Goal: Task Accomplishment & Management: Manage account settings

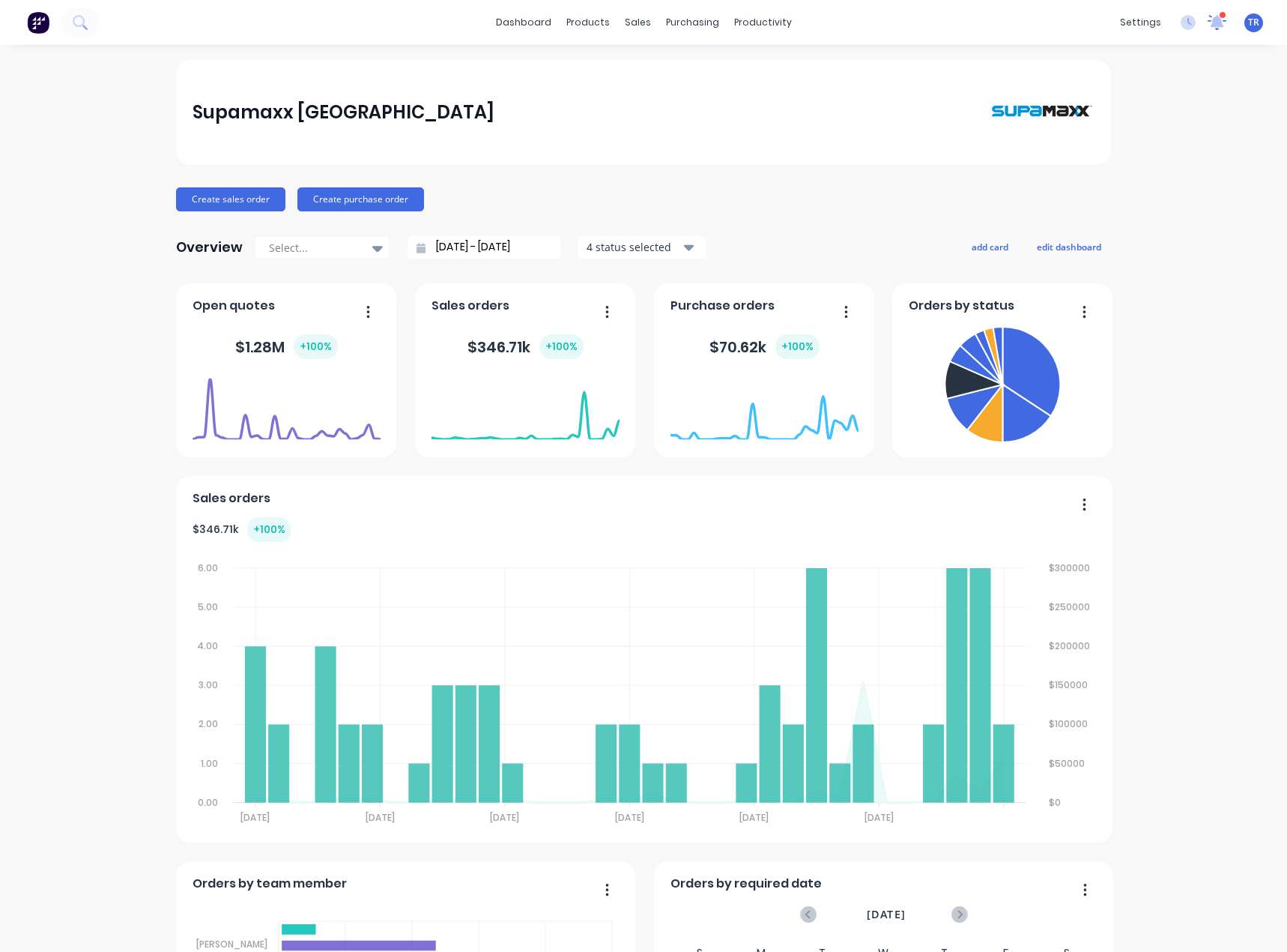
click at [1207, 17] on icon at bounding box center [1217, 22] width 21 height 17
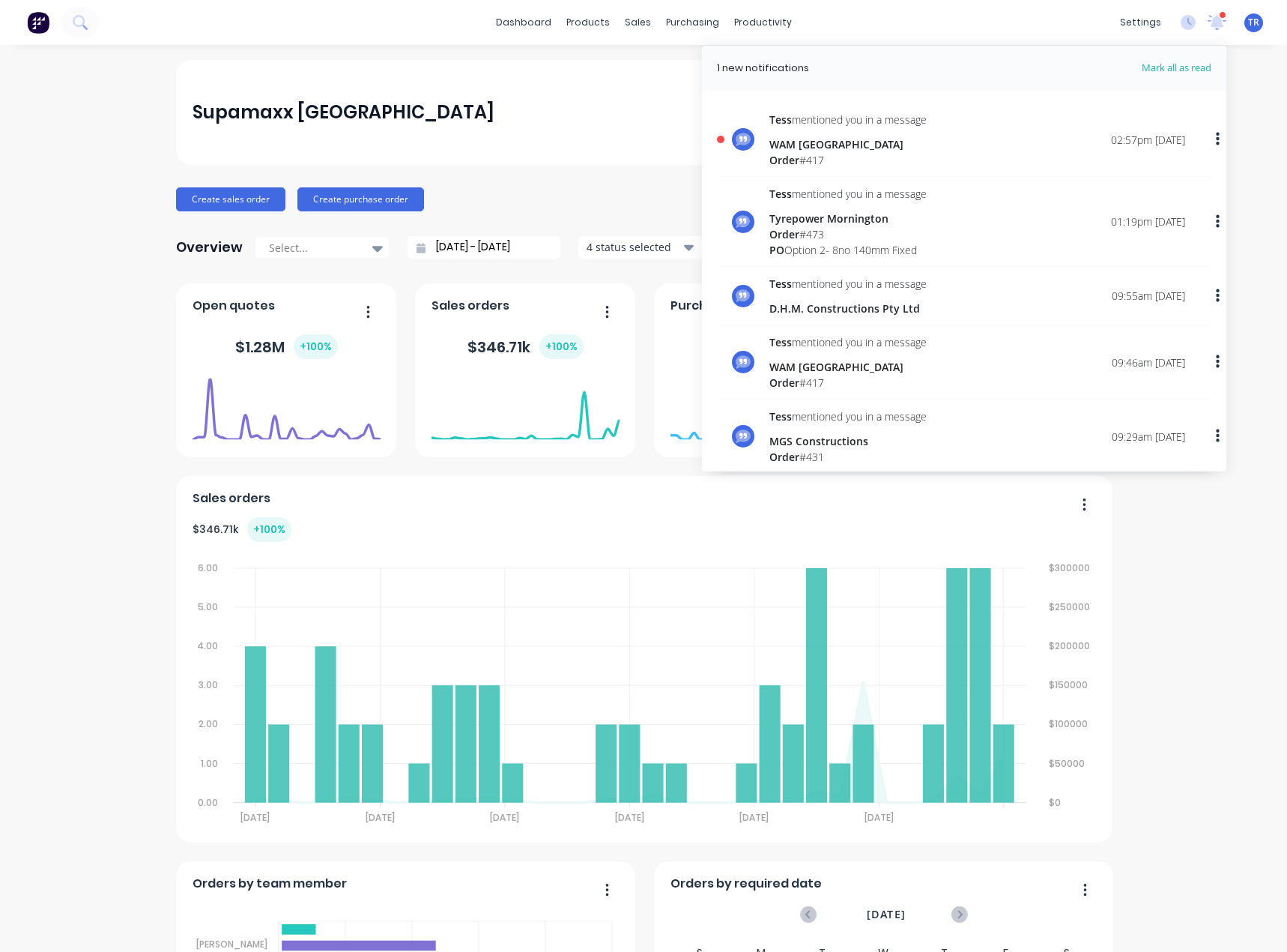
click at [879, 136] on div "WAM [GEOGRAPHIC_DATA]" at bounding box center [849, 144] width 158 height 16
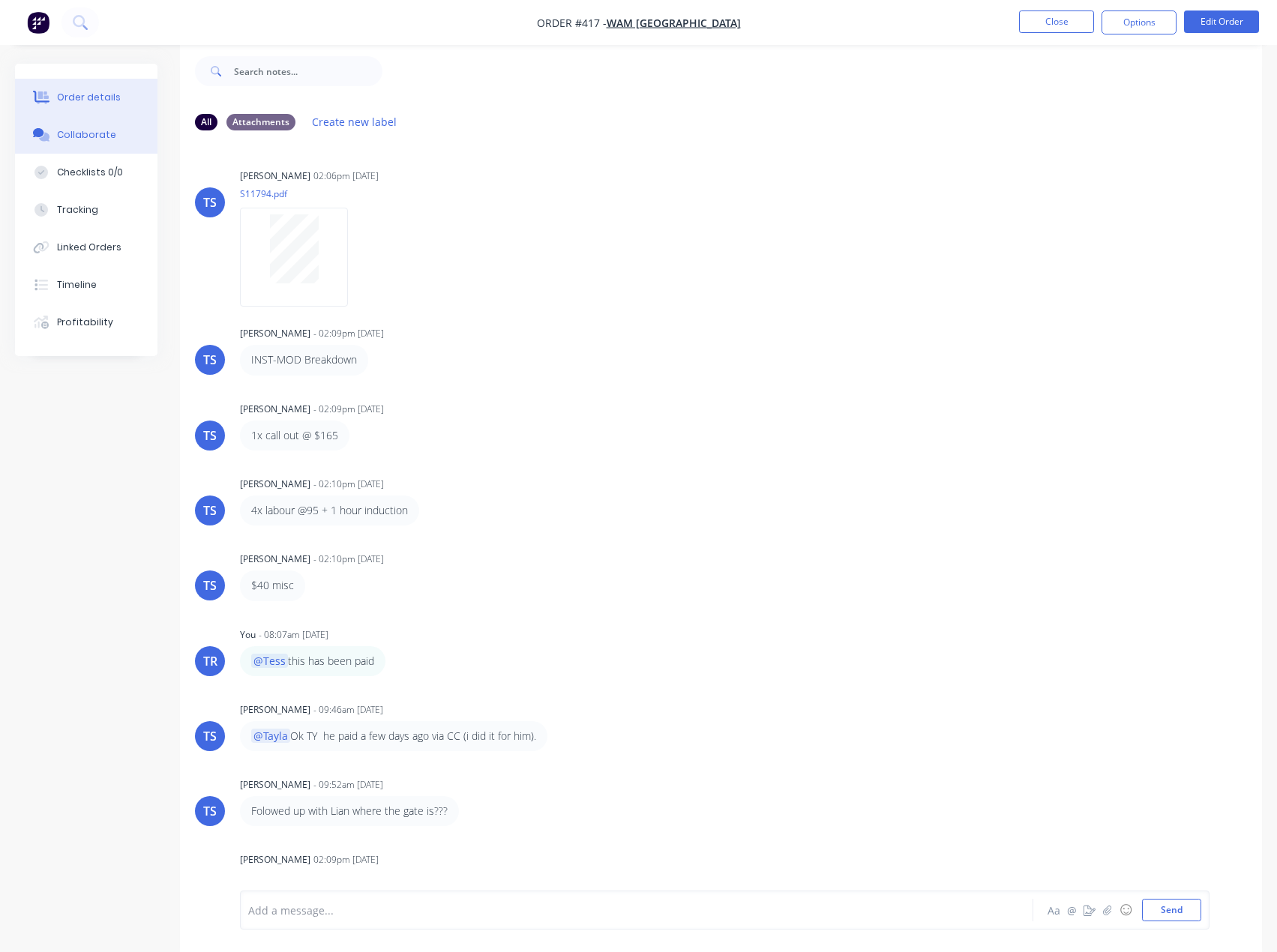
click at [100, 95] on div "Order details" at bounding box center [89, 97] width 64 height 13
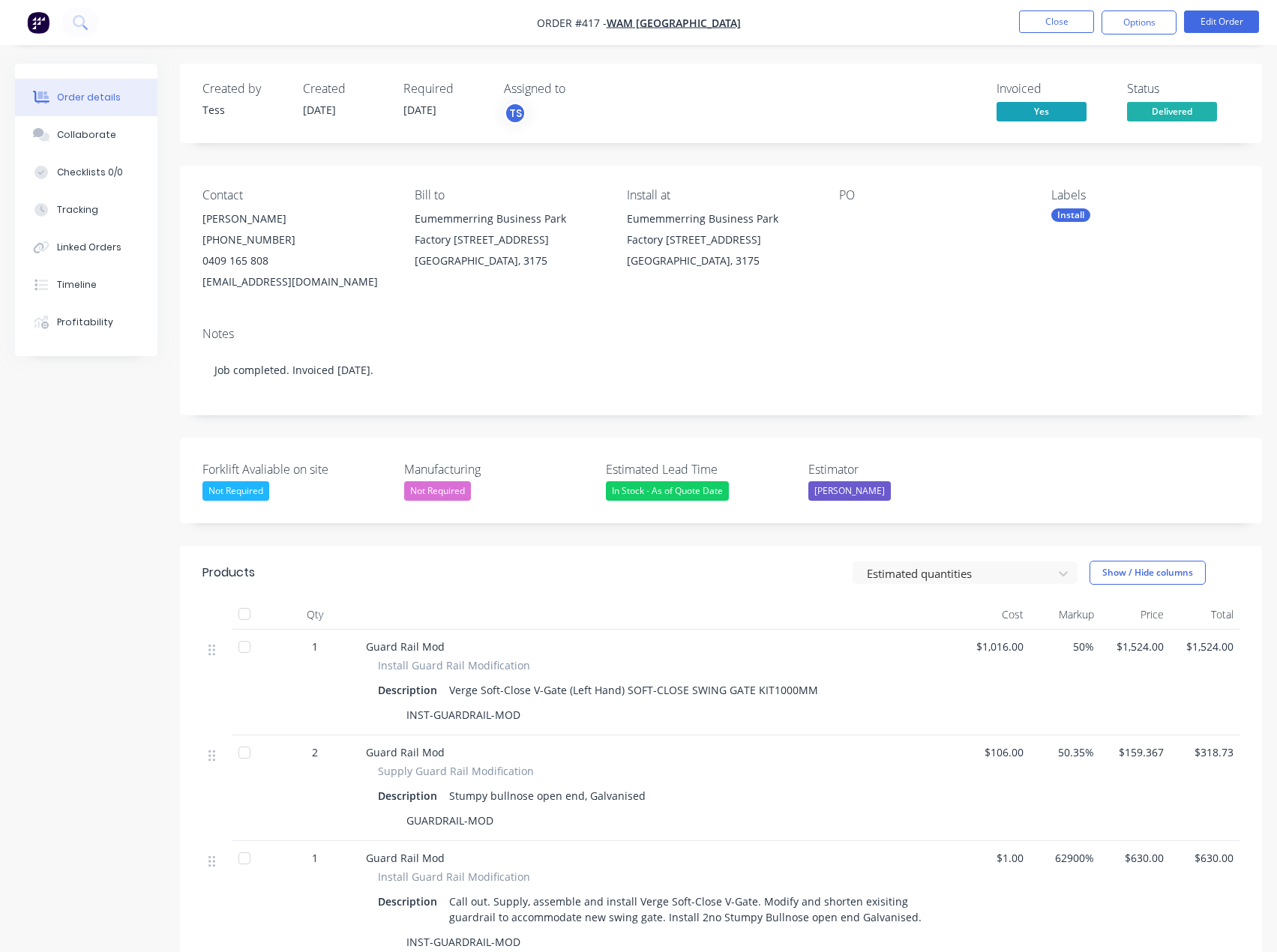
click at [1147, 117] on span "Delivered" at bounding box center [1171, 111] width 90 height 19
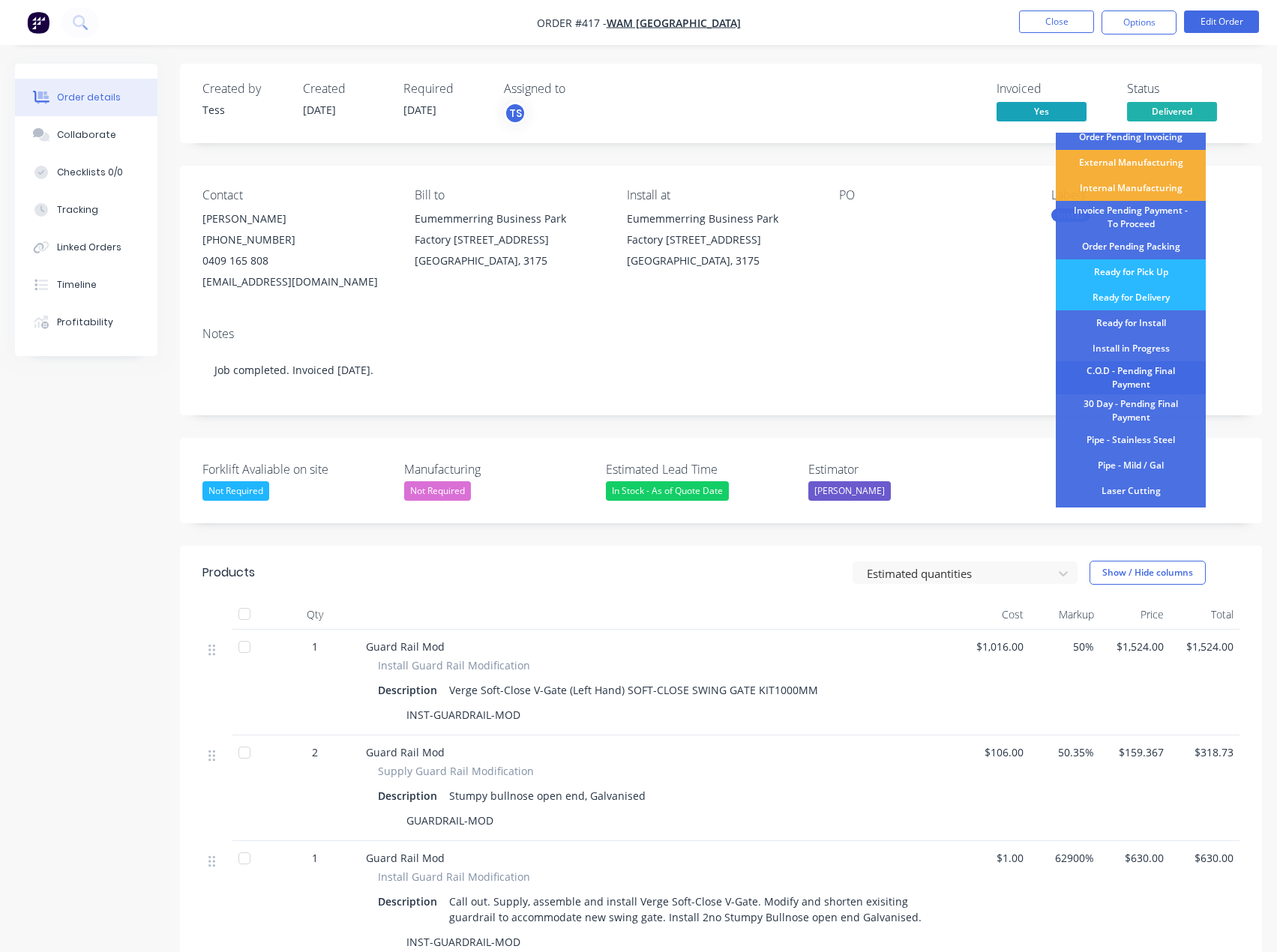
scroll to position [158, 0]
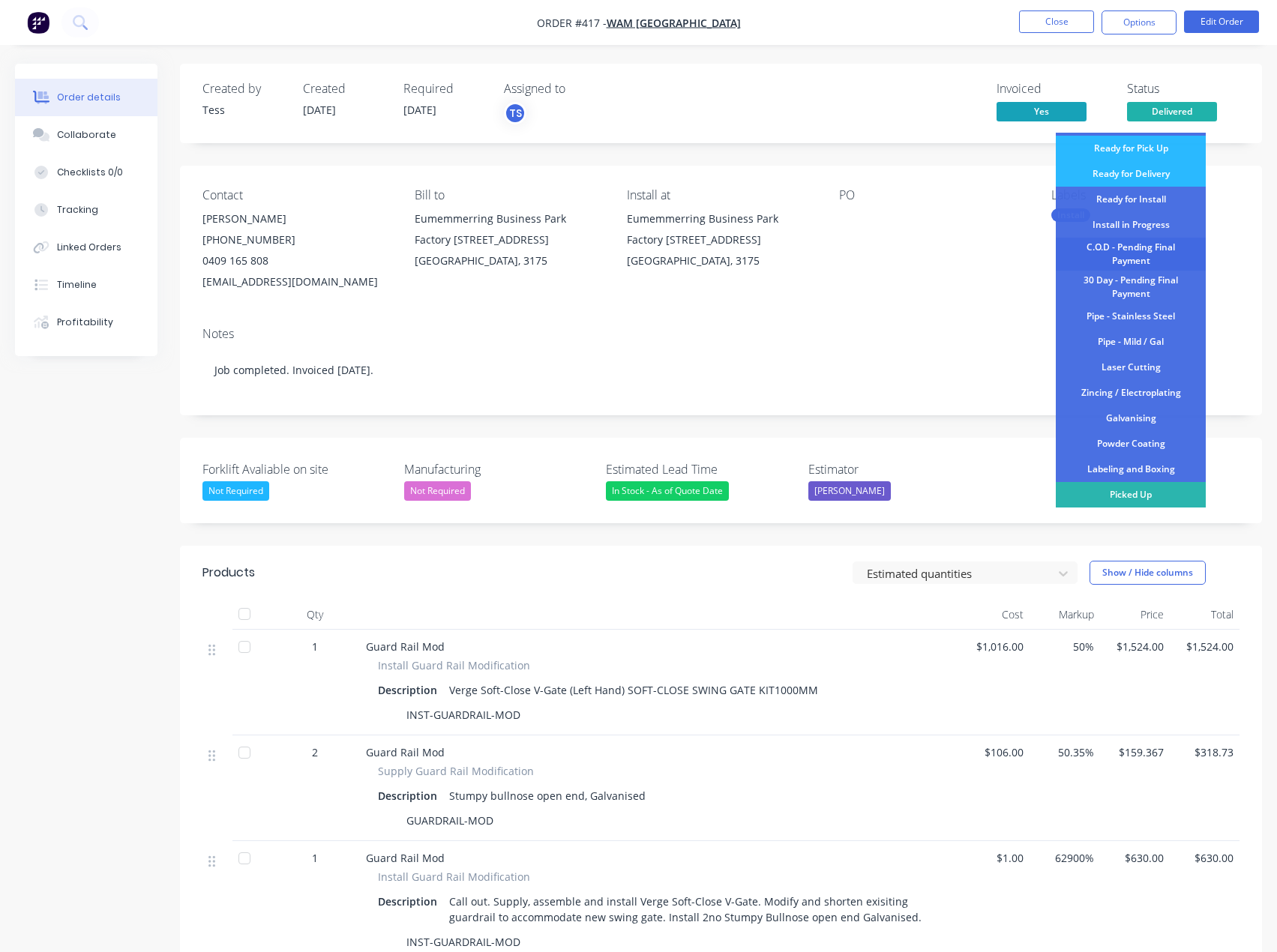
click at [1145, 254] on div "C.O.D - Pending Final Payment" at bounding box center [1130, 254] width 150 height 33
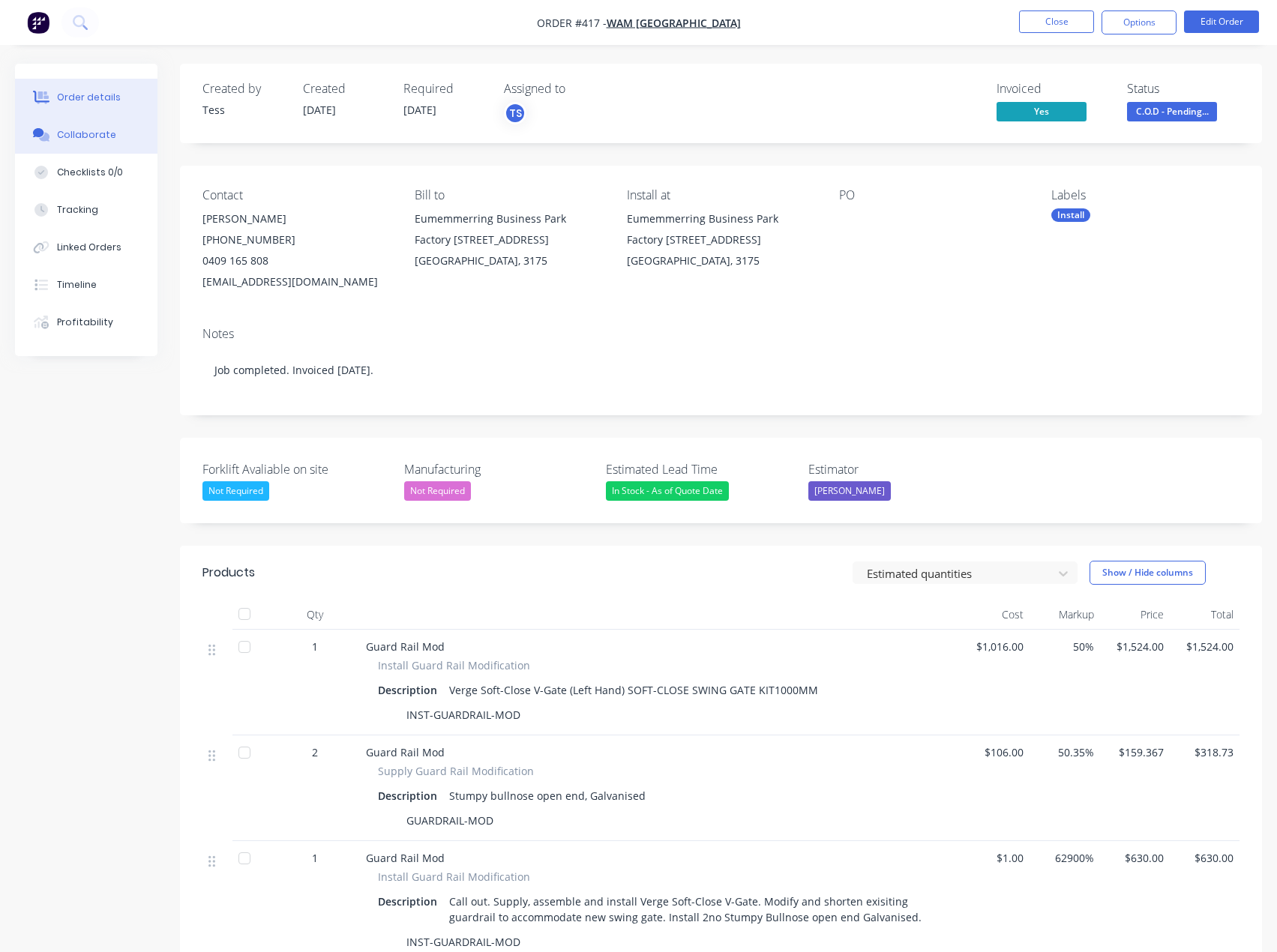
click at [107, 136] on div "Collaborate" at bounding box center [87, 134] width 59 height 13
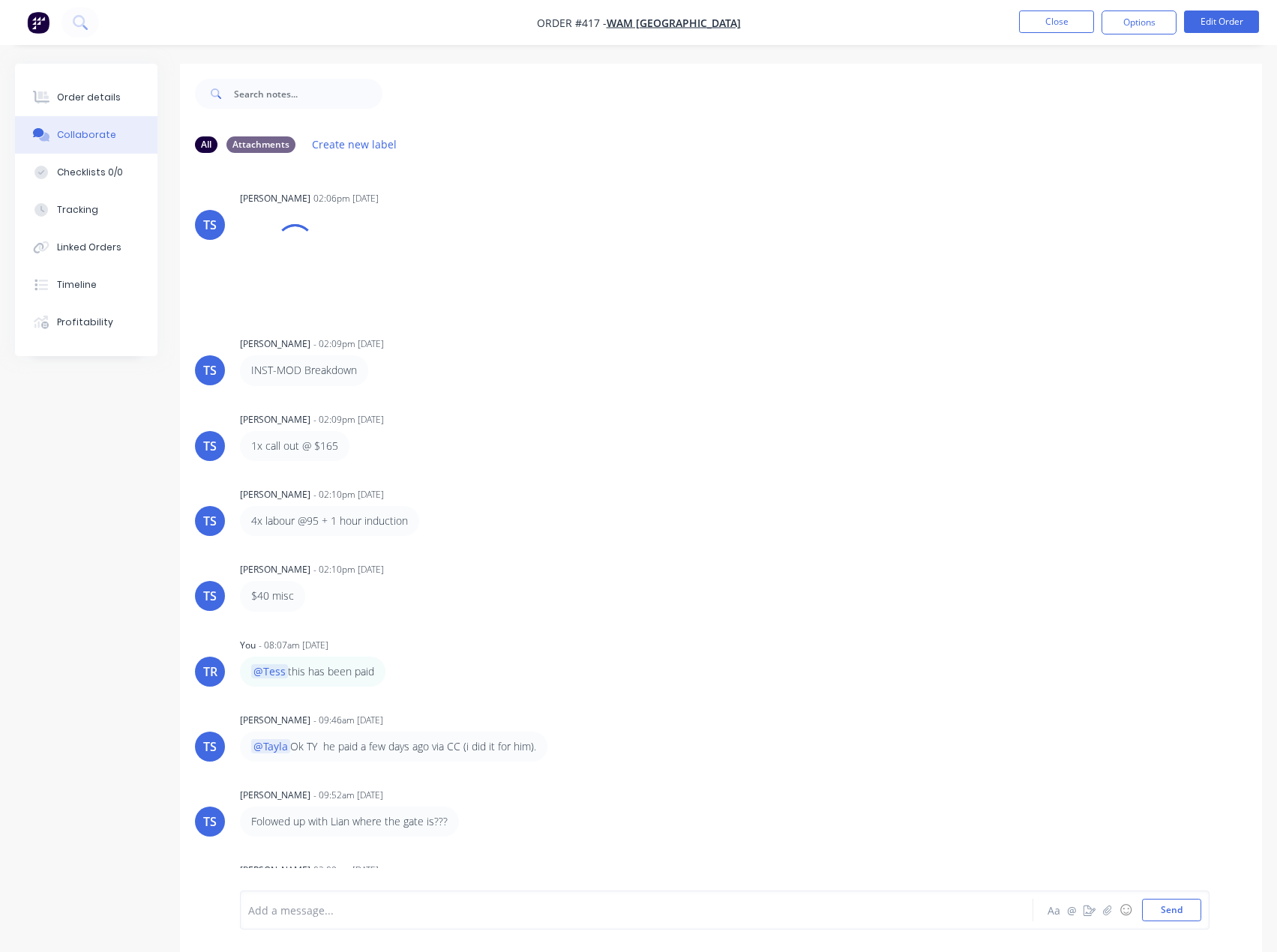
drag, startPoint x: 375, startPoint y: 880, endPoint x: 374, endPoint y: 890, distance: 10.0
click at [374, 887] on div "Add a message... Aa @ ☺ Send" at bounding box center [721, 910] width 1082 height 84
click at [374, 902] on div at bounding box center [606, 910] width 714 height 16
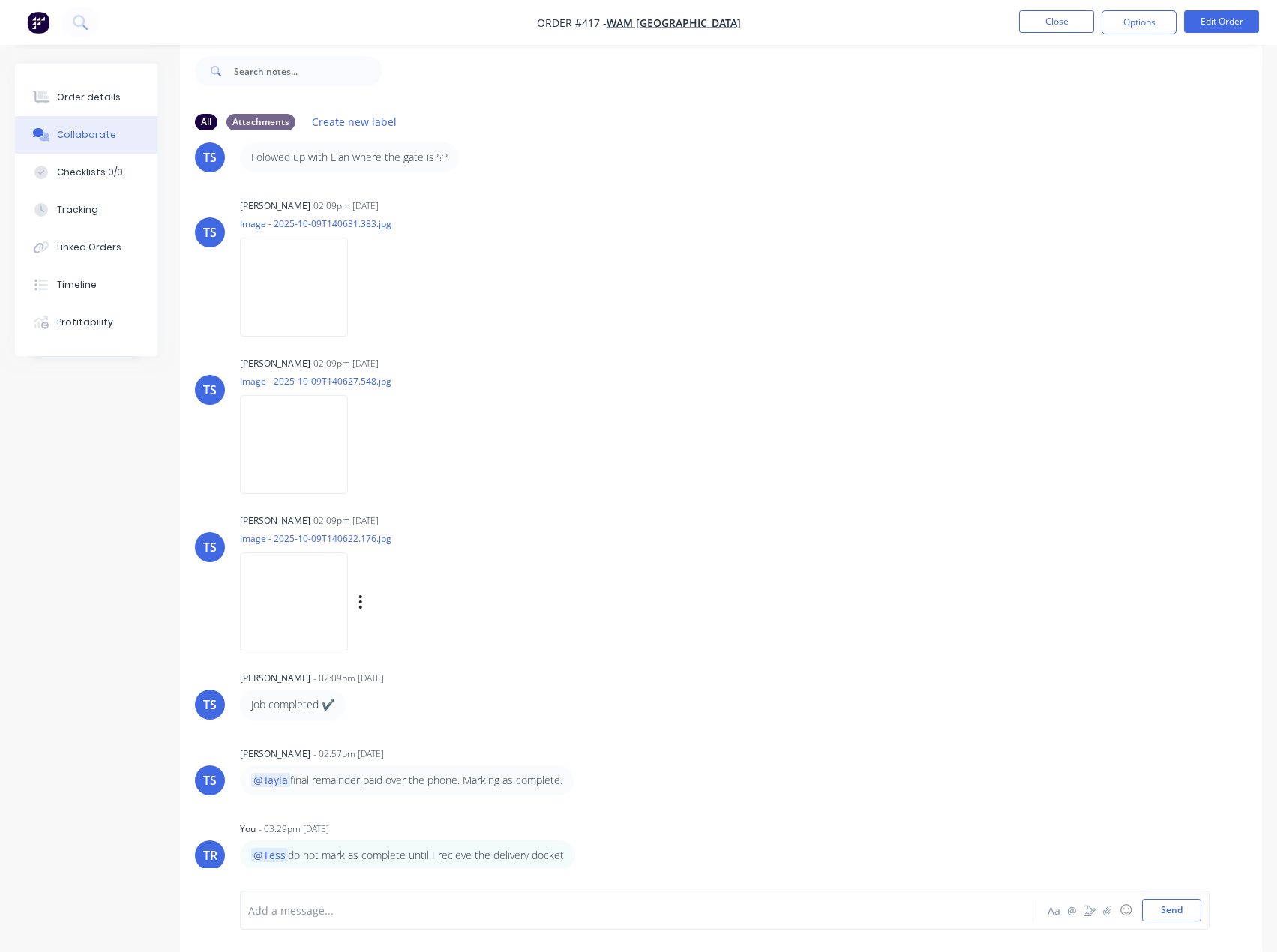
scroll to position [655, 0]
click at [82, 93] on div "Order details" at bounding box center [89, 97] width 64 height 13
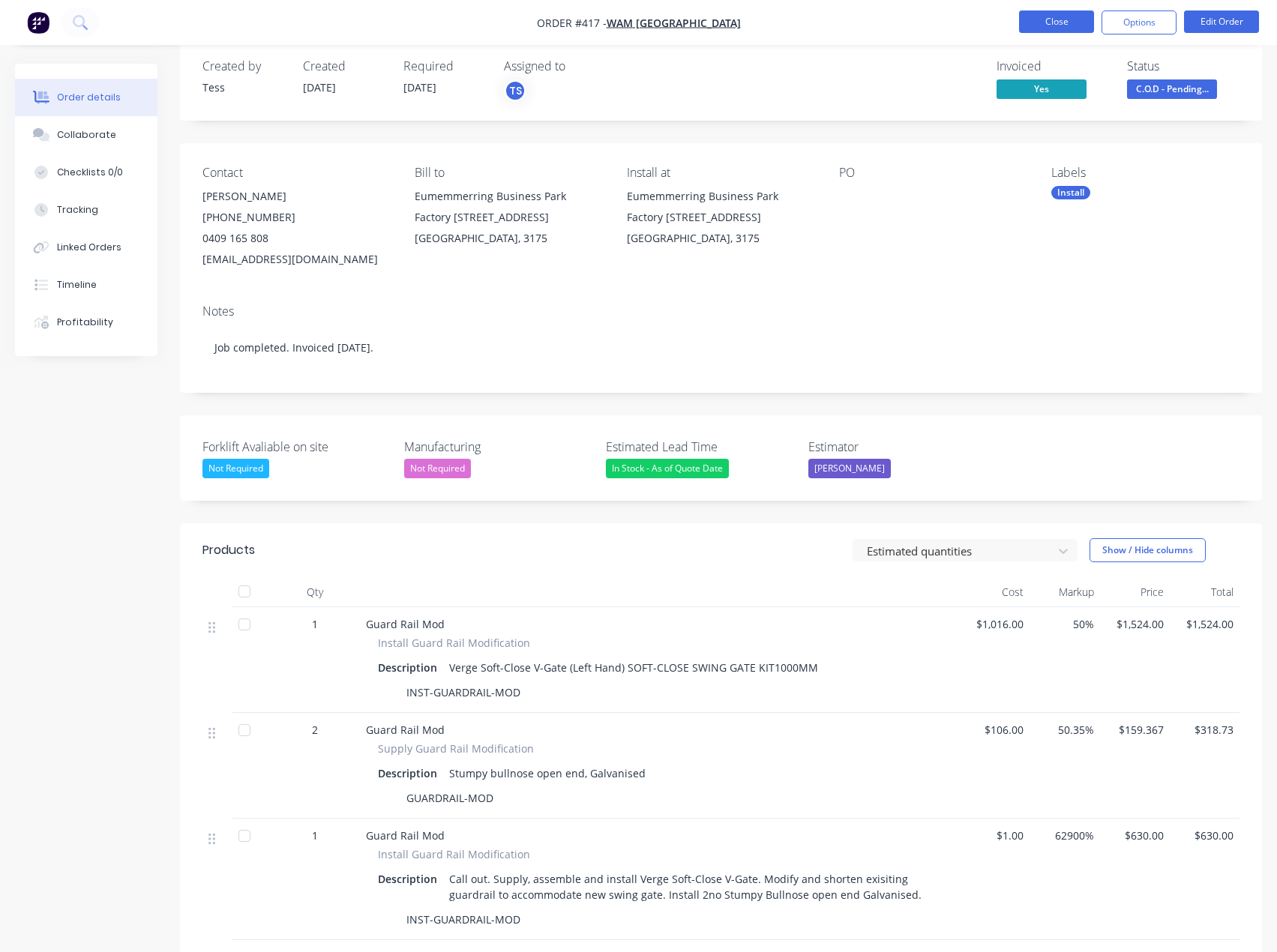
click at [1045, 20] on button "Close" at bounding box center [1056, 22] width 75 height 22
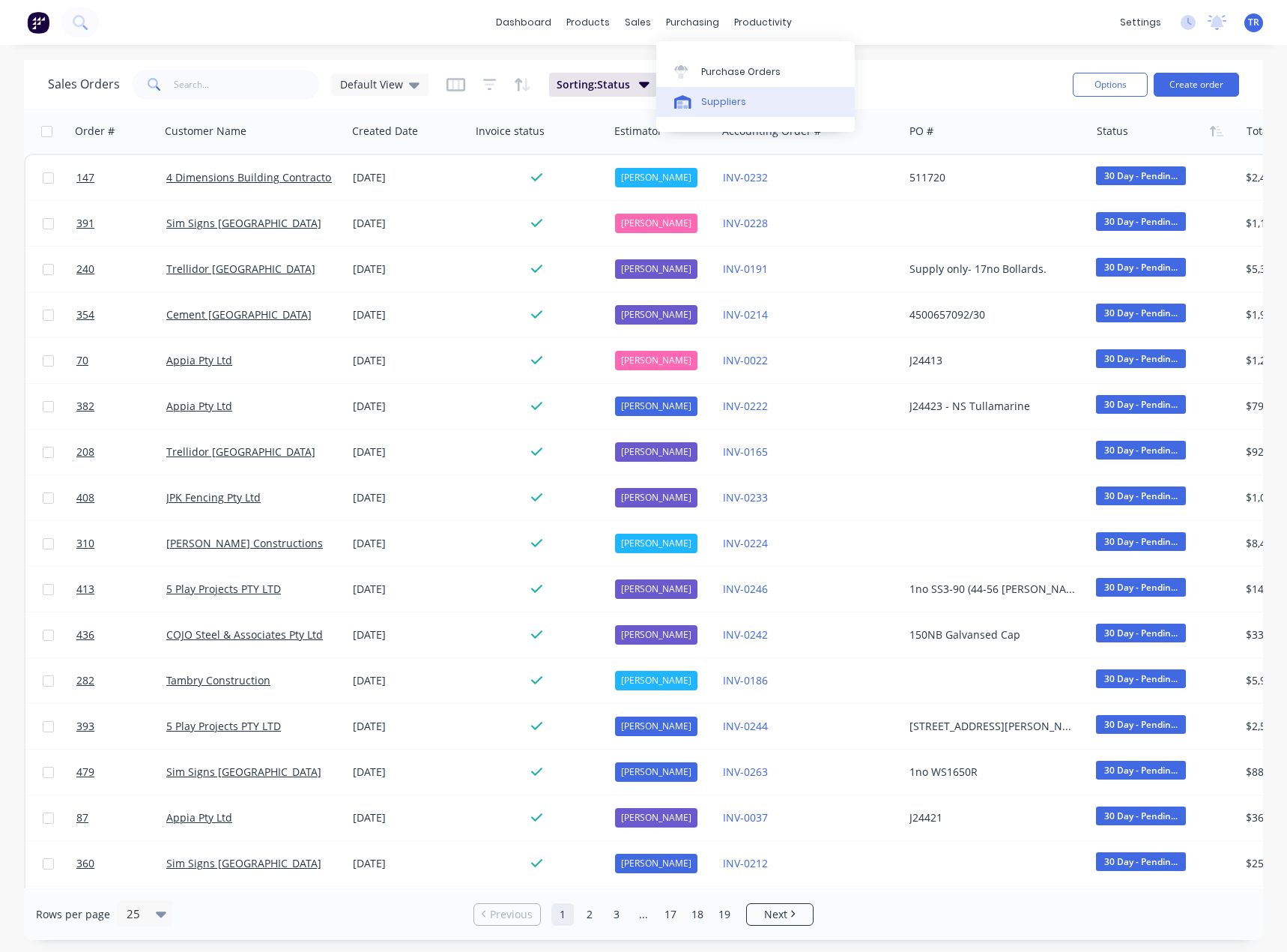
click at [709, 113] on link "Suppliers" at bounding box center [756, 101] width 199 height 30
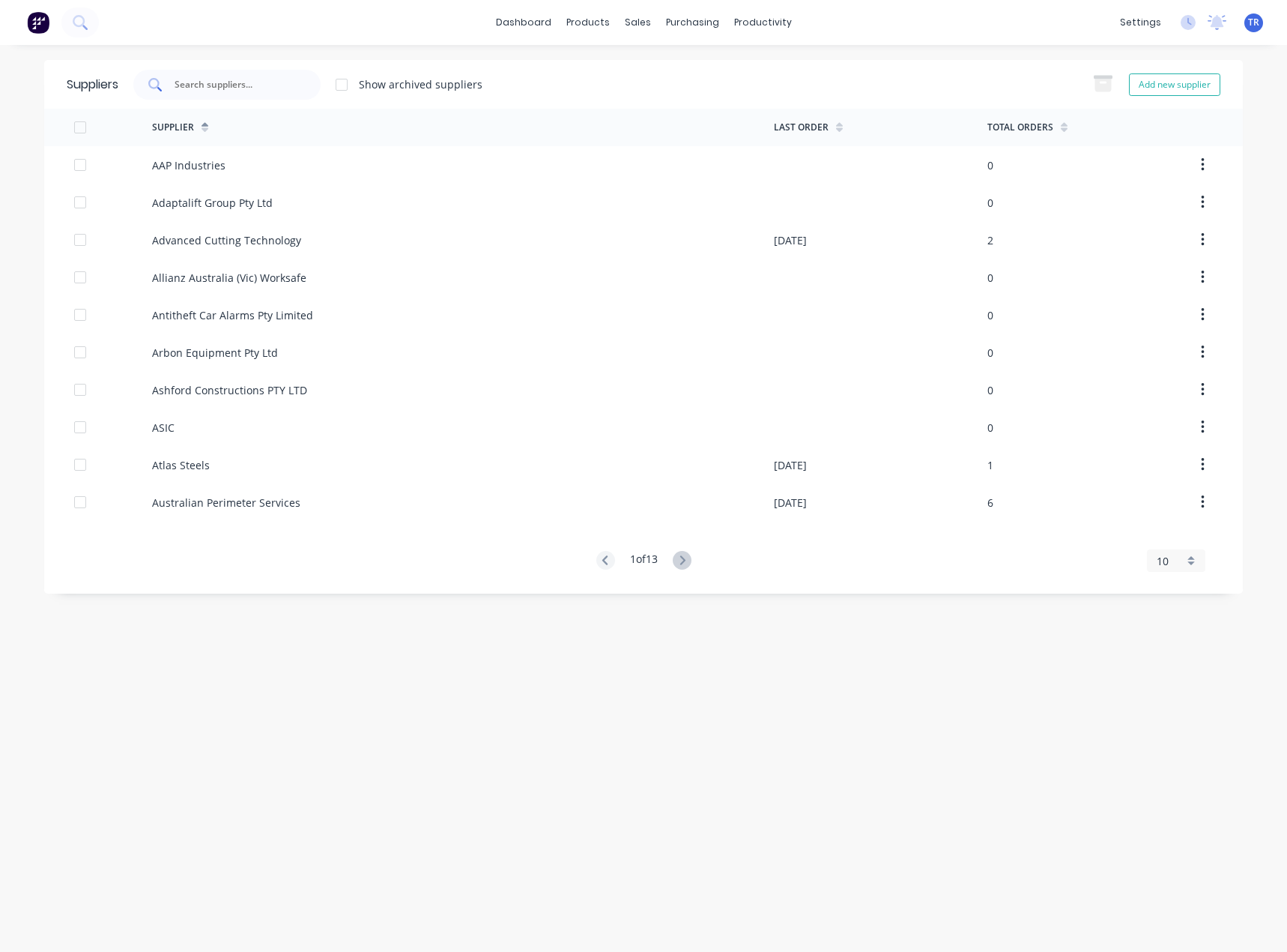
click at [139, 84] on div at bounding box center [227, 84] width 187 height 30
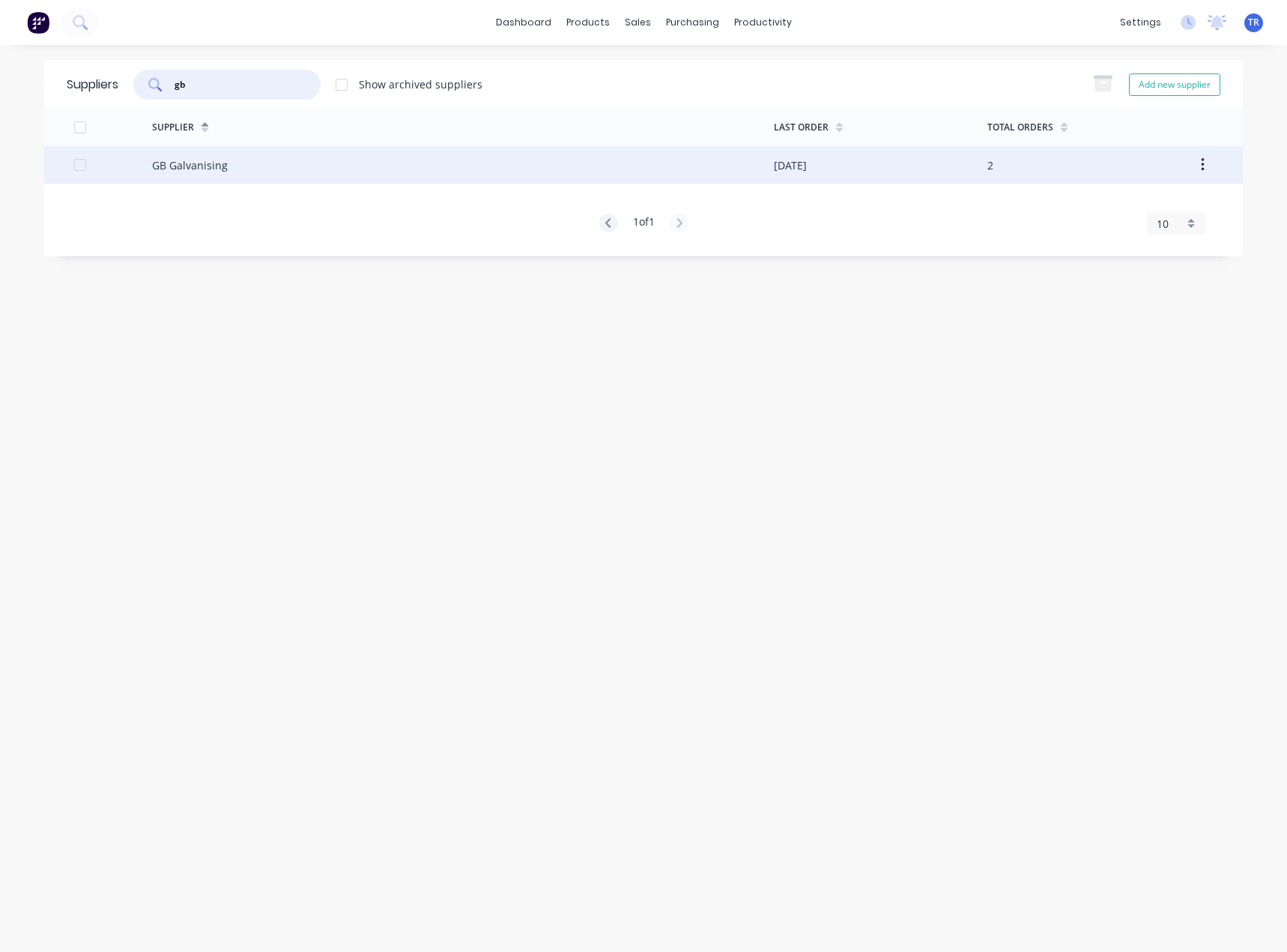
type input "gb"
click at [350, 168] on div "GB Galvanising" at bounding box center [463, 165] width 622 height 38
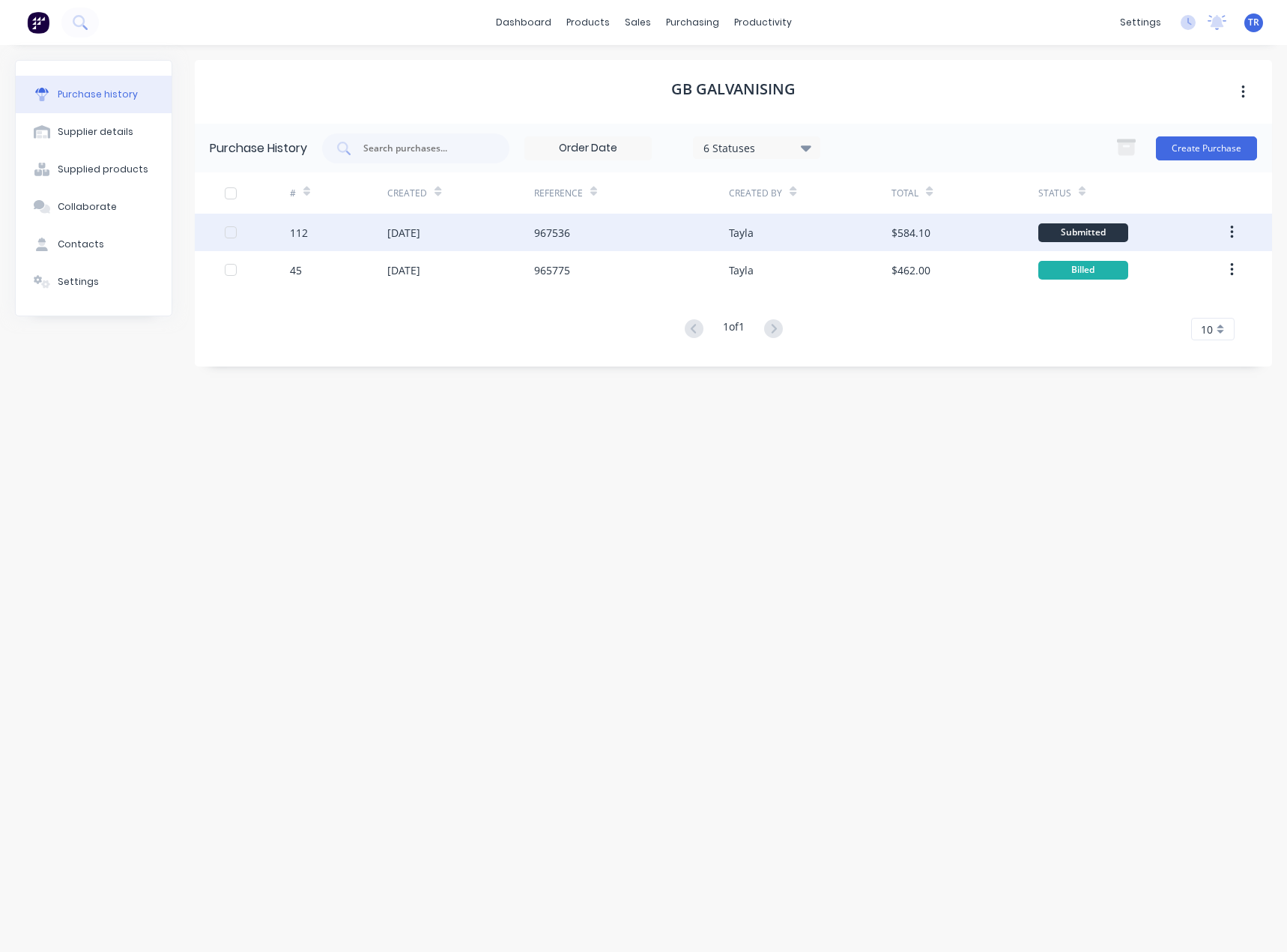
click at [396, 227] on div "22 Sep 2025" at bounding box center [403, 233] width 33 height 16
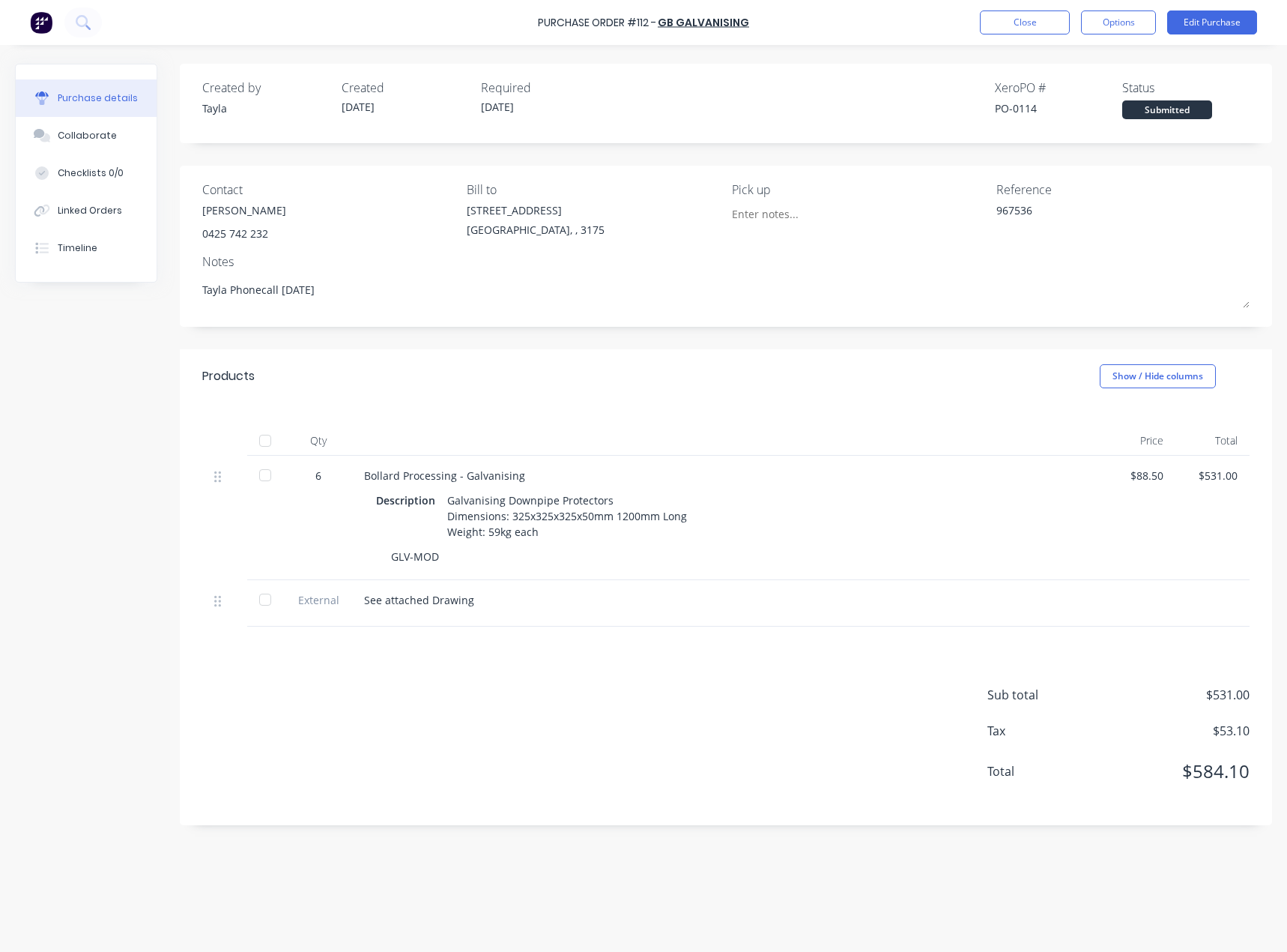
drag, startPoint x: 1240, startPoint y: 688, endPoint x: 1252, endPoint y: 692, distance: 12.6
click at [1241, 691] on span "$531.00" at bounding box center [1174, 695] width 150 height 18
drag, startPoint x: 1234, startPoint y: 692, endPoint x: 1209, endPoint y: 688, distance: 25.3
click at [1209, 688] on div "Sub total $531.00 Tax $53.10 Total $584.10" at bounding box center [726, 726] width 1093 height 199
drag, startPoint x: 496, startPoint y: 532, endPoint x: 488, endPoint y: 529, distance: 8.5
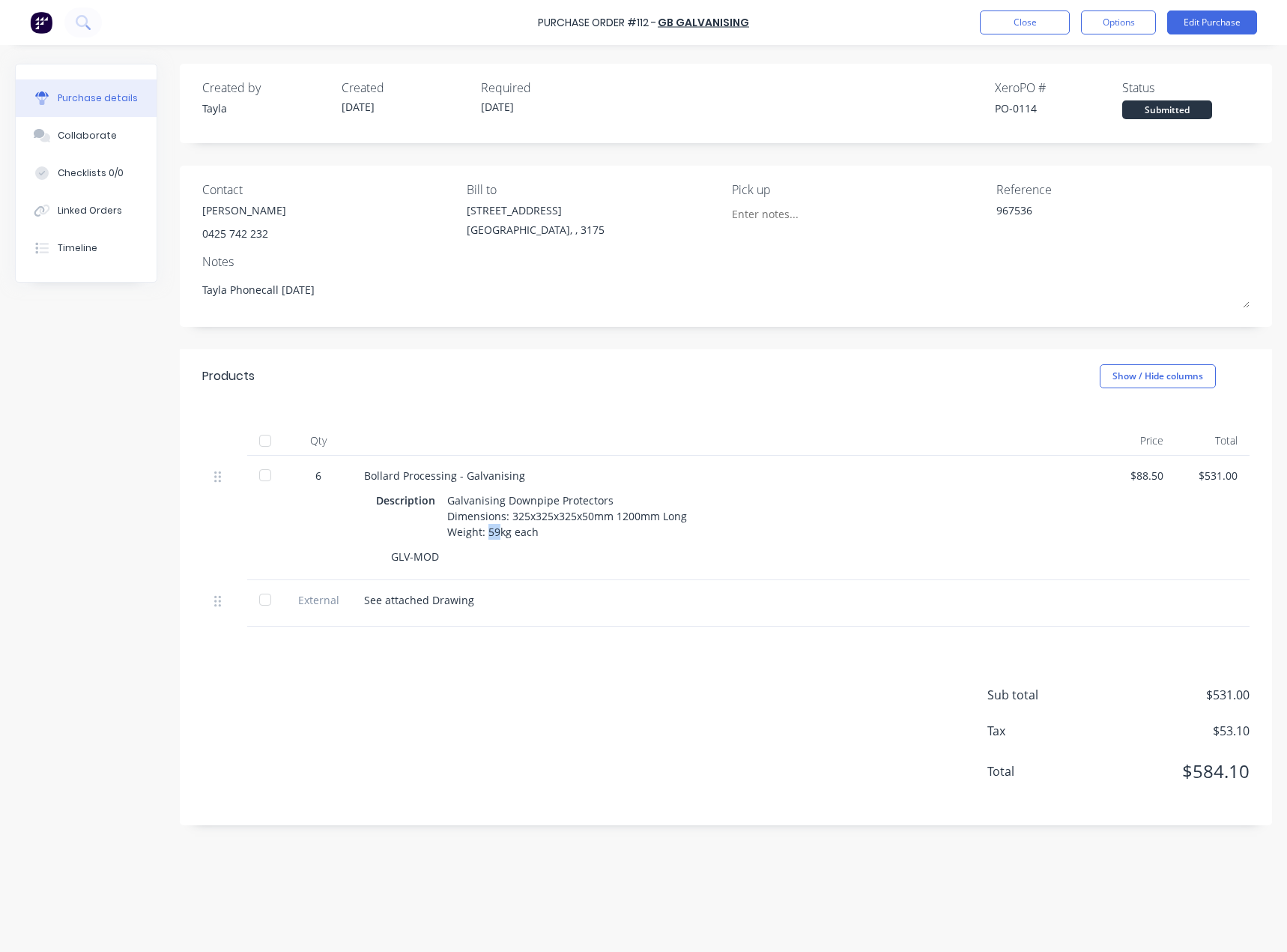
click at [488, 529] on div "Galvanising Downpipe Protectors Dimensions: 325x325x325x50mm 1200mm Long Weight…" at bounding box center [567, 515] width 240 height 53
click at [1176, 25] on button "Edit Purchase" at bounding box center [1212, 22] width 90 height 24
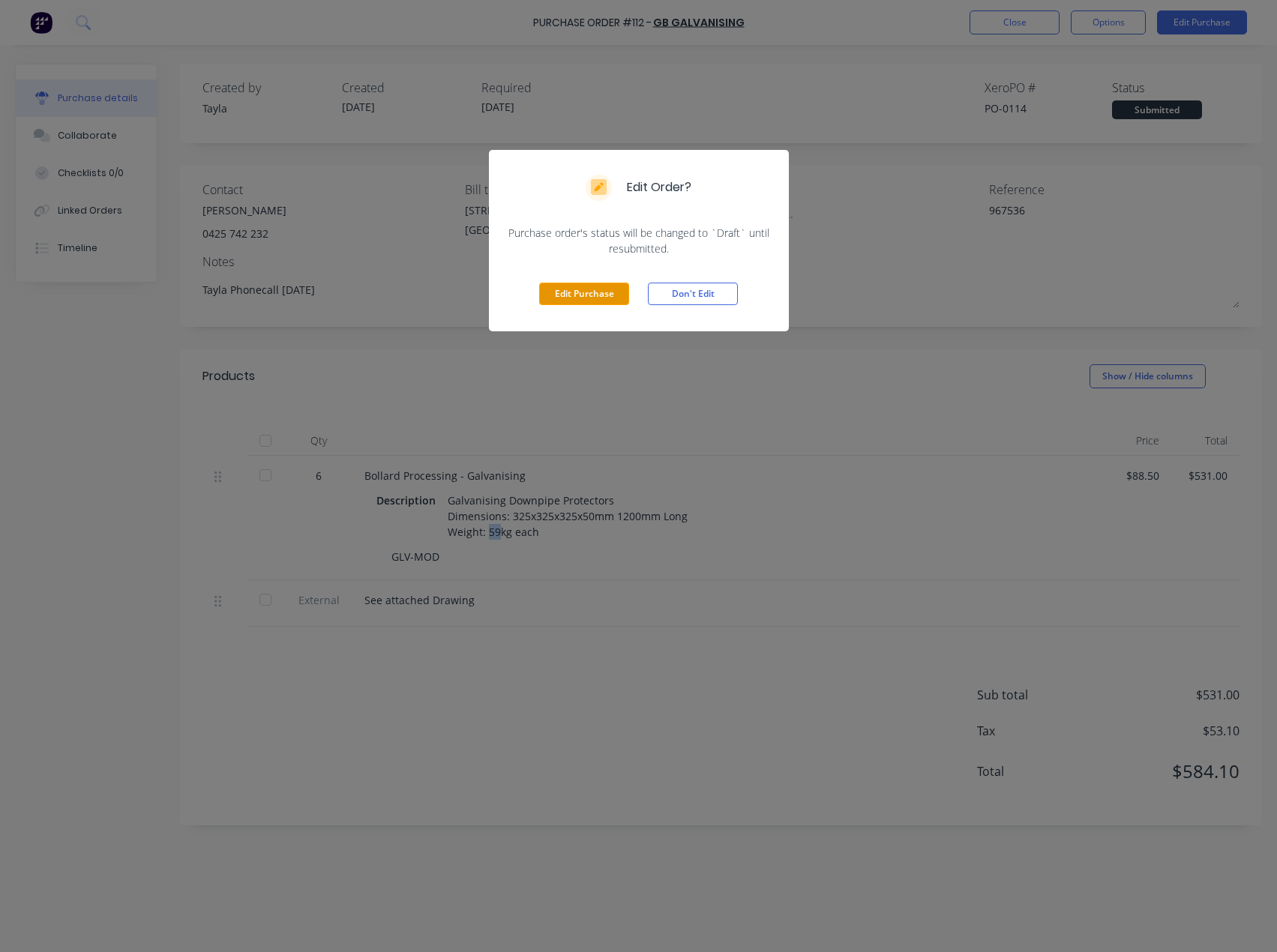
click at [600, 295] on button "Edit Purchase" at bounding box center [584, 293] width 90 height 22
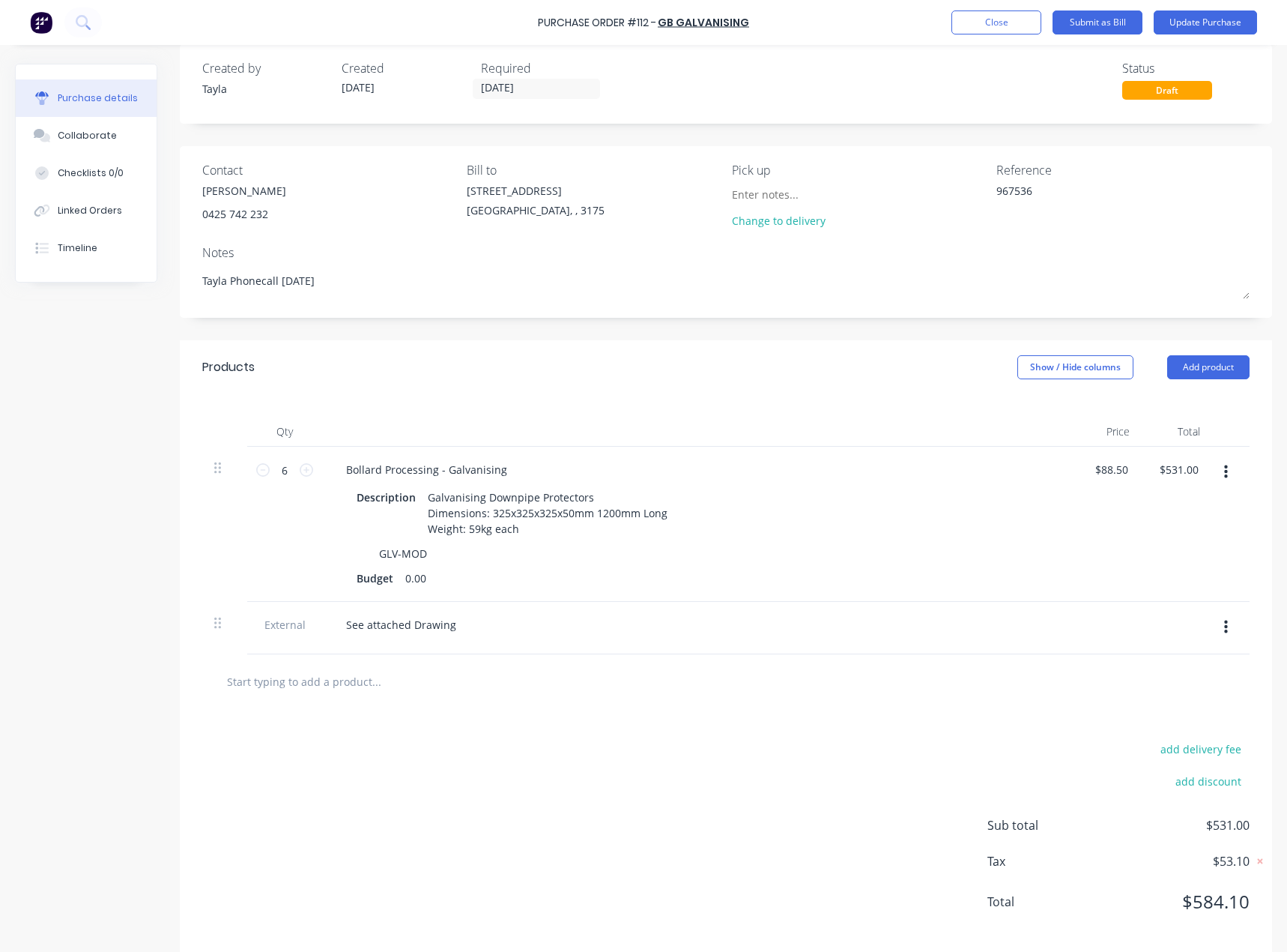
scroll to position [39, 0]
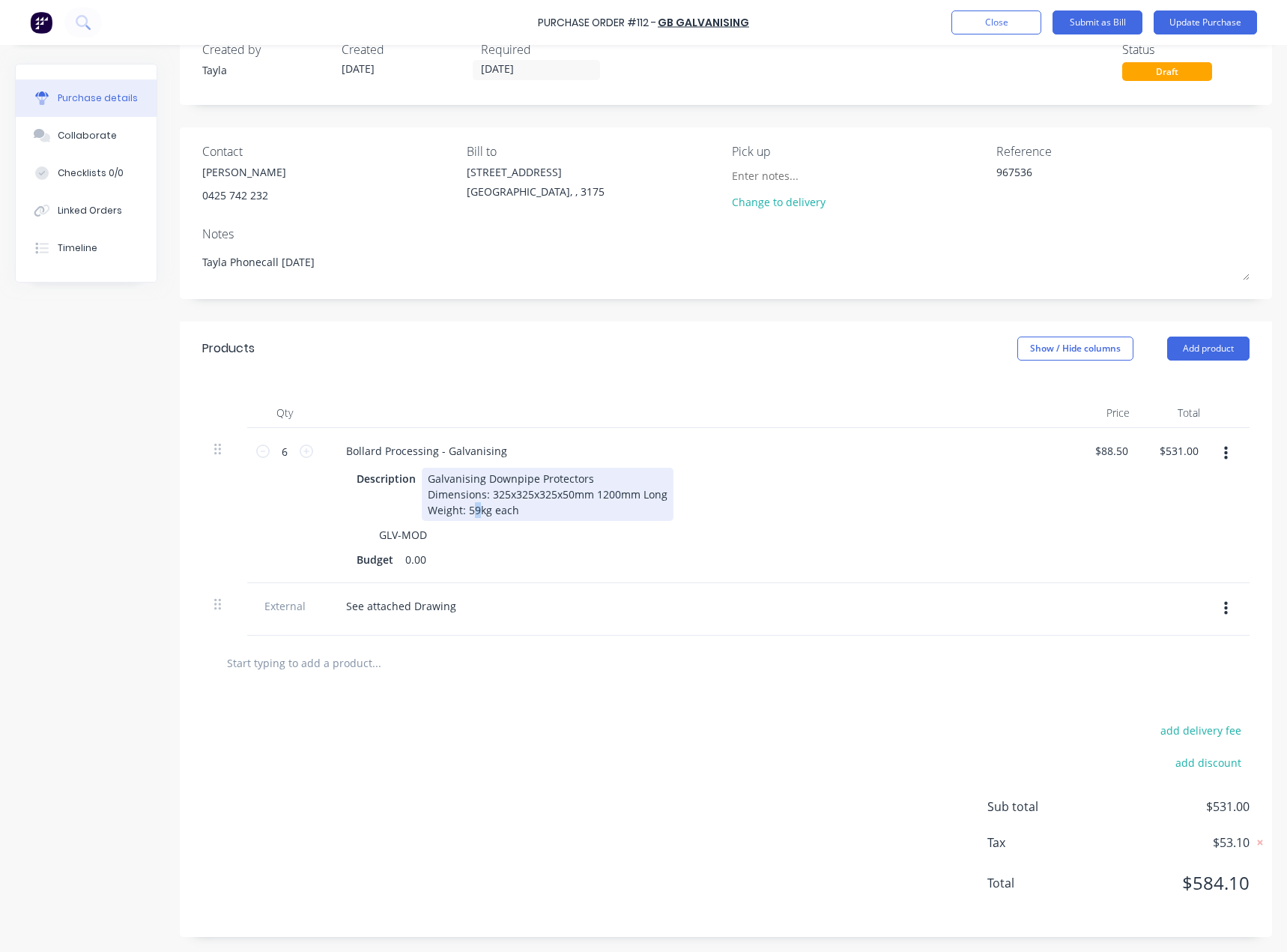
type textarea "x"
click at [479, 506] on div "Galvanising Downpipe Protectors Dimensions: 325x325x325x50mm 1200mm Long Weight…" at bounding box center [548, 494] width 252 height 53
type textarea "x"
type input "88.50"
drag, startPoint x: 1118, startPoint y: 450, endPoint x: 1091, endPoint y: 449, distance: 27.0
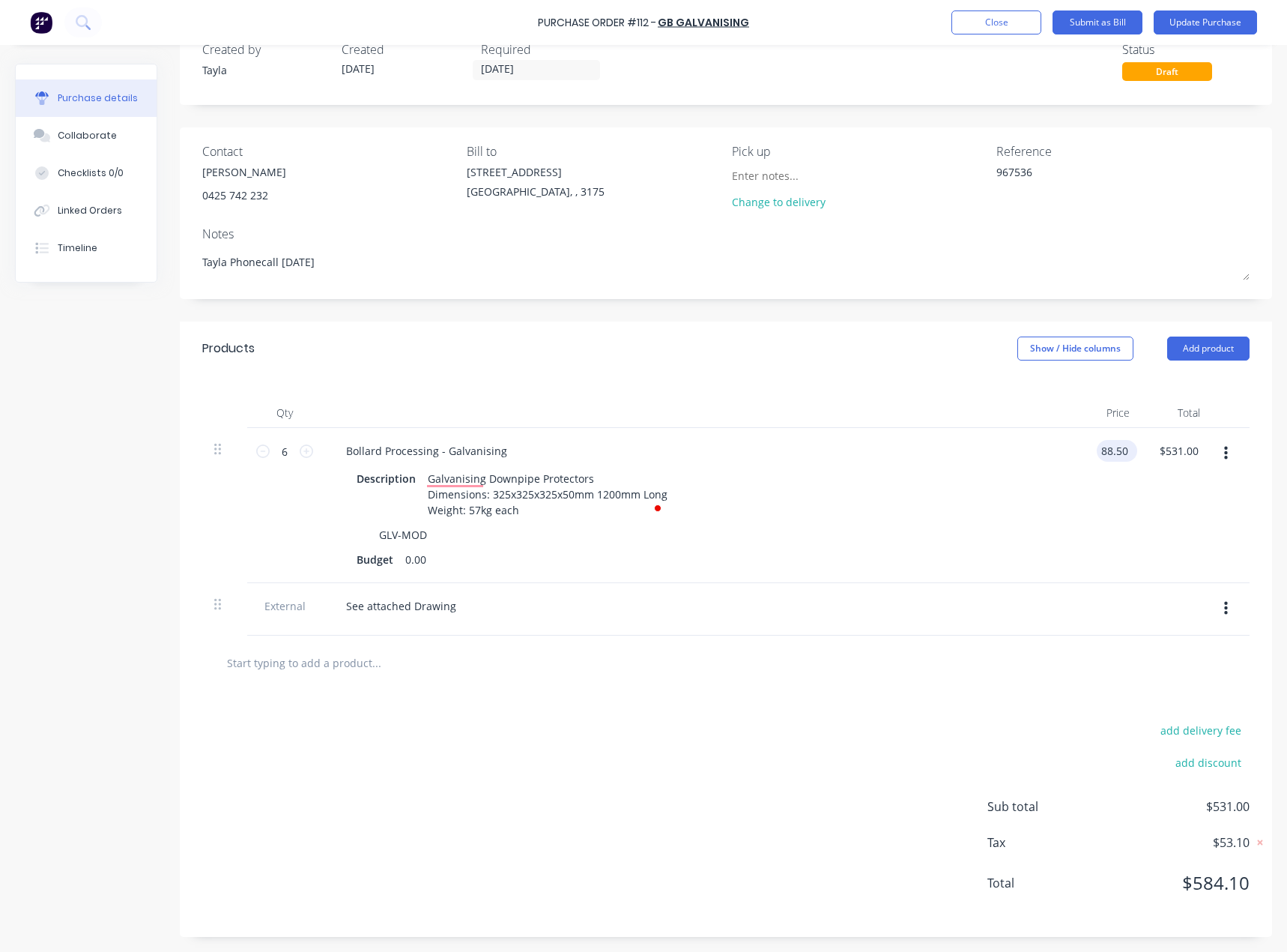
click at [1097, 449] on input "88.50" at bounding box center [1114, 451] width 34 height 22
click at [1104, 446] on input "88.50" at bounding box center [1114, 451] width 34 height 22
click at [1102, 450] on input "88.50" at bounding box center [1114, 451] width 34 height 22
click at [1108, 451] on input "88.50" at bounding box center [1114, 451] width 34 height 22
type textarea "x"
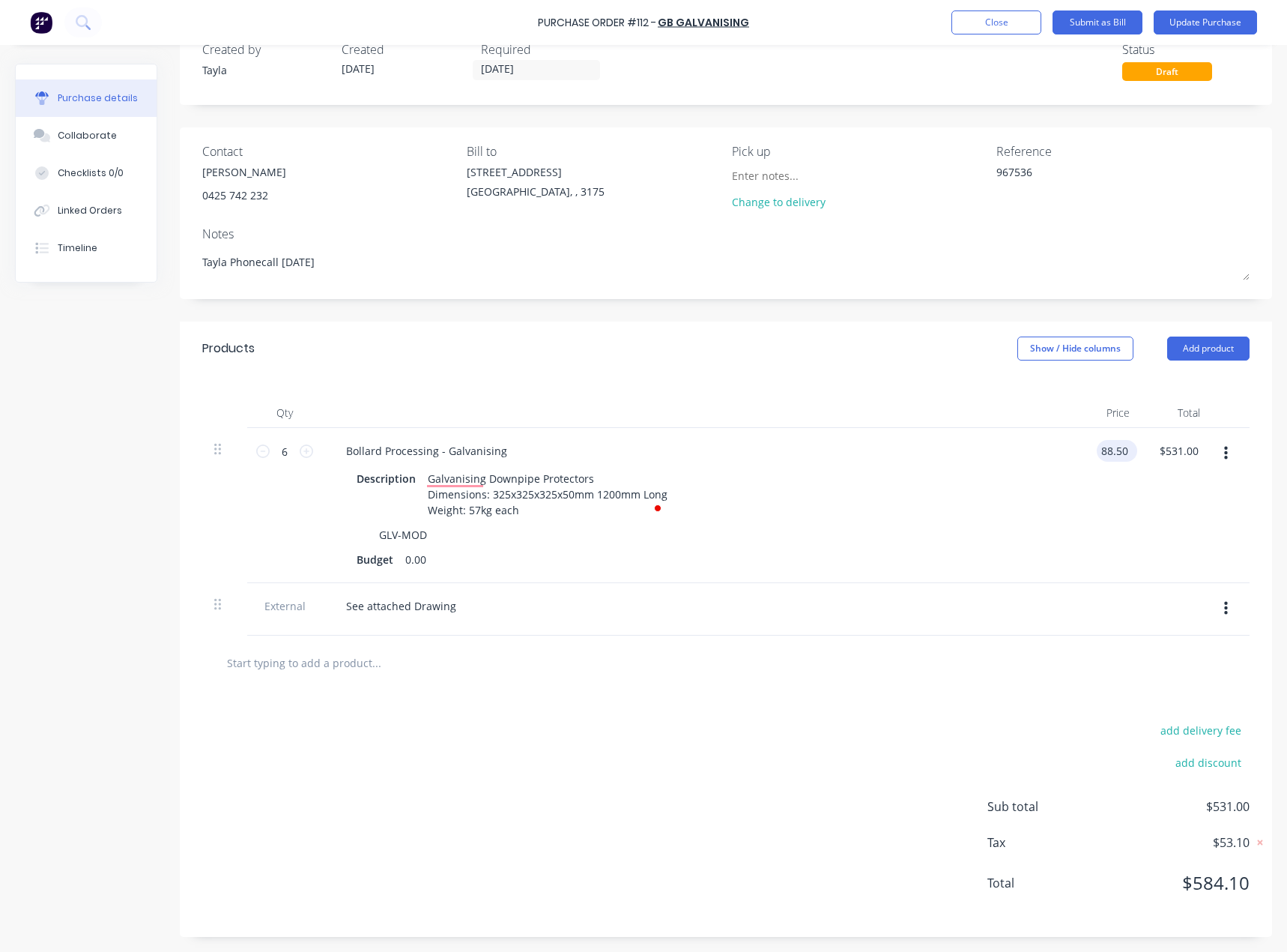
click at [1102, 453] on input "88.50" at bounding box center [1114, 451] width 34 height 22
type input "85.50"
type textarea "x"
type input "$85.50"
type input "$513.00"
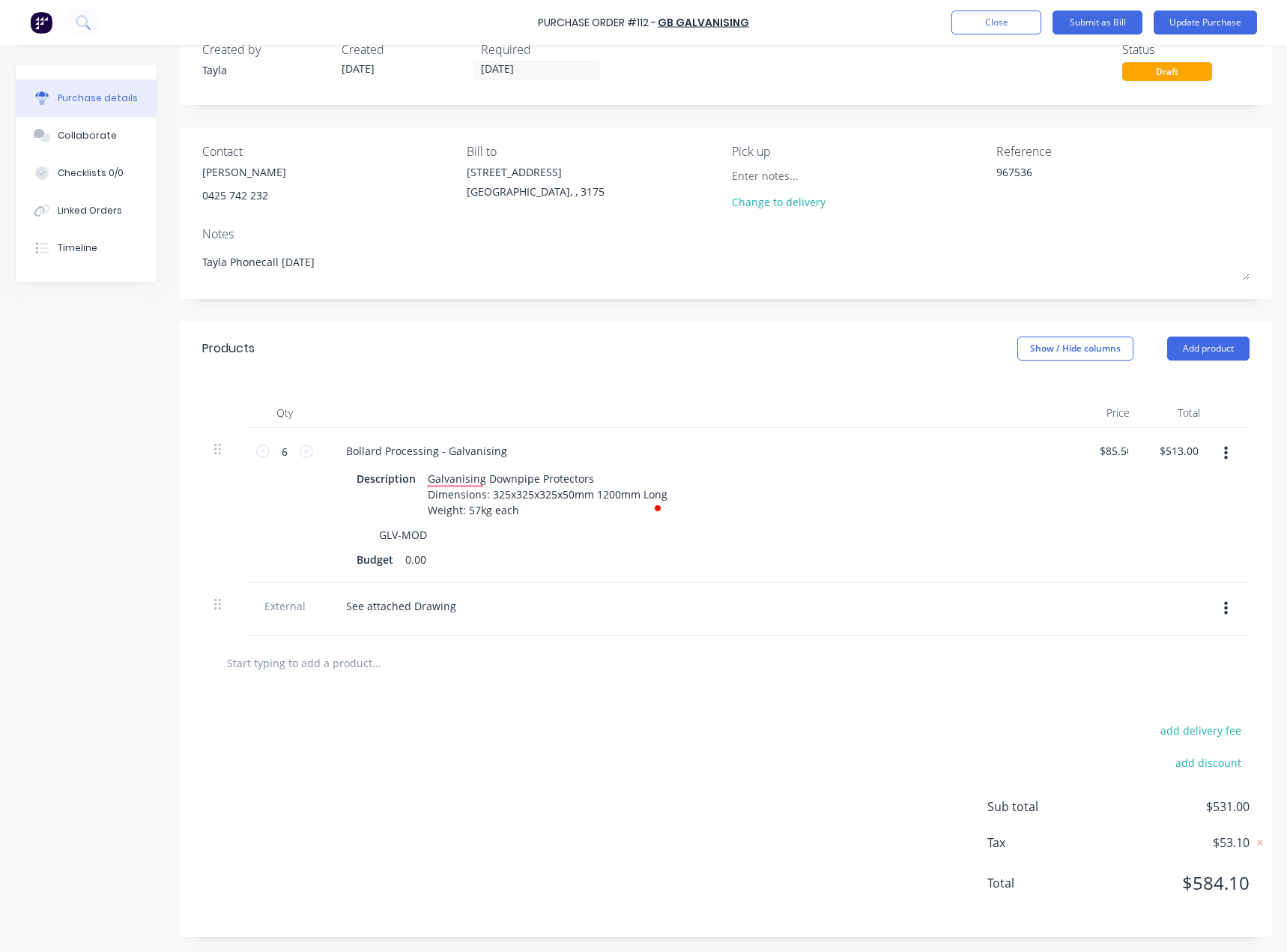
click at [1081, 535] on div "$85.50 85.50" at bounding box center [1106, 505] width 71 height 155
click at [1207, 25] on button "Update Purchase" at bounding box center [1205, 22] width 103 height 24
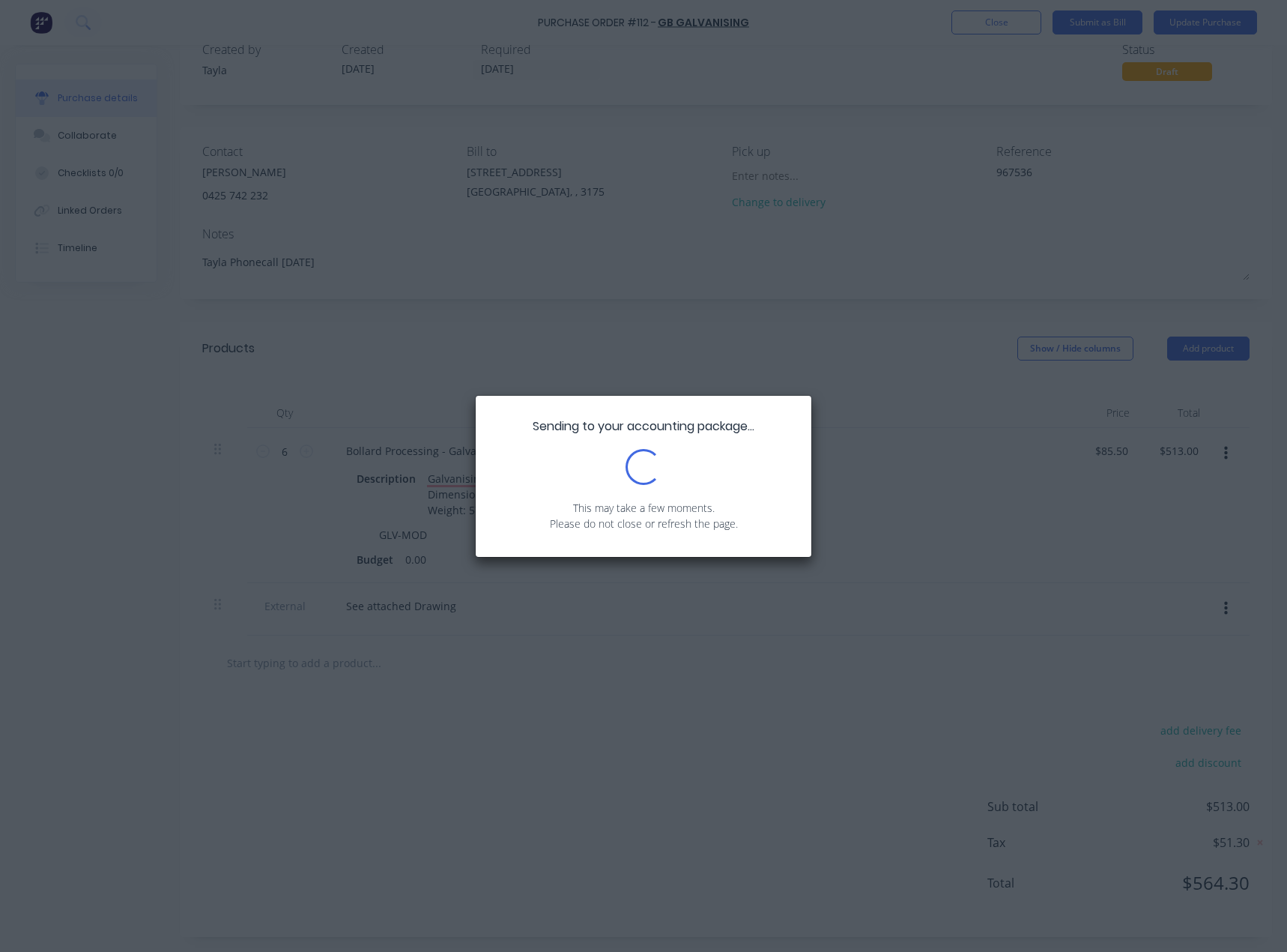
type textarea "x"
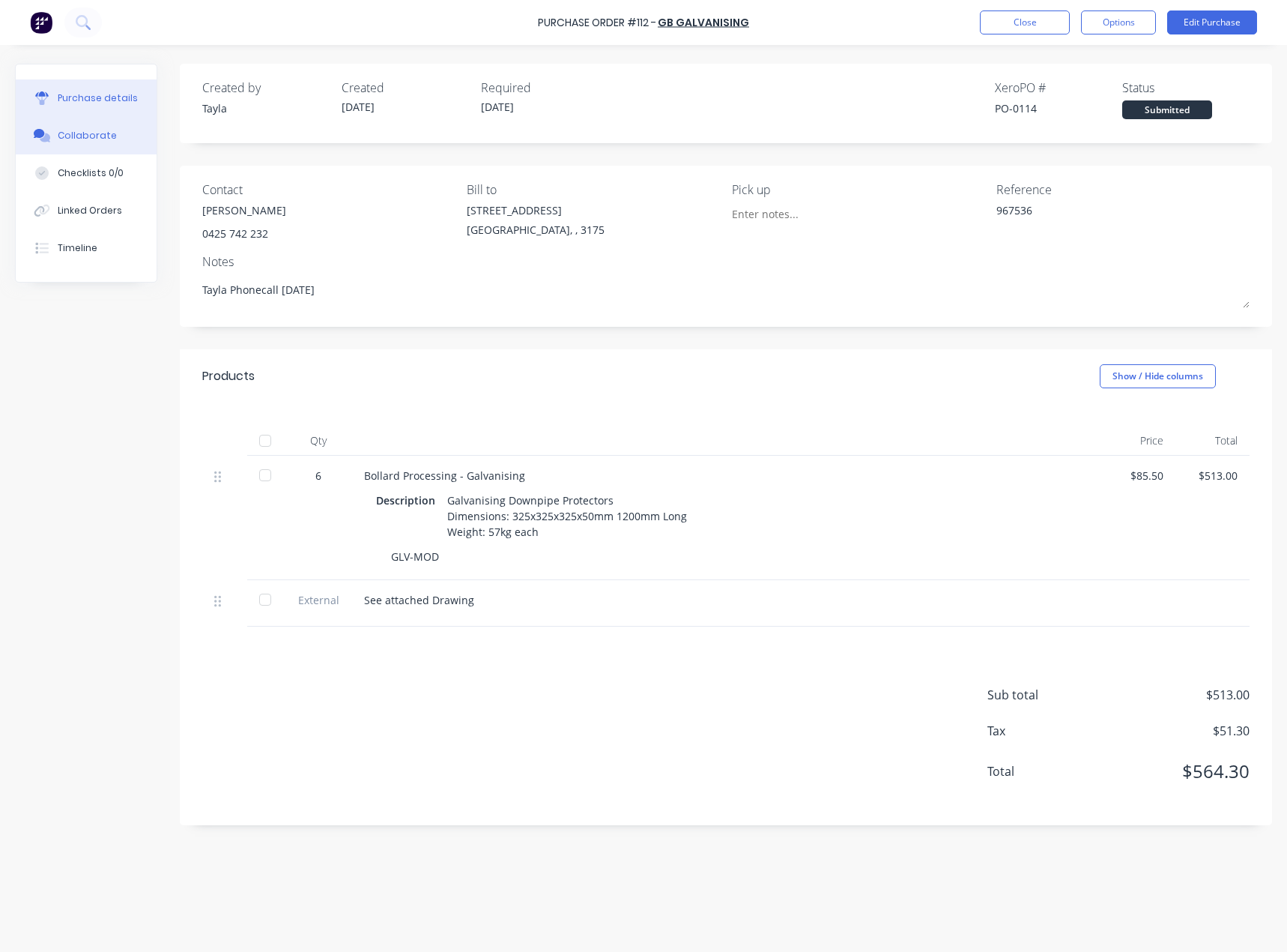
click at [73, 130] on div "Collaborate" at bounding box center [87, 135] width 59 height 13
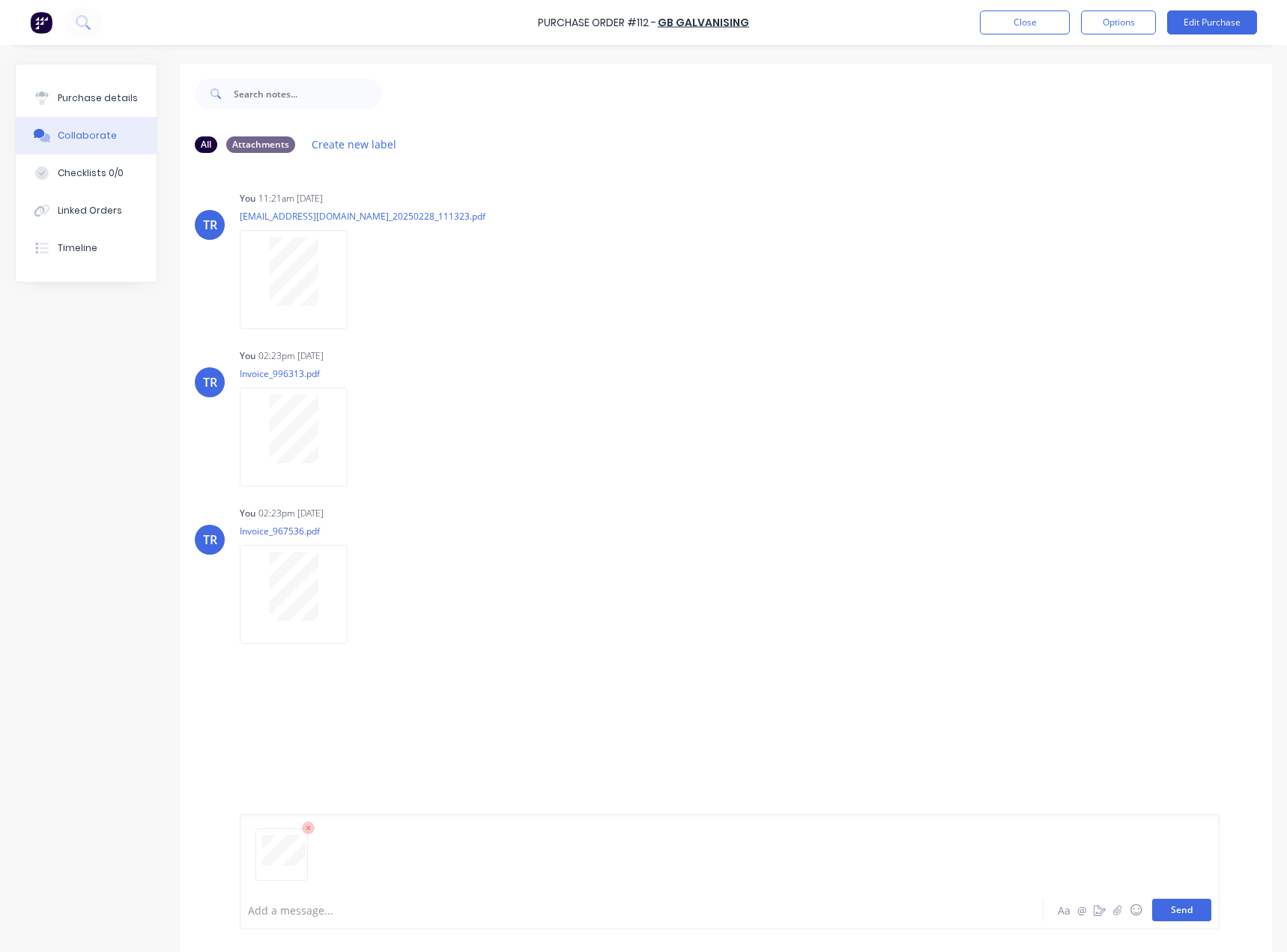
click at [1192, 918] on button "Send" at bounding box center [1182, 909] width 59 height 22
click at [263, 579] on div at bounding box center [293, 585] width 94 height 69
click at [1114, 19] on button "Options" at bounding box center [1119, 22] width 75 height 24
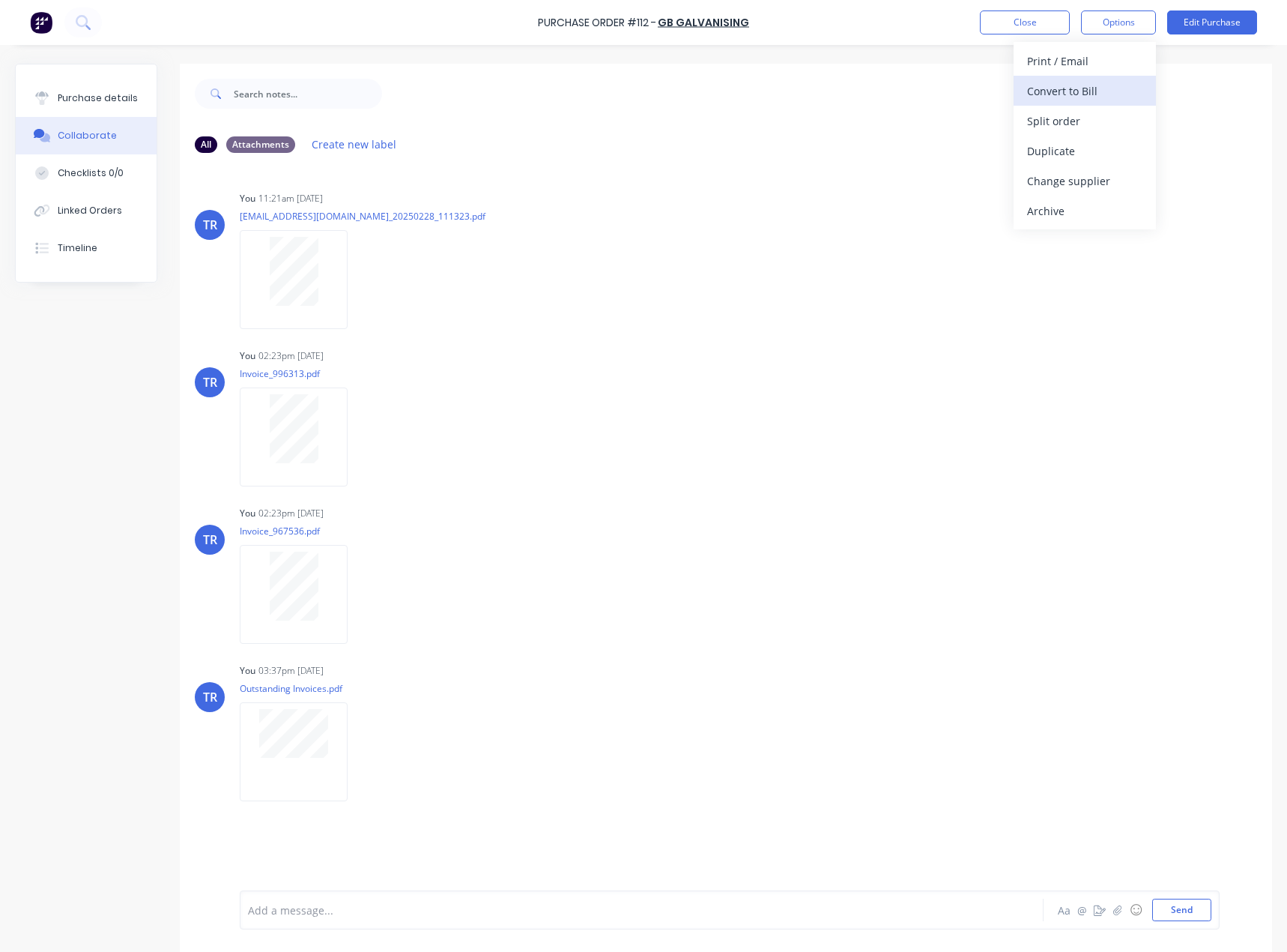
click at [1100, 85] on div "Convert to Bill" at bounding box center [1084, 91] width 116 height 22
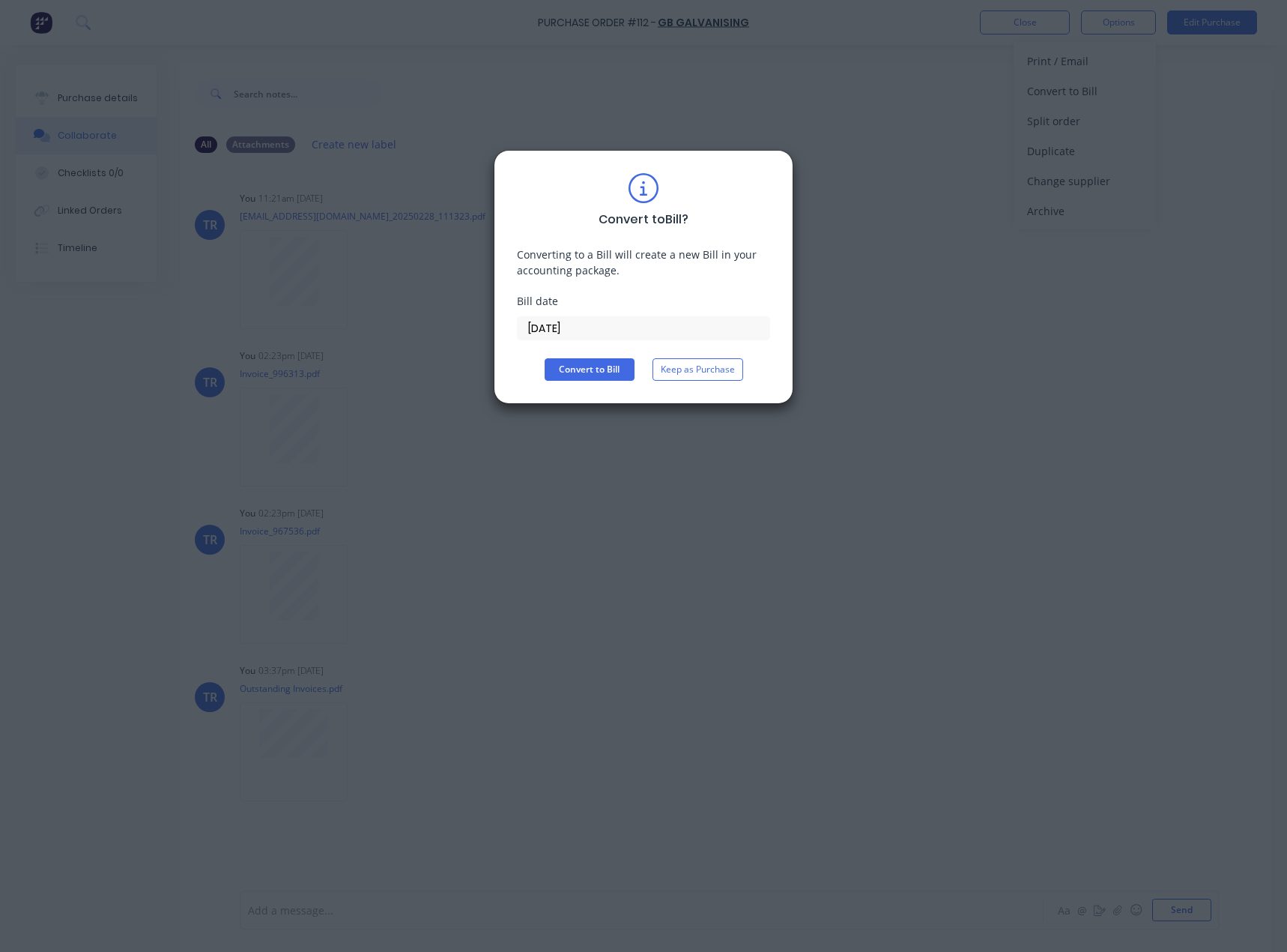
click at [552, 323] on input "09/10/25" at bounding box center [644, 328] width 252 height 22
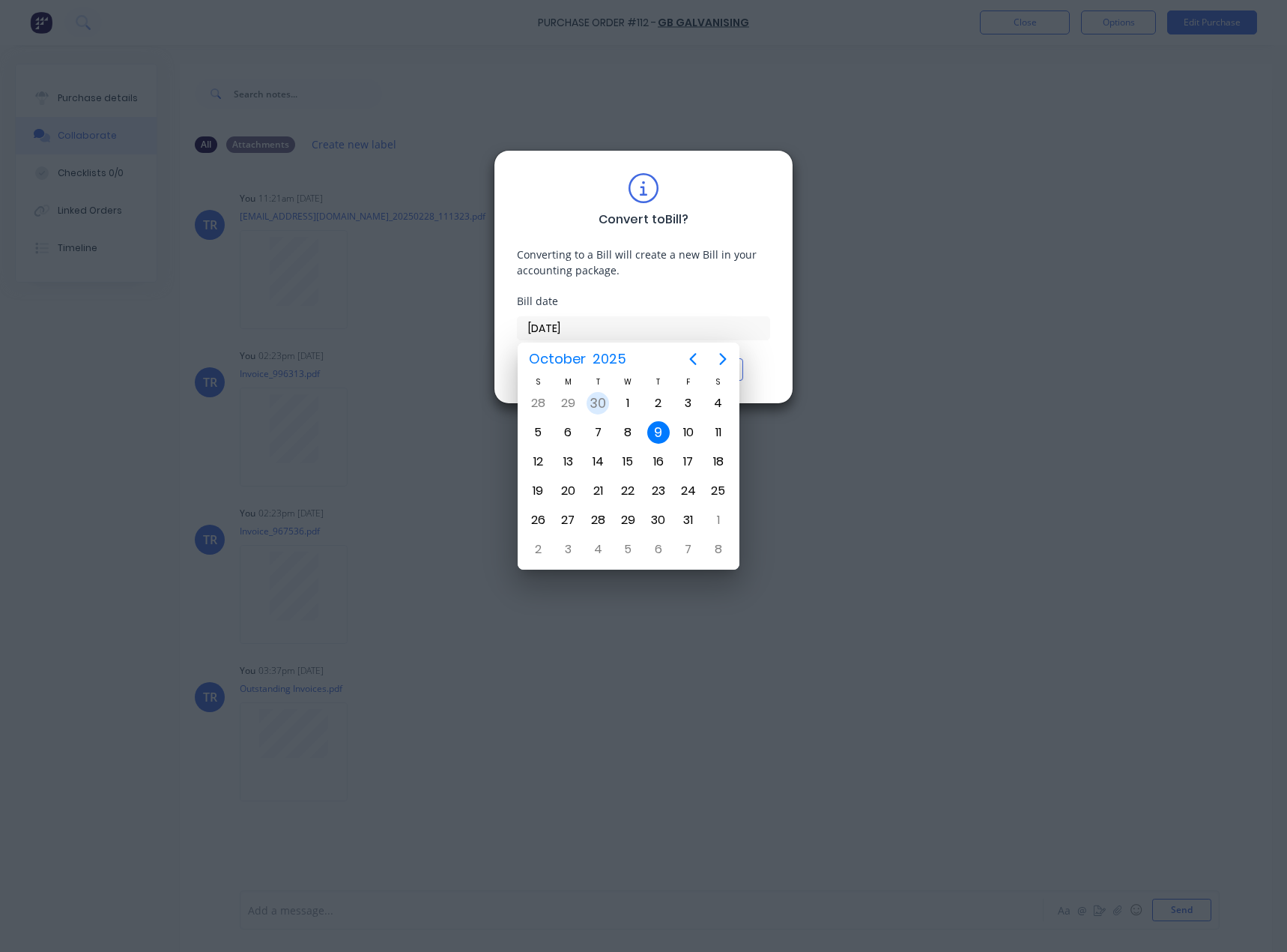
click at [600, 394] on div "30" at bounding box center [598, 402] width 22 height 22
type input "[DATE]"
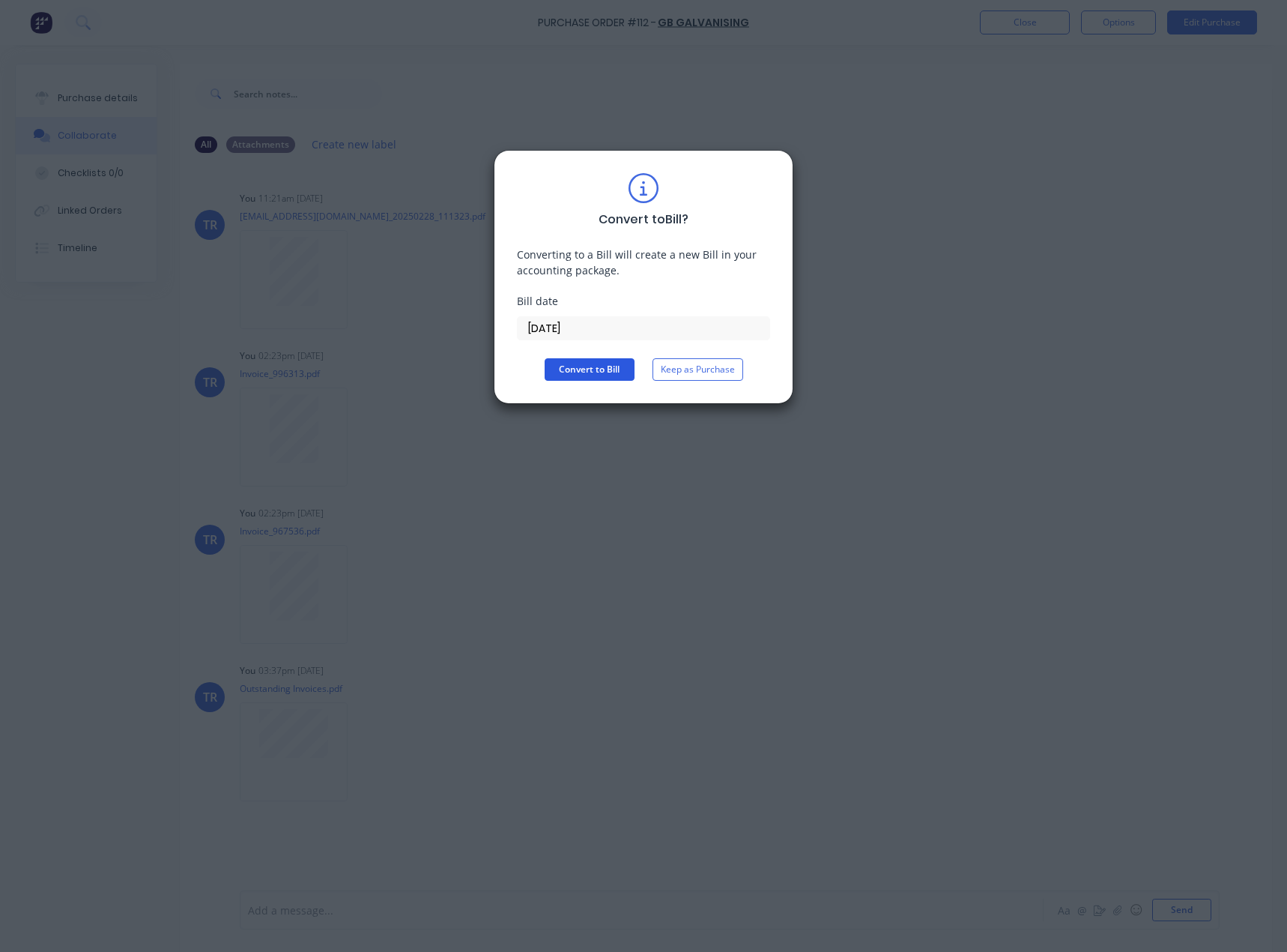
click at [607, 373] on button "Convert to Bill" at bounding box center [590, 369] width 90 height 22
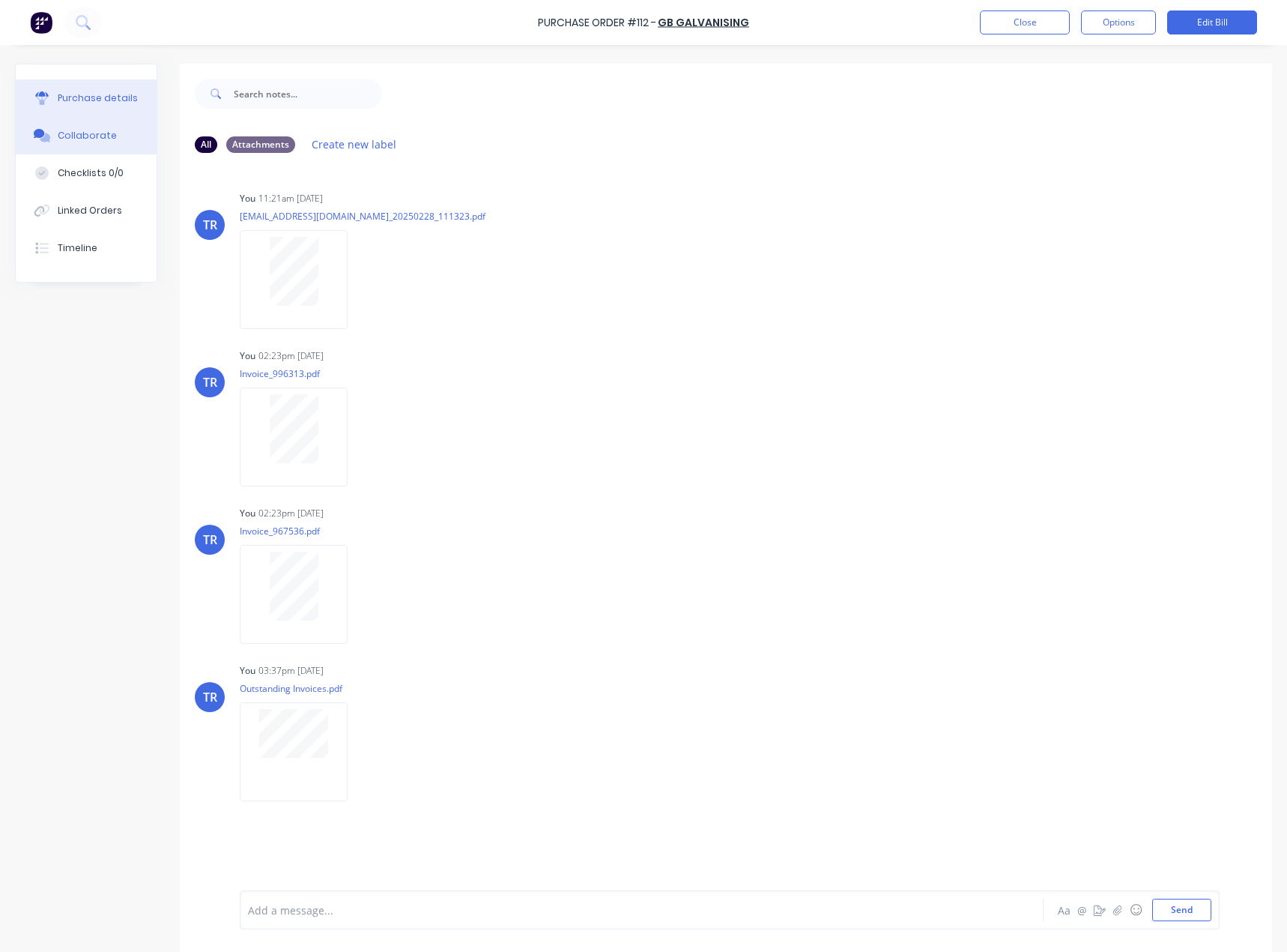
click at [94, 93] on div "Purchase details" at bounding box center [97, 98] width 80 height 13
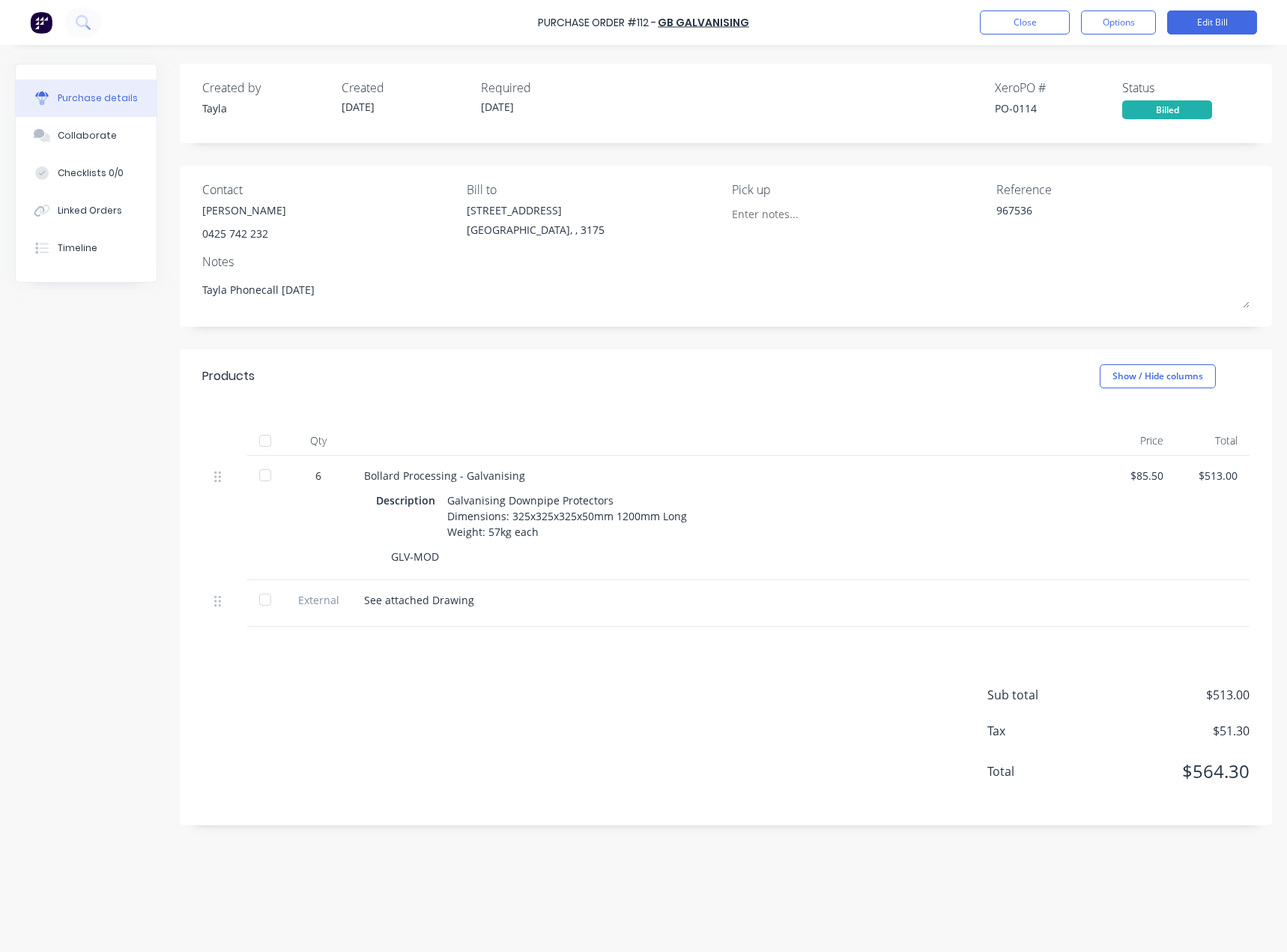
click at [262, 435] on div at bounding box center [264, 440] width 30 height 30
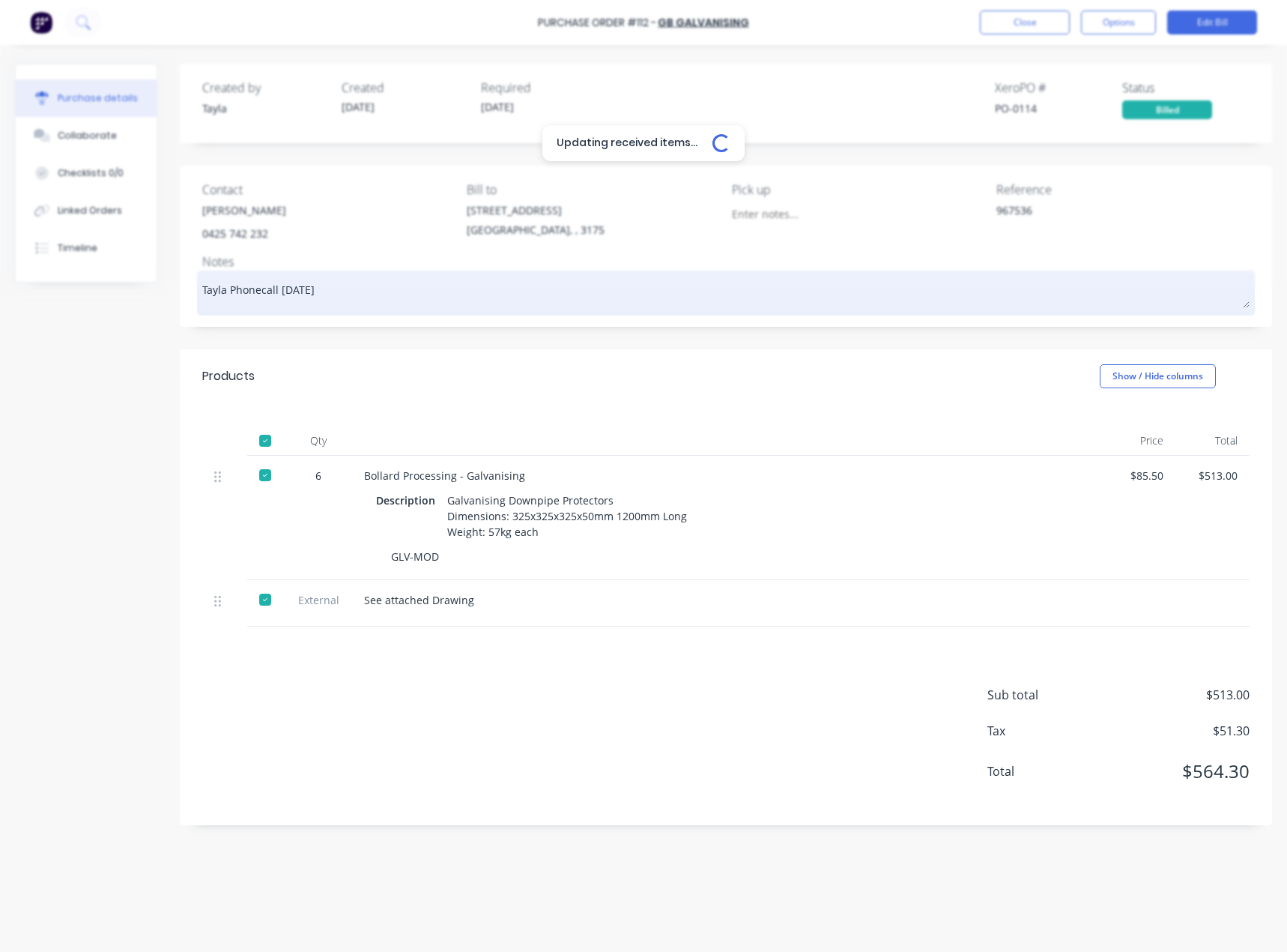
type textarea "x"
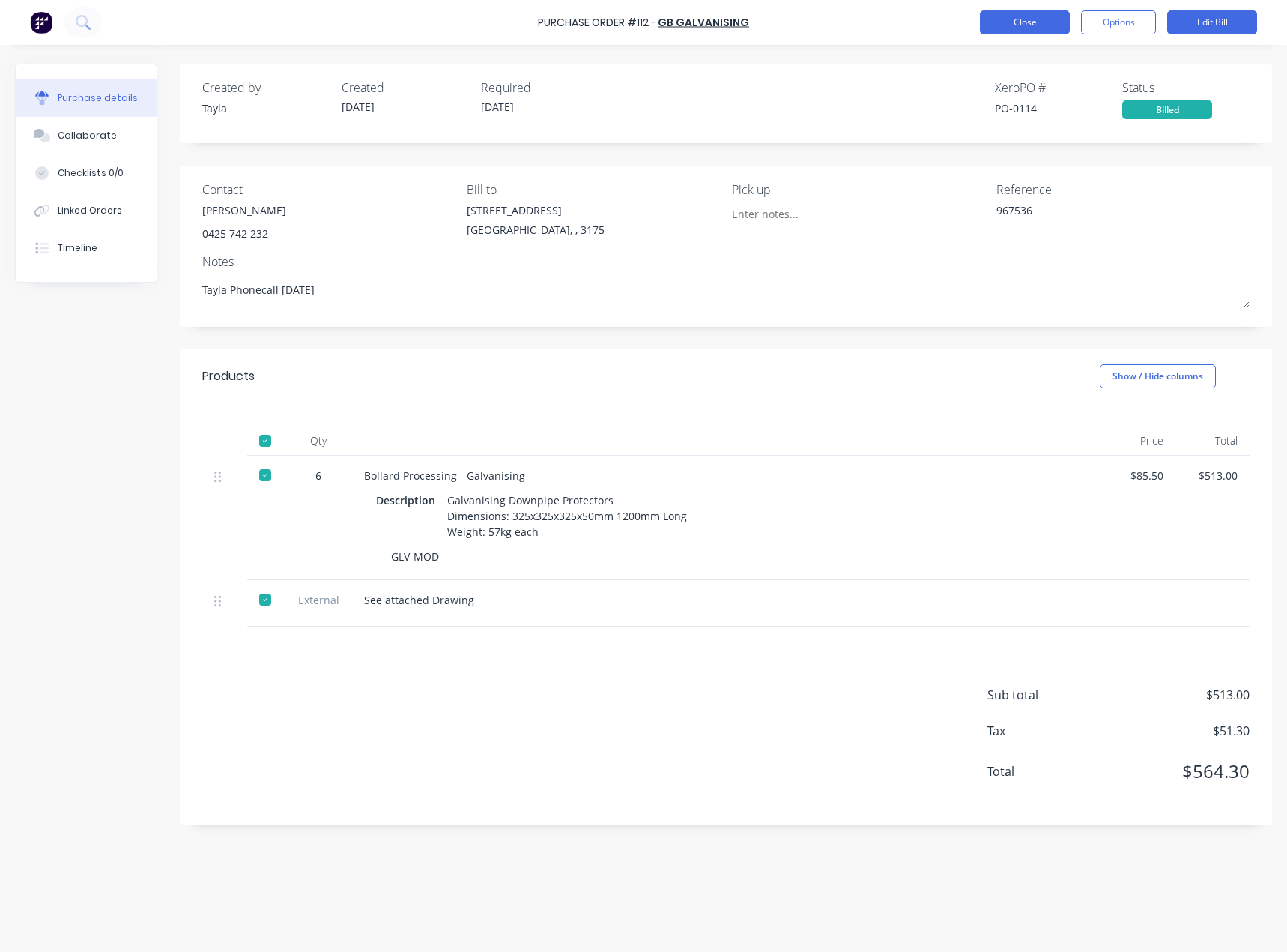
click at [1025, 26] on button "Close" at bounding box center [1024, 22] width 90 height 24
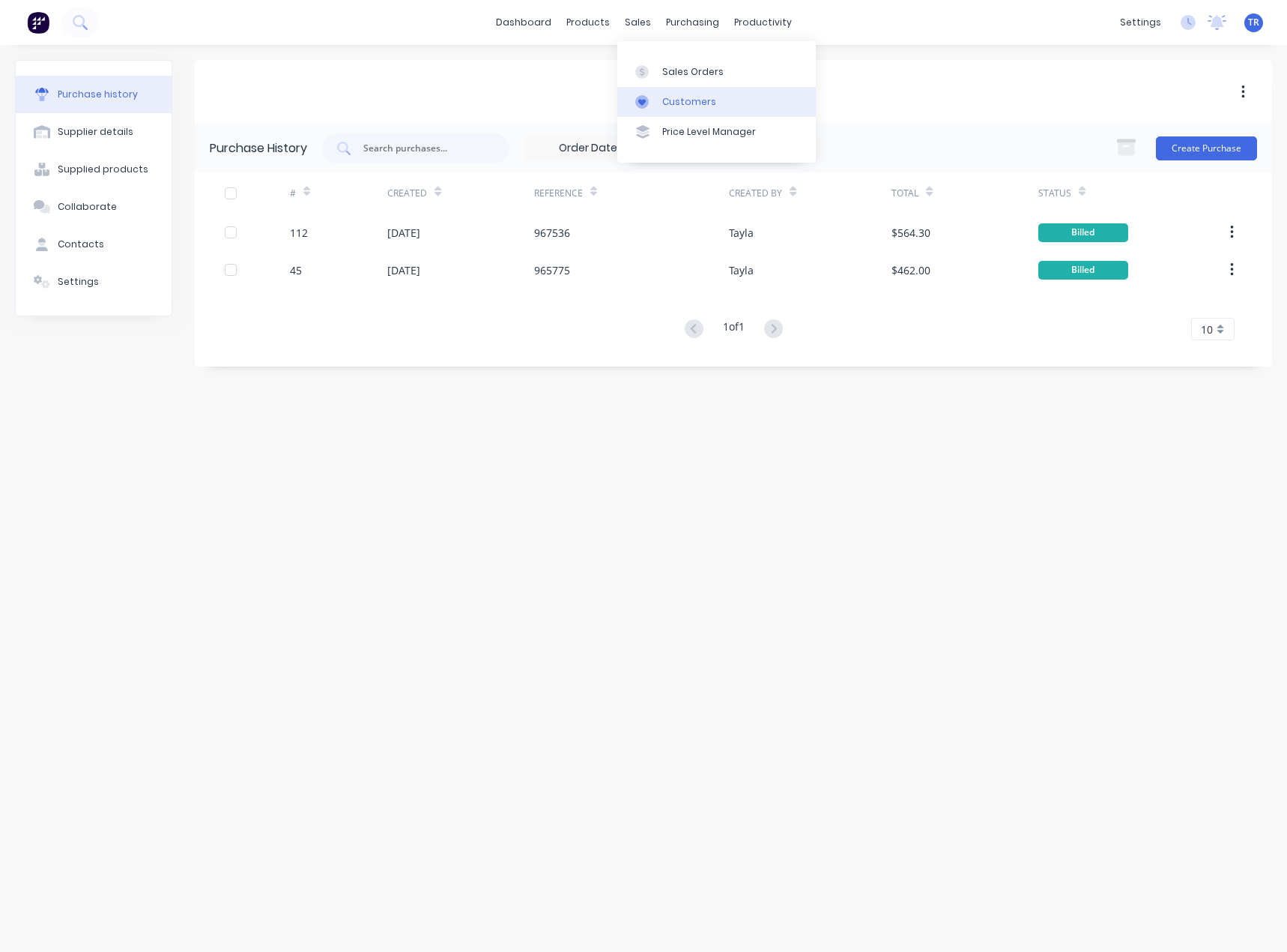
click at [666, 100] on div "Customers" at bounding box center [689, 101] width 54 height 13
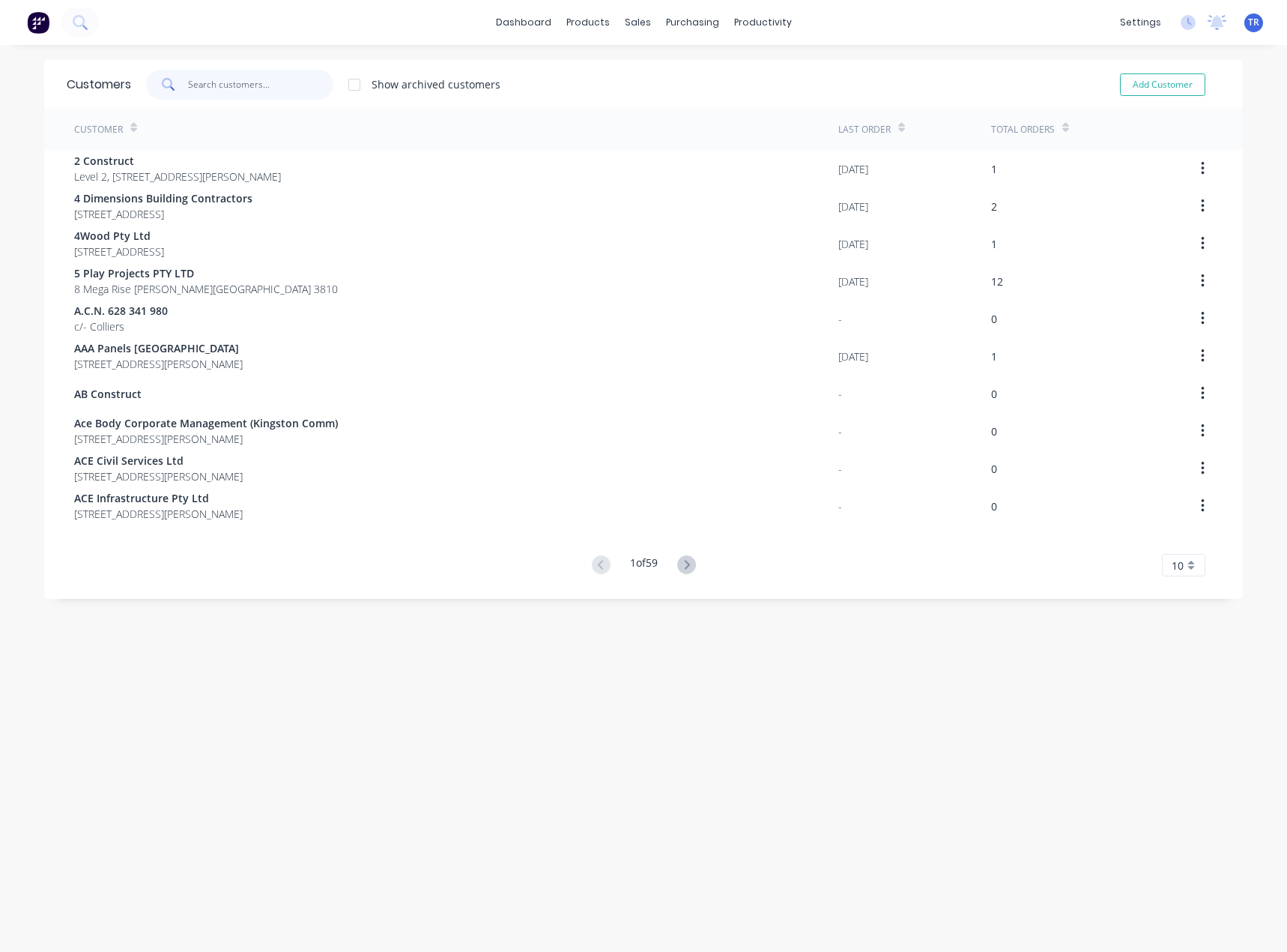
click at [277, 97] on input "text" at bounding box center [261, 84] width 146 height 30
click at [657, 95] on div "Customers" at bounding box center [684, 101] width 54 height 13
click at [261, 90] on input "text" at bounding box center [261, 84] width 146 height 30
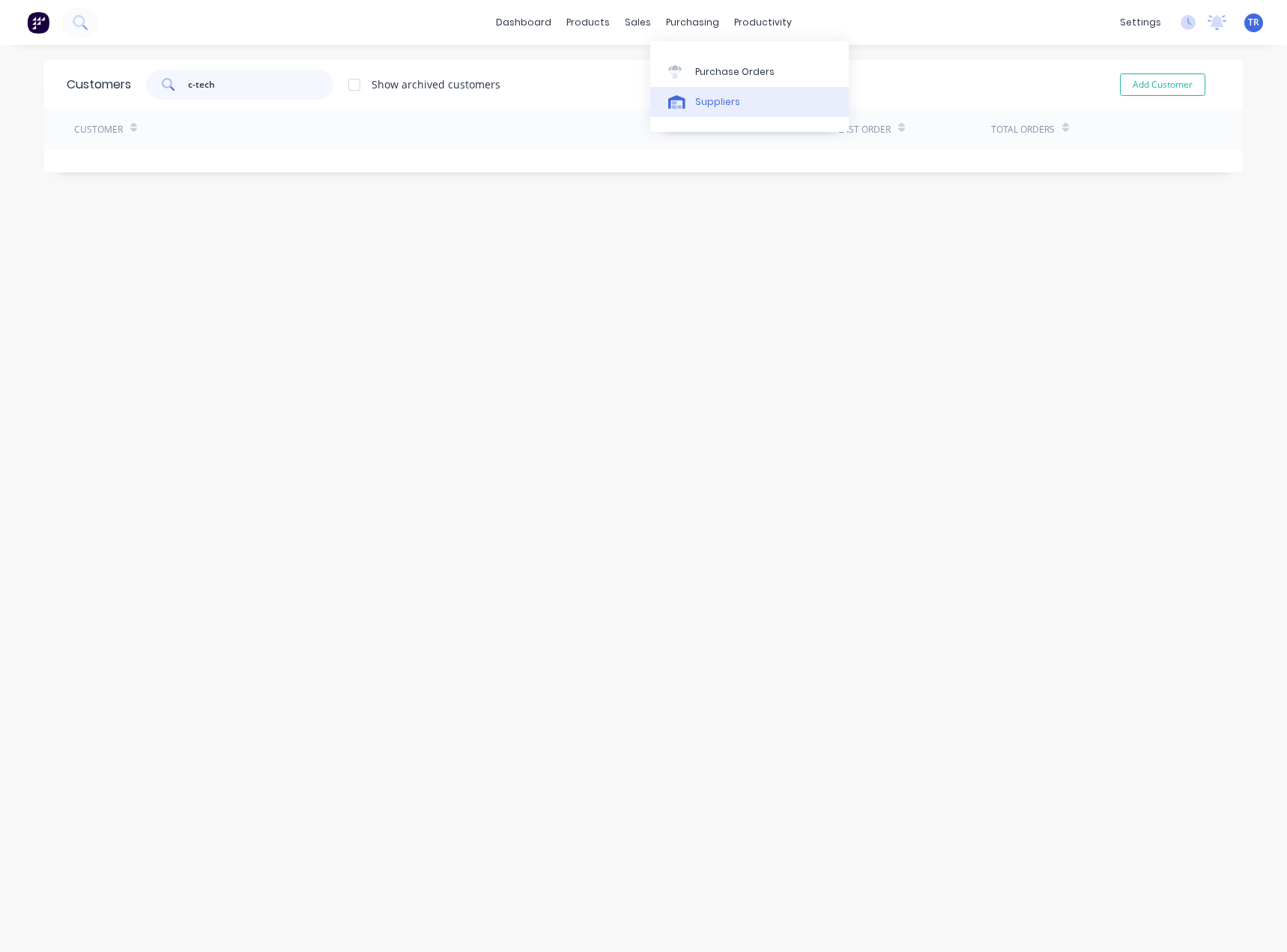
type input "c-tech"
click at [708, 97] on div "Suppliers" at bounding box center [718, 101] width 45 height 13
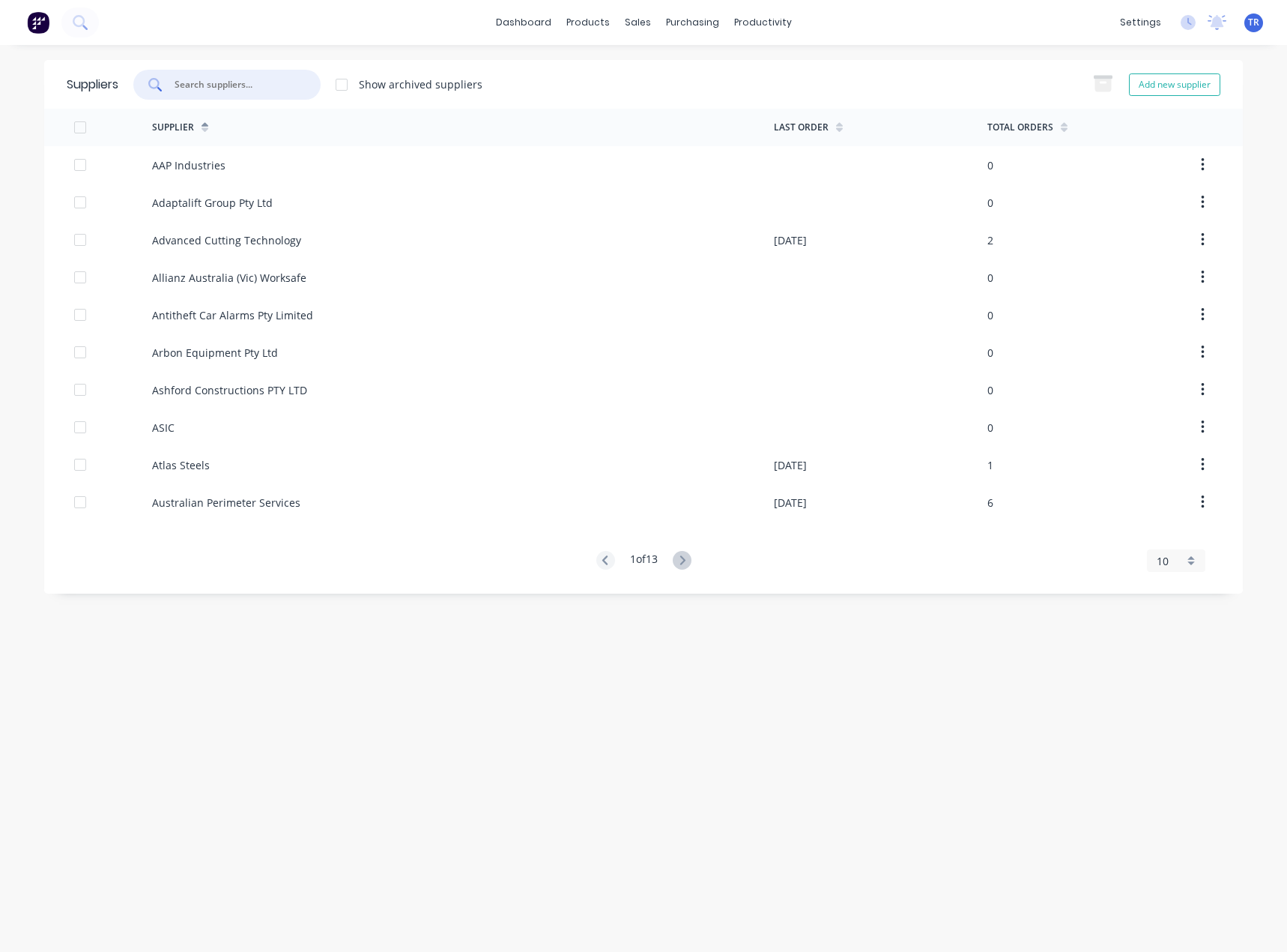
drag, startPoint x: 238, startPoint y: 87, endPoint x: 226, endPoint y: 89, distance: 12.2
click at [238, 87] on input "text" at bounding box center [235, 84] width 125 height 15
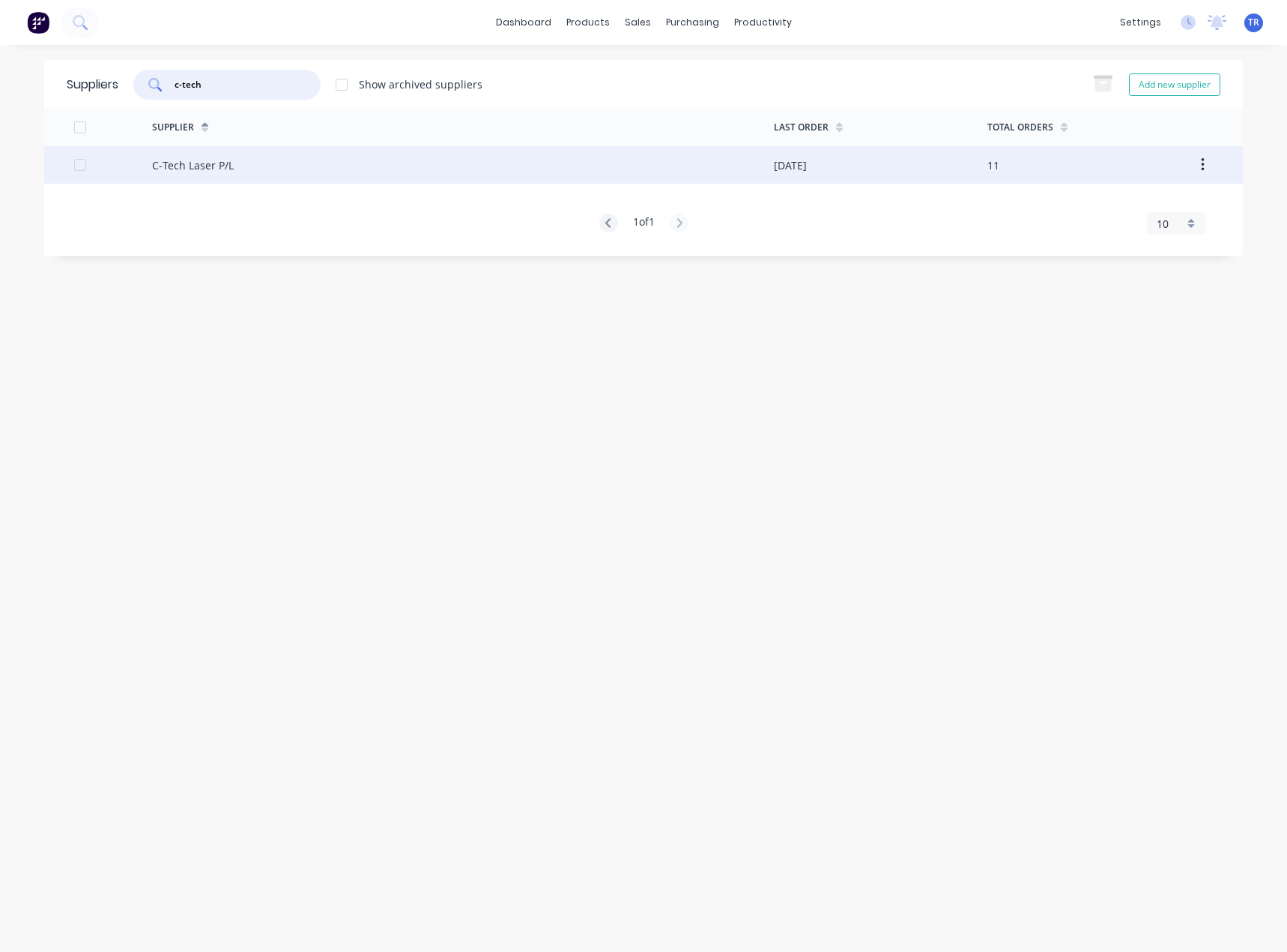
type input "c-tech"
click at [194, 149] on div "C-Tech Laser P/L" at bounding box center [463, 165] width 622 height 38
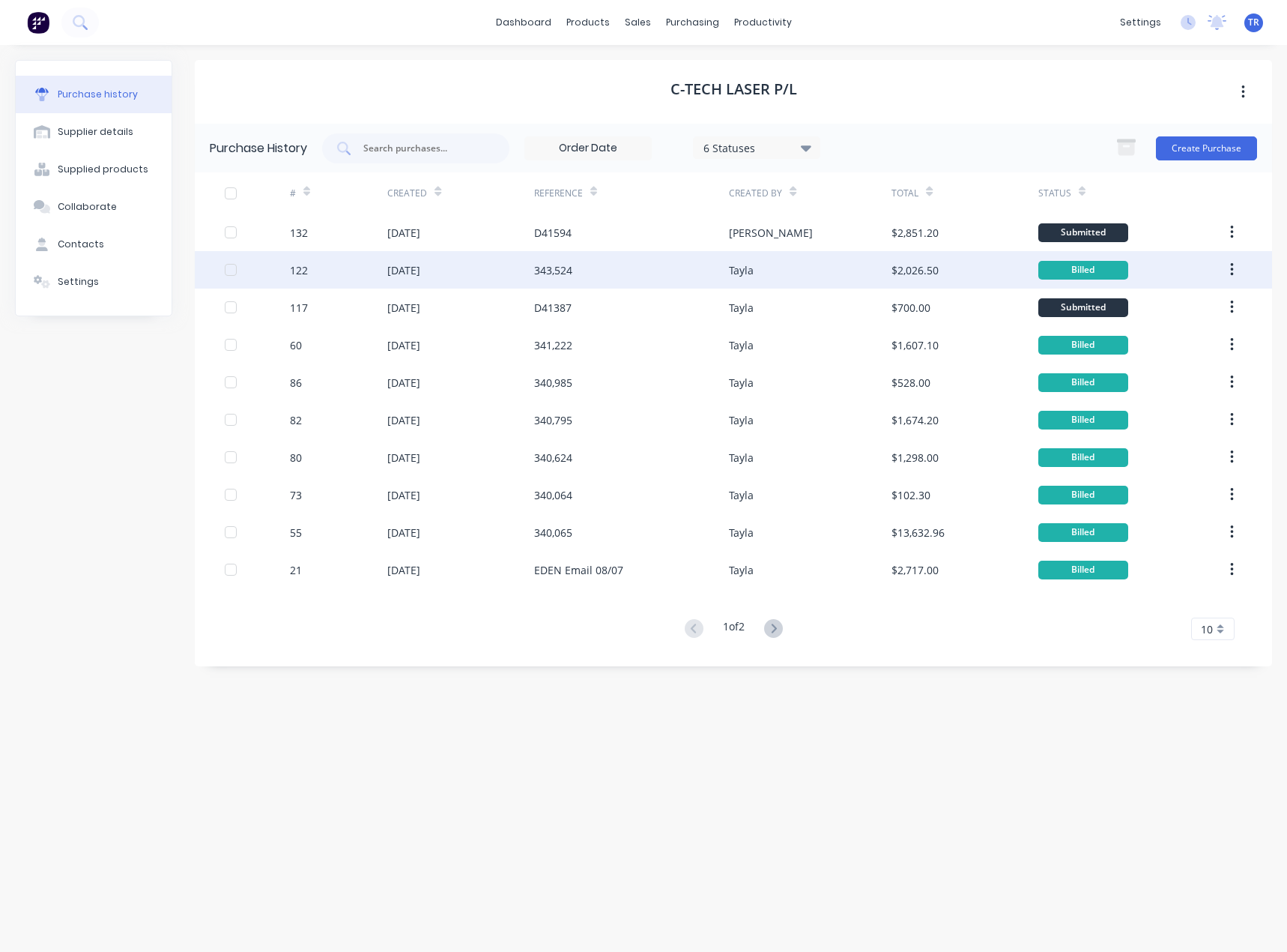
click at [958, 260] on div "$2,026.50" at bounding box center [964, 270] width 146 height 38
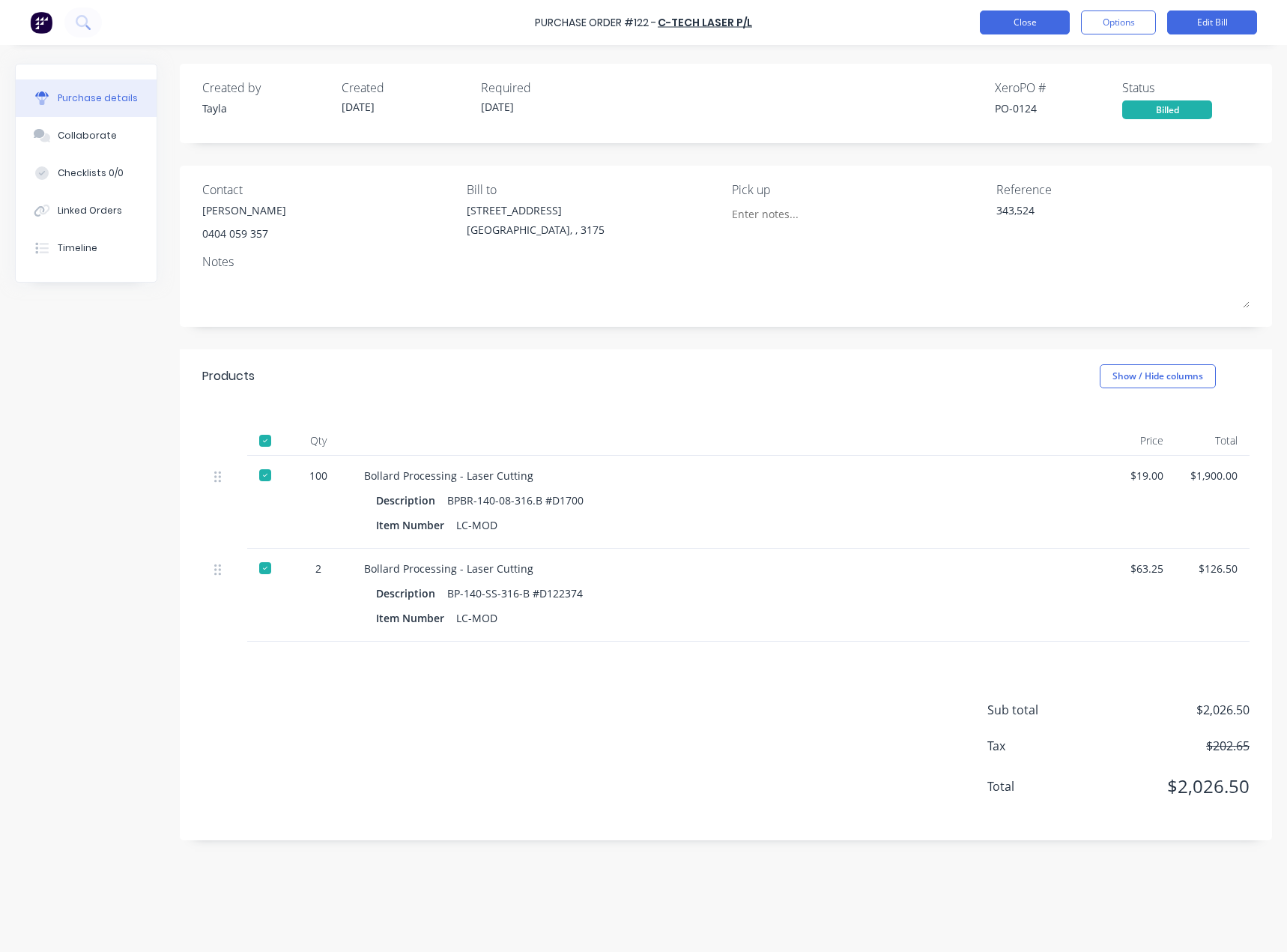
click at [1034, 17] on button "Close" at bounding box center [1024, 22] width 90 height 24
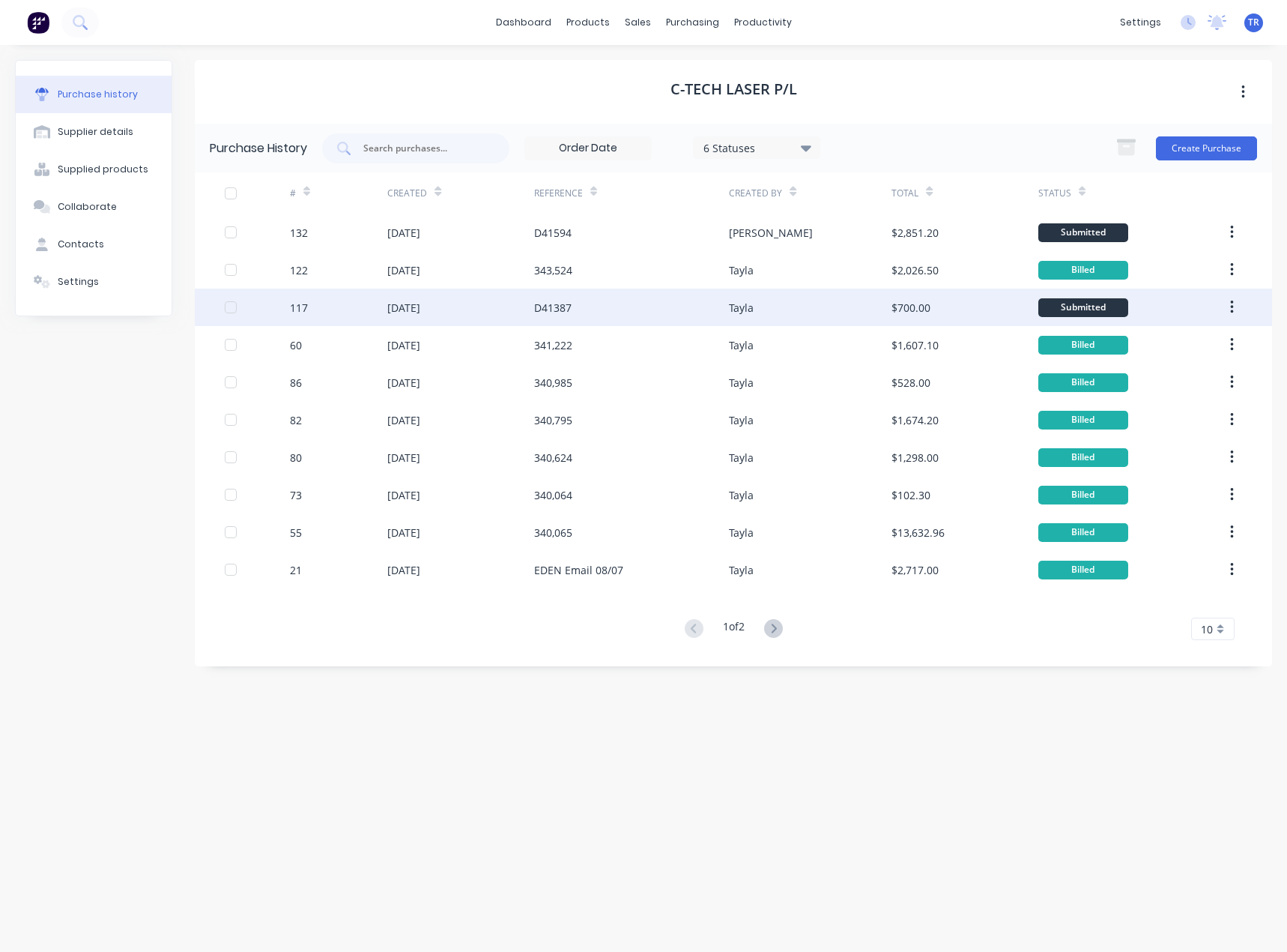
click at [887, 309] on div "Tayla" at bounding box center [809, 307] width 162 height 38
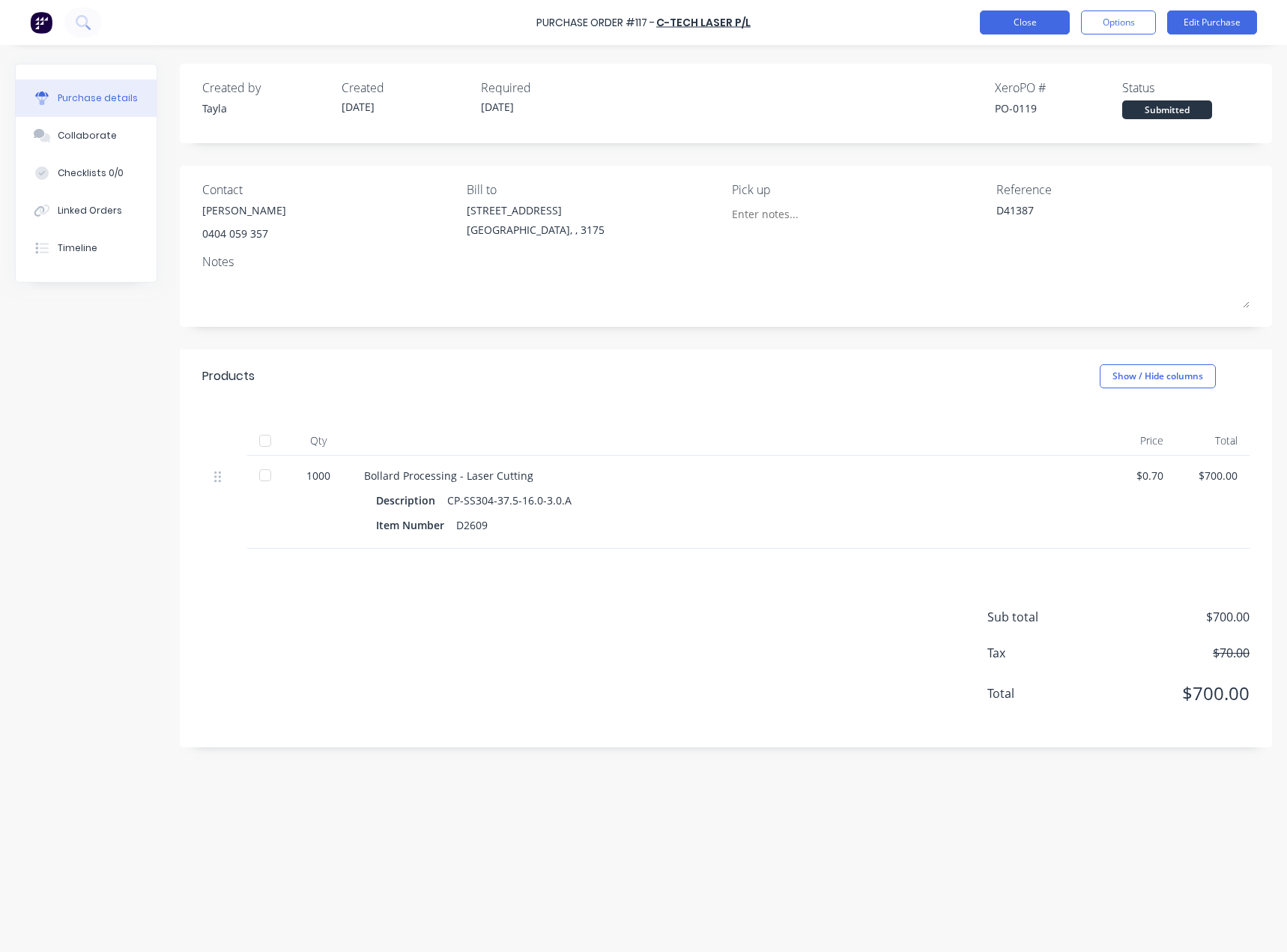
click at [1049, 32] on button "Close" at bounding box center [1024, 22] width 90 height 24
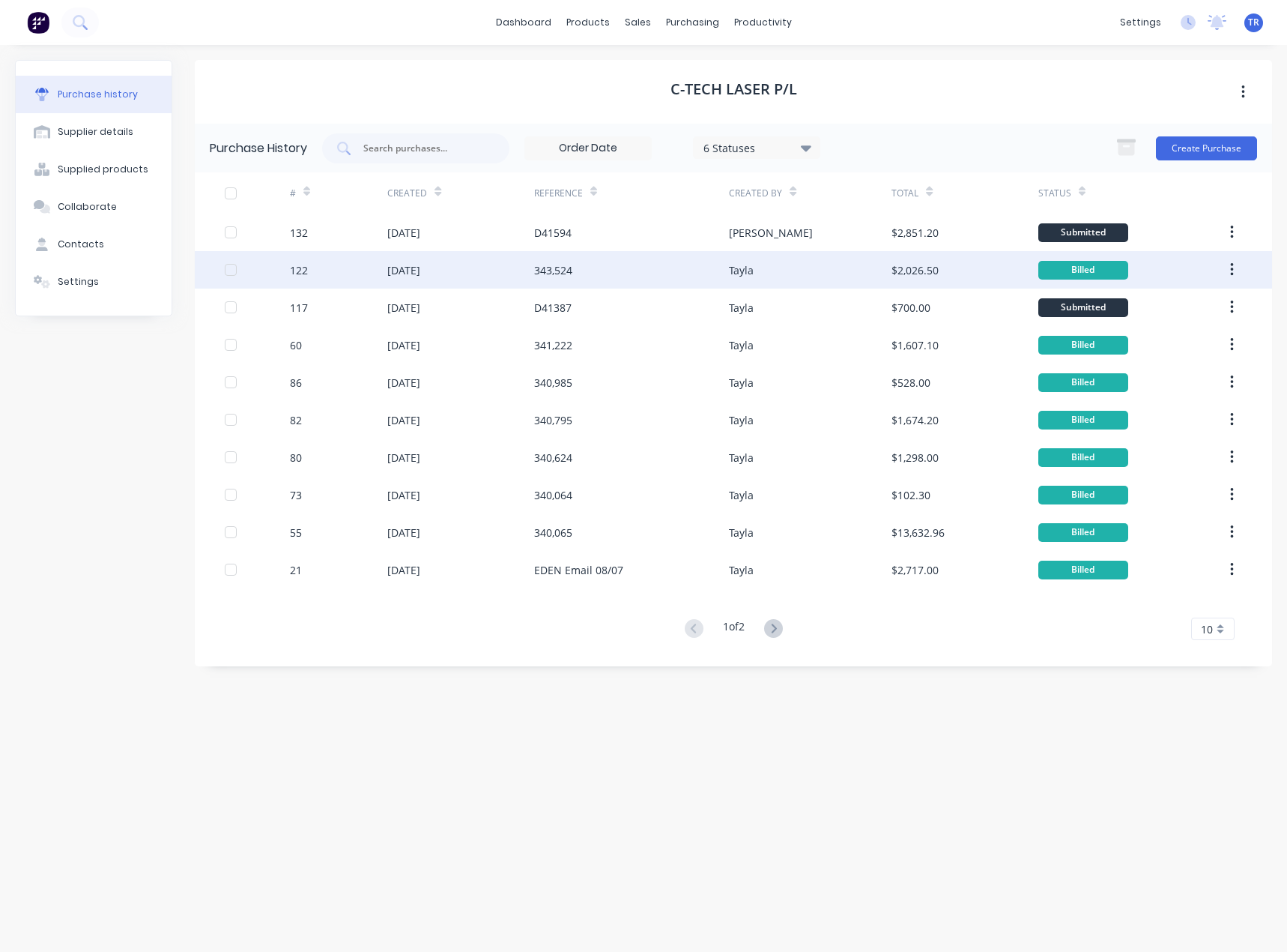
click at [903, 280] on div "$2,026.50" at bounding box center [964, 270] width 146 height 38
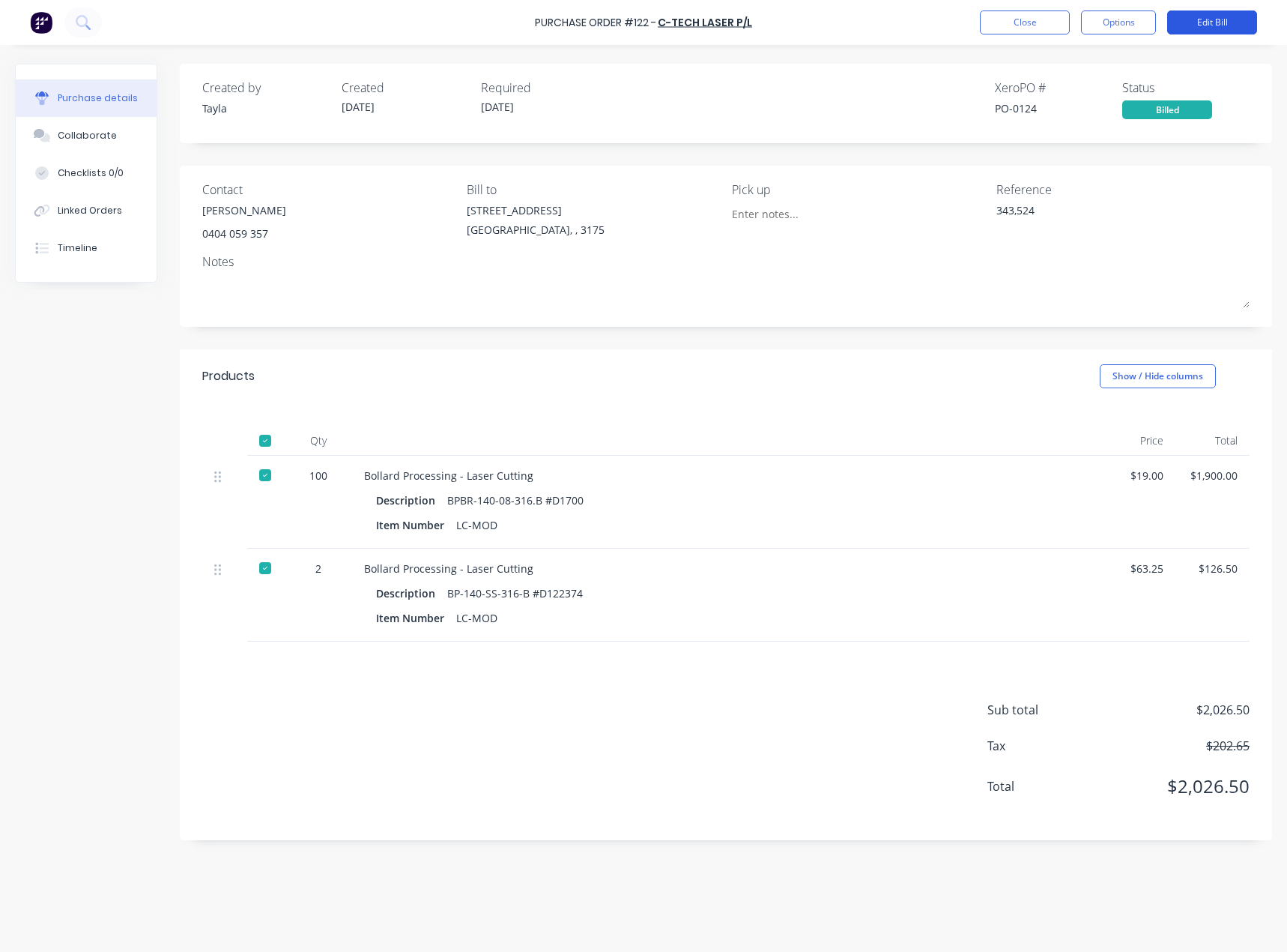
click at [1194, 20] on button "Edit Bill" at bounding box center [1212, 22] width 90 height 24
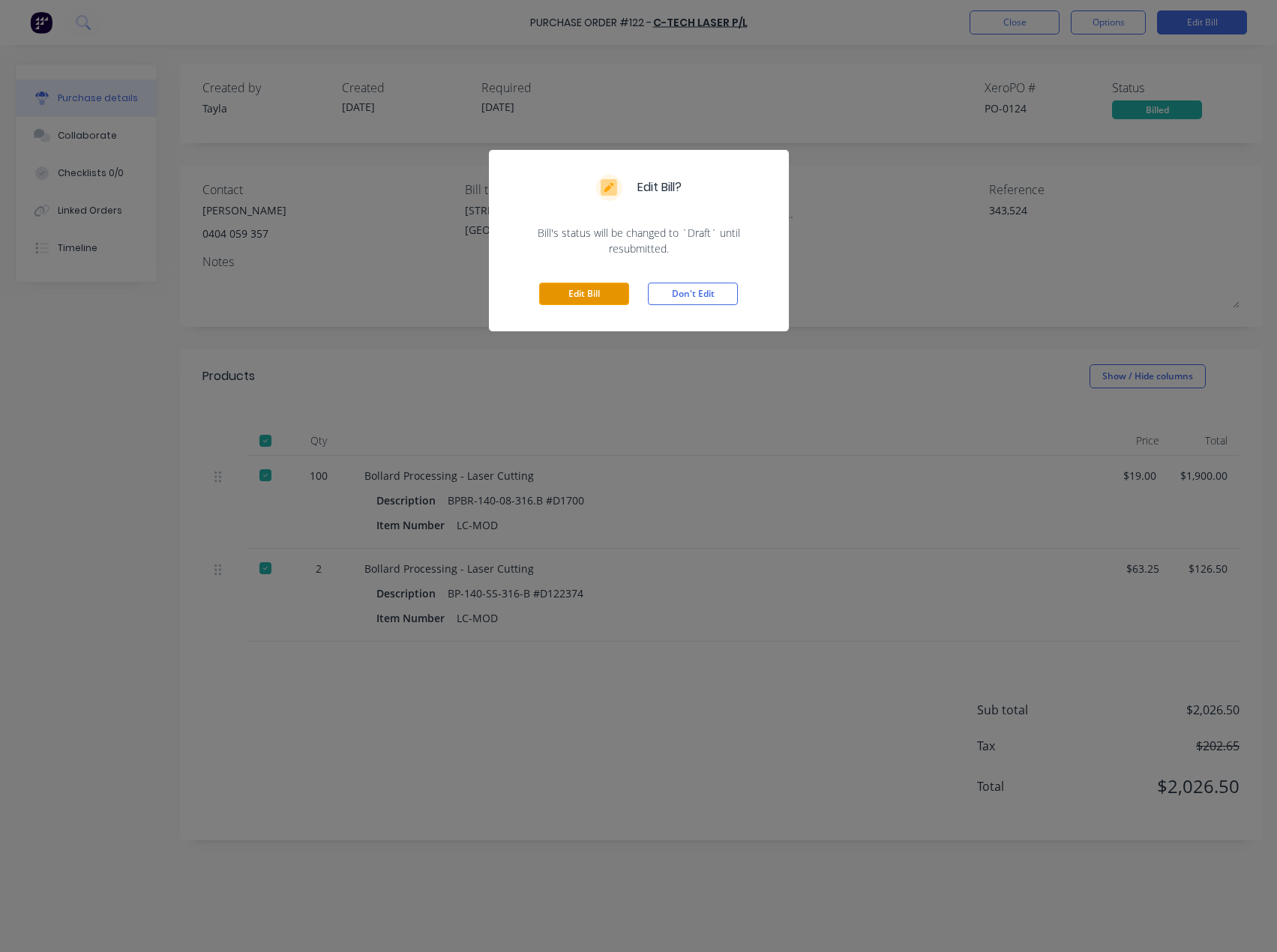
click at [547, 284] on button "Edit Bill" at bounding box center [584, 293] width 90 height 22
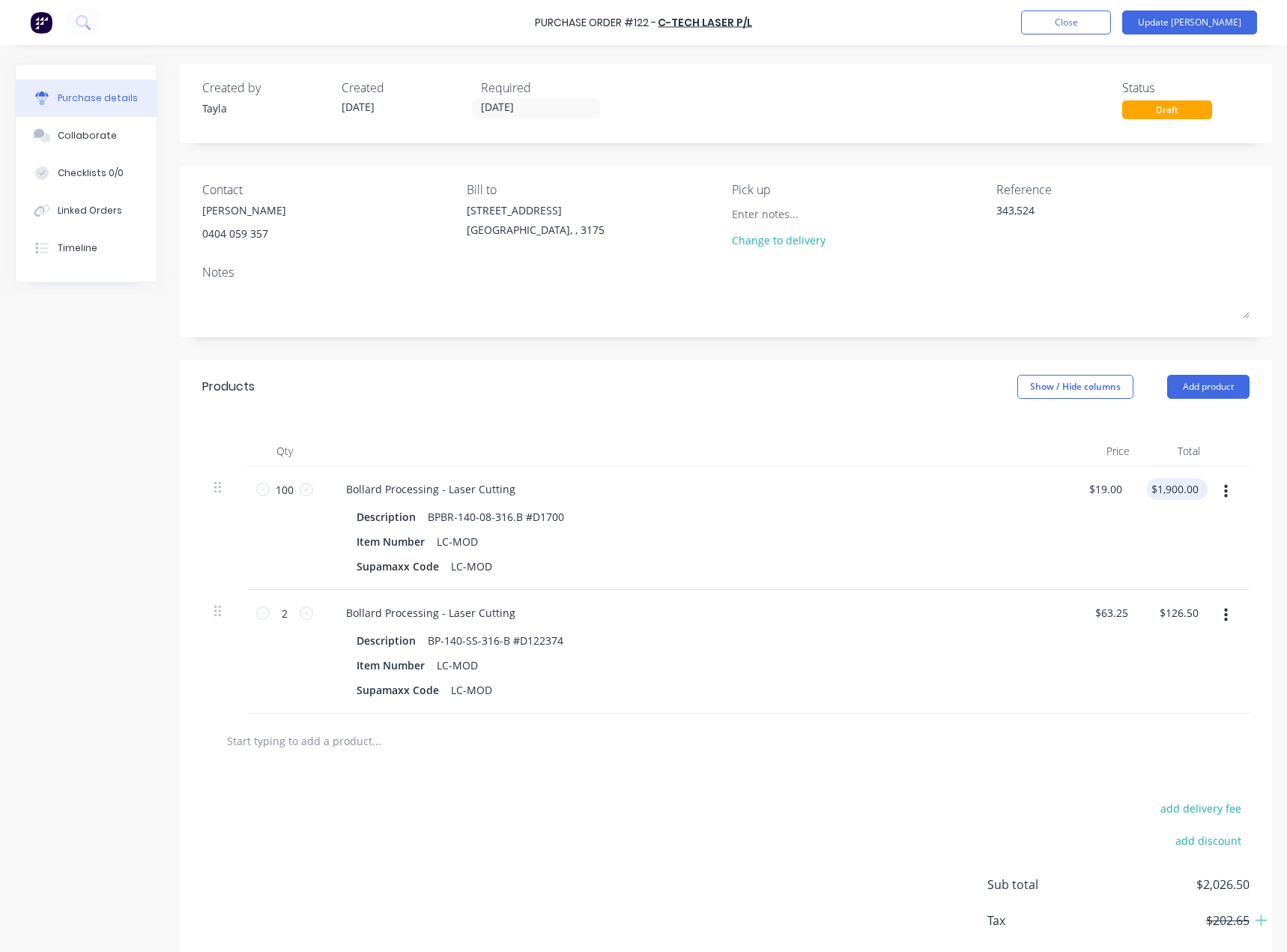
type textarea "x"
type input "1900.00"
click at [1184, 480] on input "1900.00" at bounding box center [1179, 489] width 47 height 22
type textarea "x"
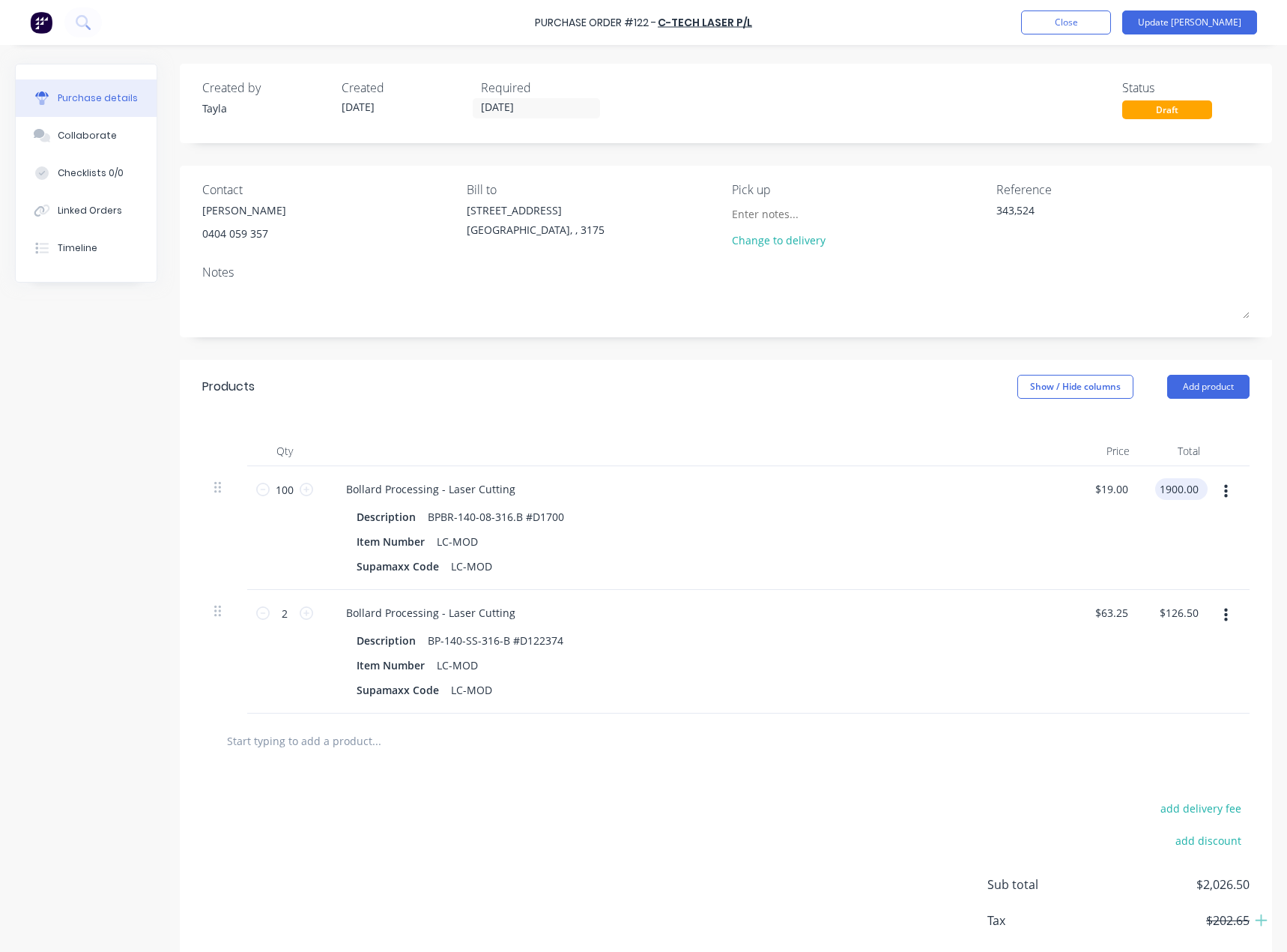
click at [1184, 480] on input "1900.00" at bounding box center [1179, 489] width 47 height 22
type input "1727"
type textarea "x"
type input "$17.27"
type input "$1,727.00"
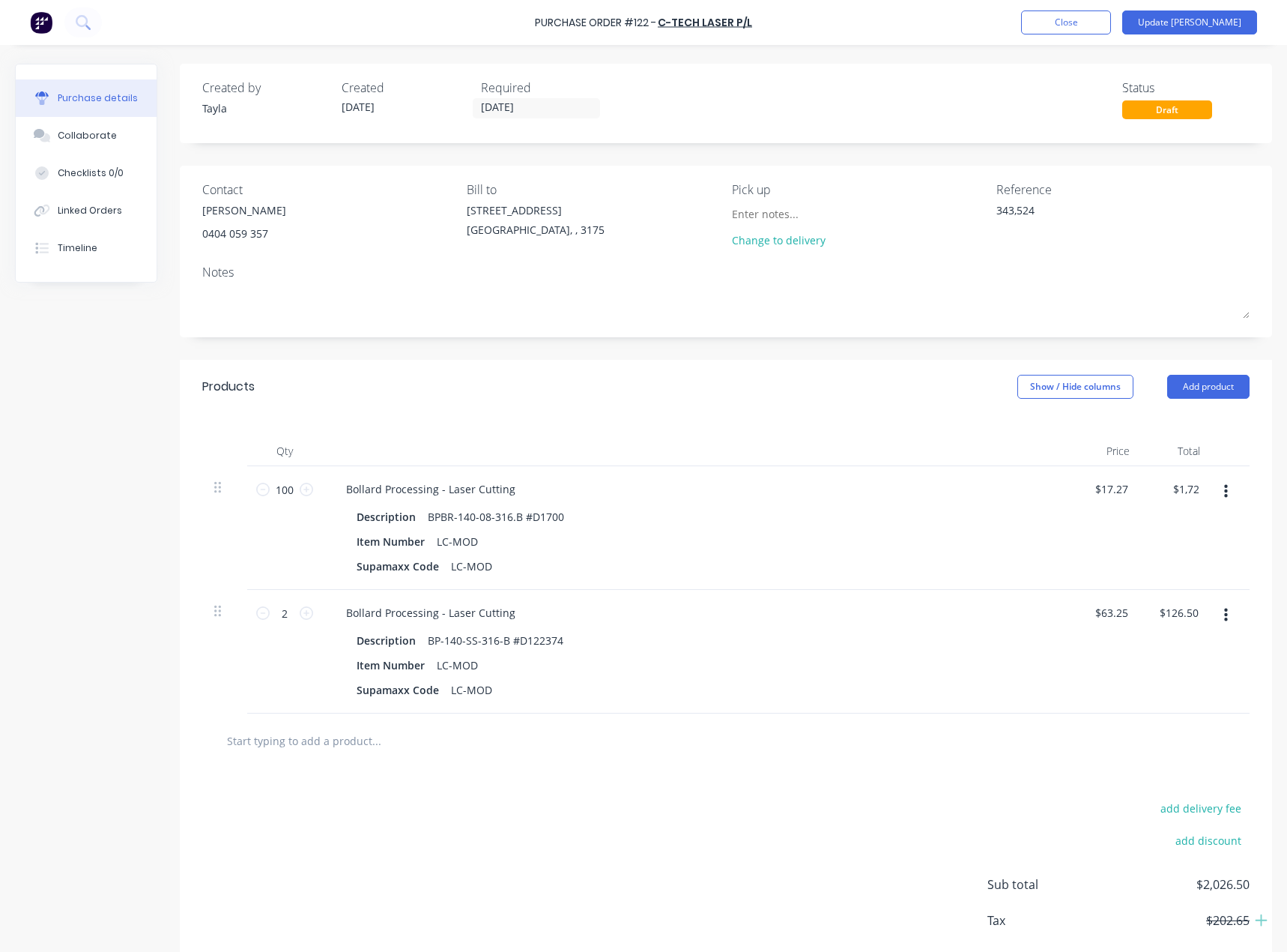
click at [1178, 523] on div "$1,727.00 1727" at bounding box center [1177, 528] width 71 height 124
type textarea "x"
type input "126.50"
click at [1181, 615] on input "126.50" at bounding box center [1179, 612] width 47 height 22
click at [1181, 615] on input "126.50" at bounding box center [1181, 612] width 40 height 22
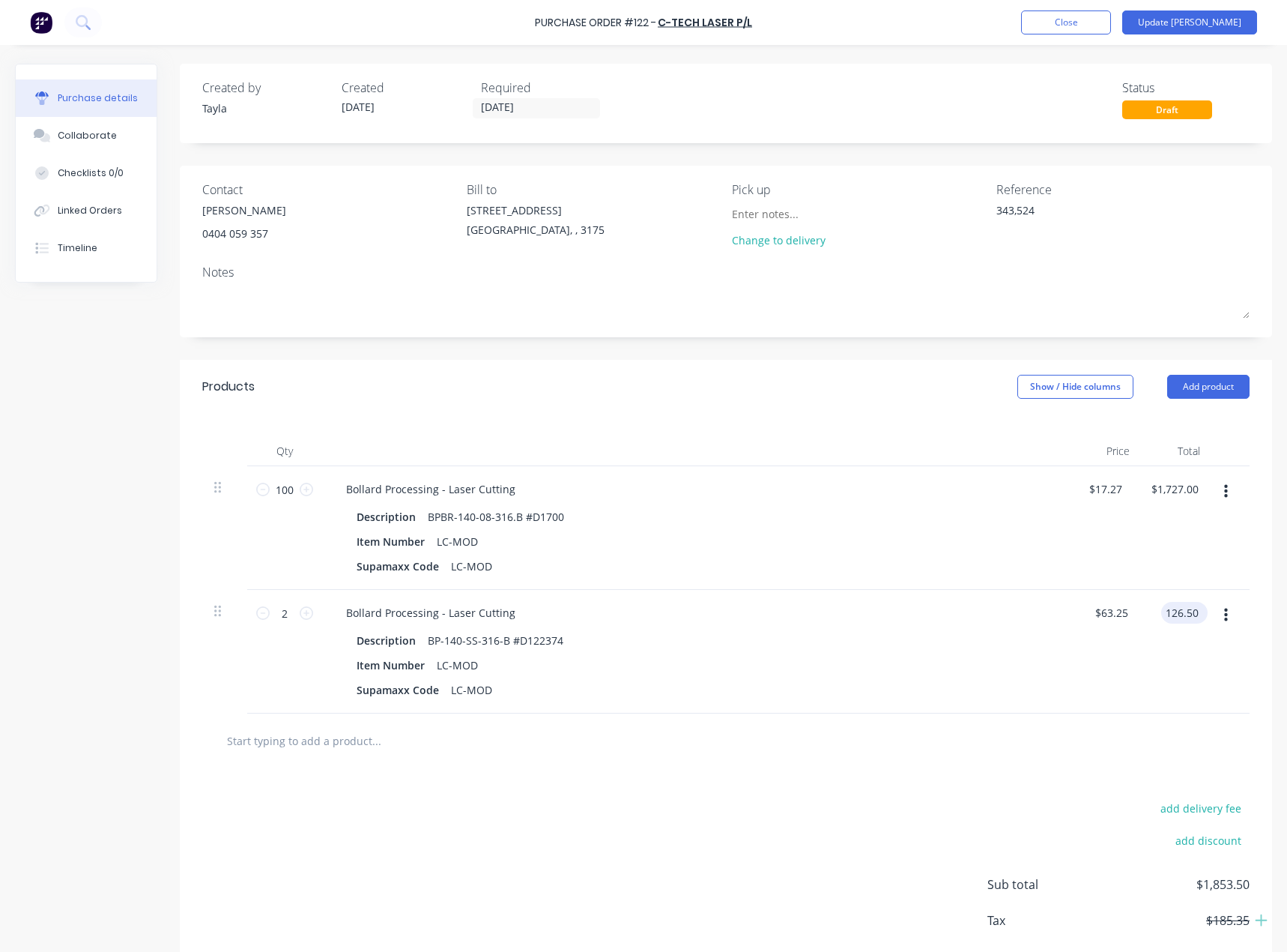
type textarea "x"
click at [1182, 615] on input "126.50" at bounding box center [1181, 612] width 40 height 22
type input "115"
type textarea "x"
type input "$57.50"
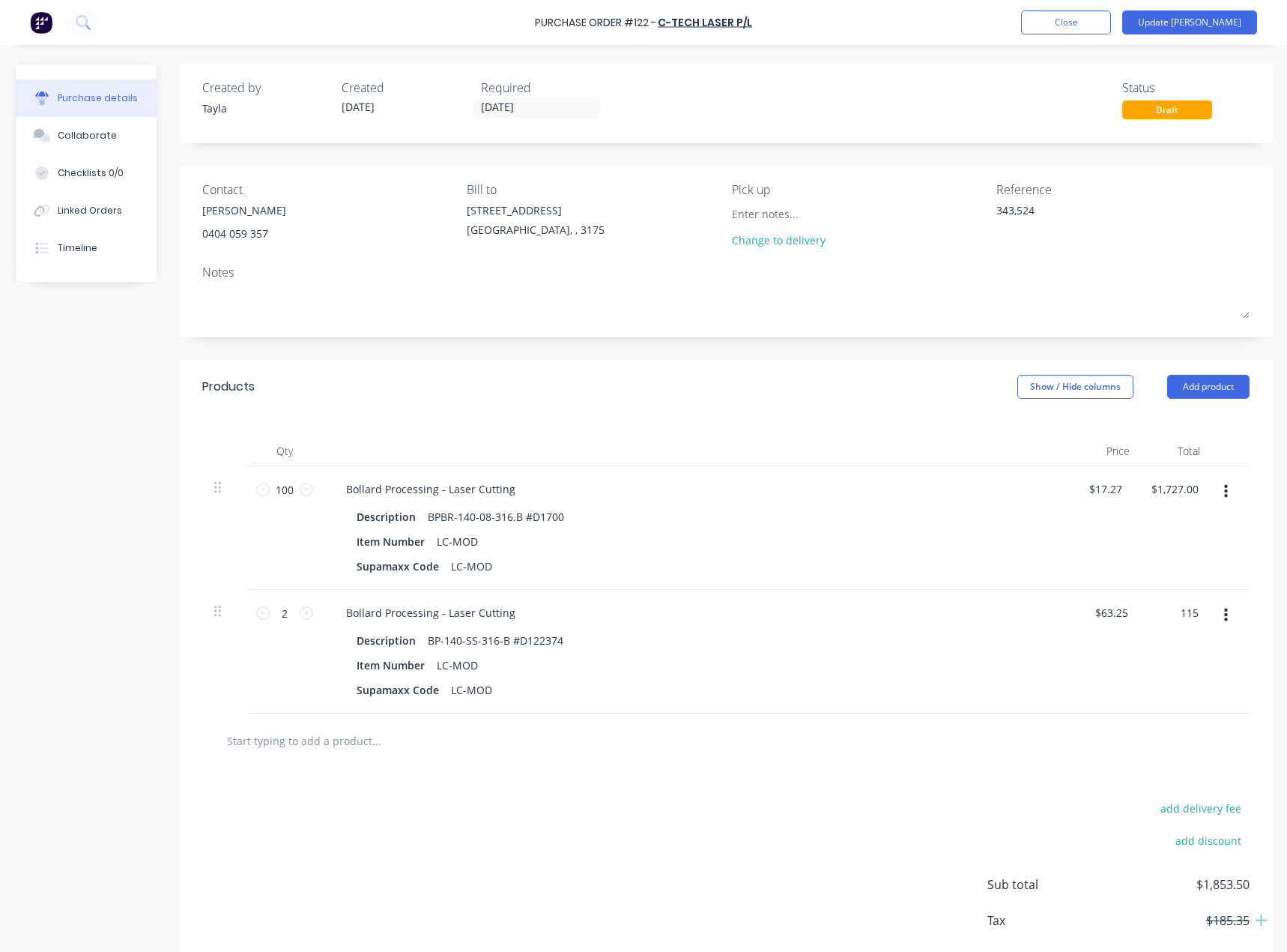
type input "$115.00"
click at [1169, 670] on div "$115.00 115" at bounding box center [1177, 652] width 71 height 124
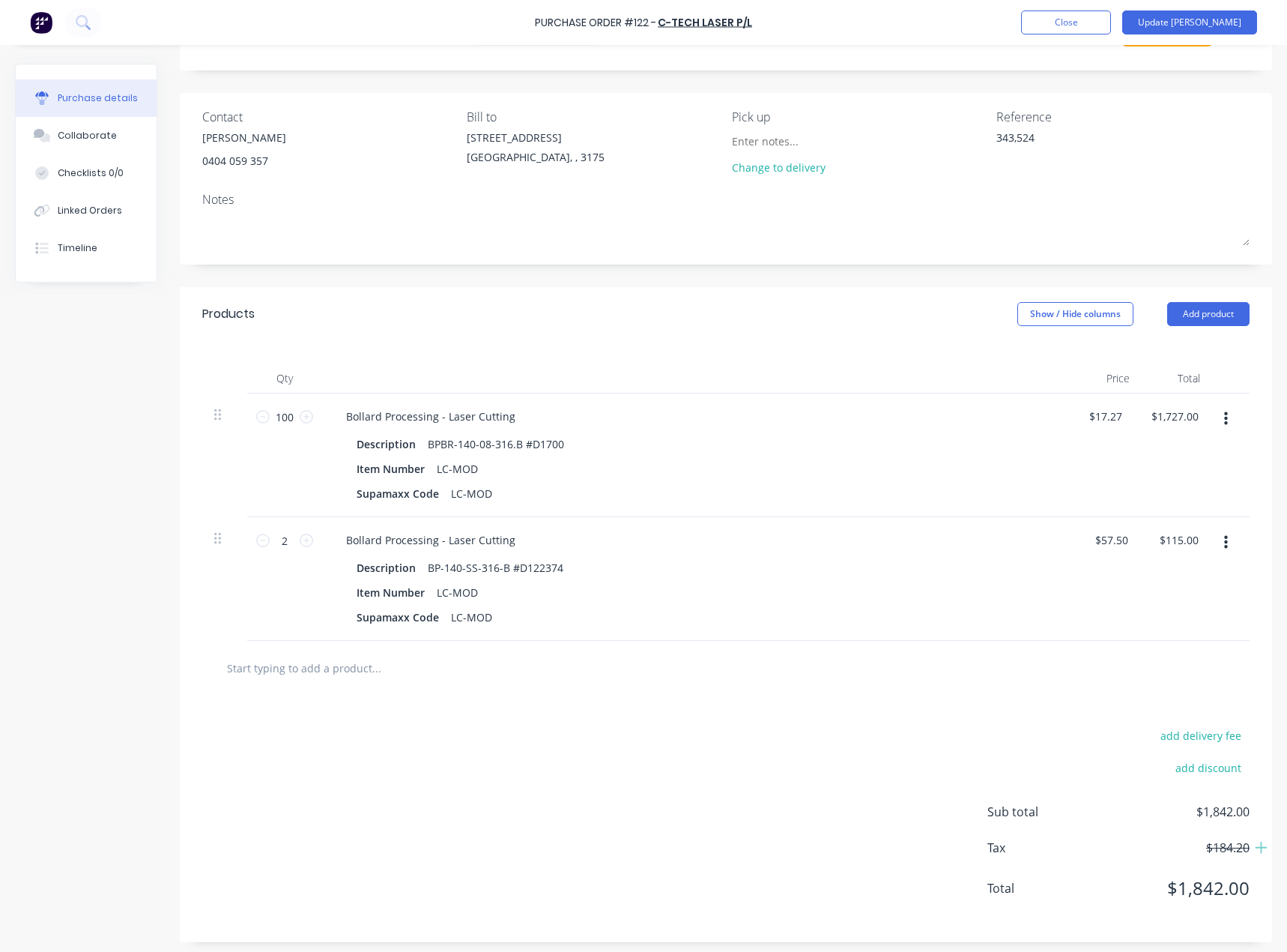
scroll to position [78, 0]
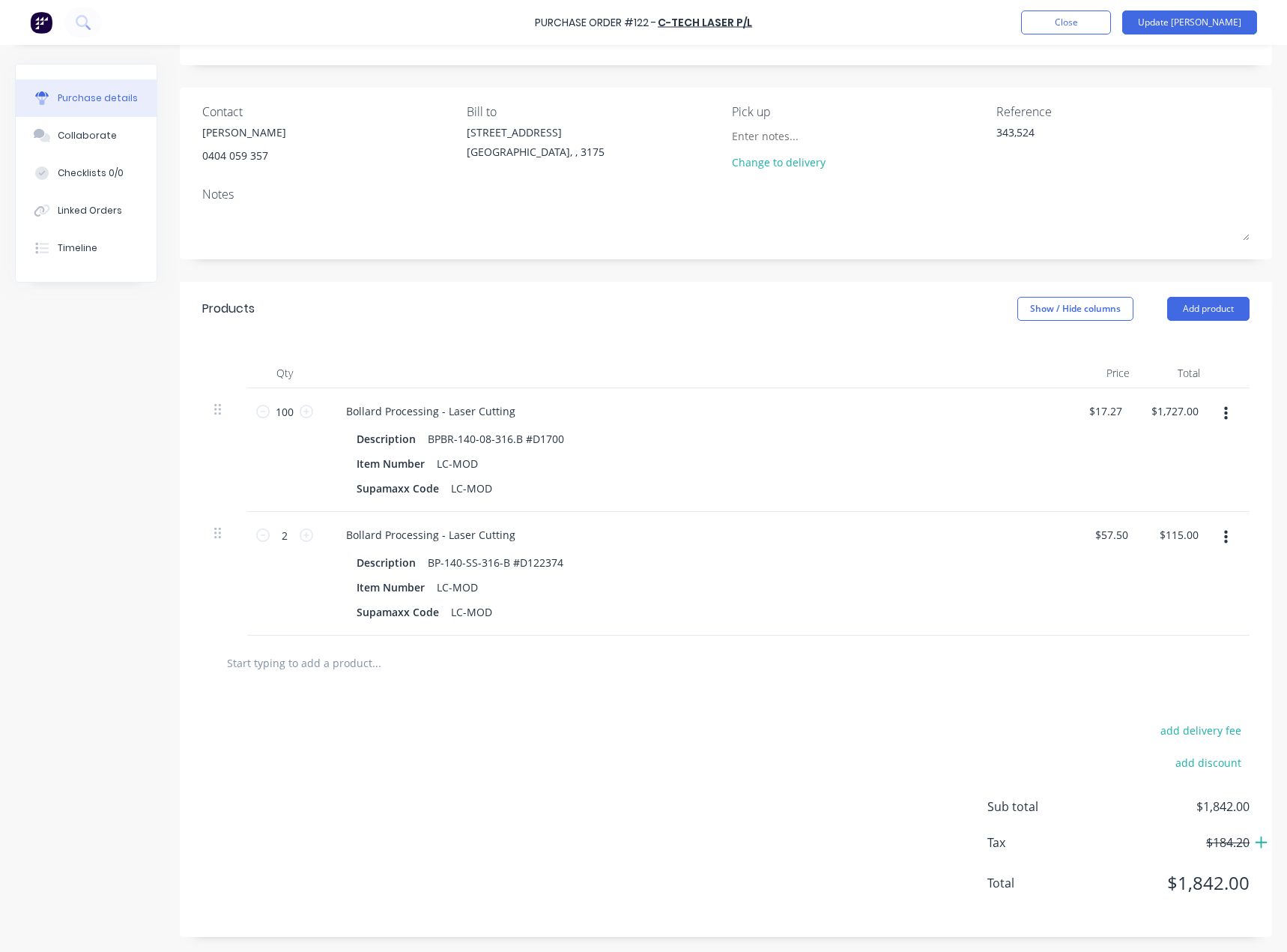
click at [1255, 849] on icon at bounding box center [1261, 842] width 13 height 15
click at [1214, 25] on button "Update Bill" at bounding box center [1189, 22] width 134 height 24
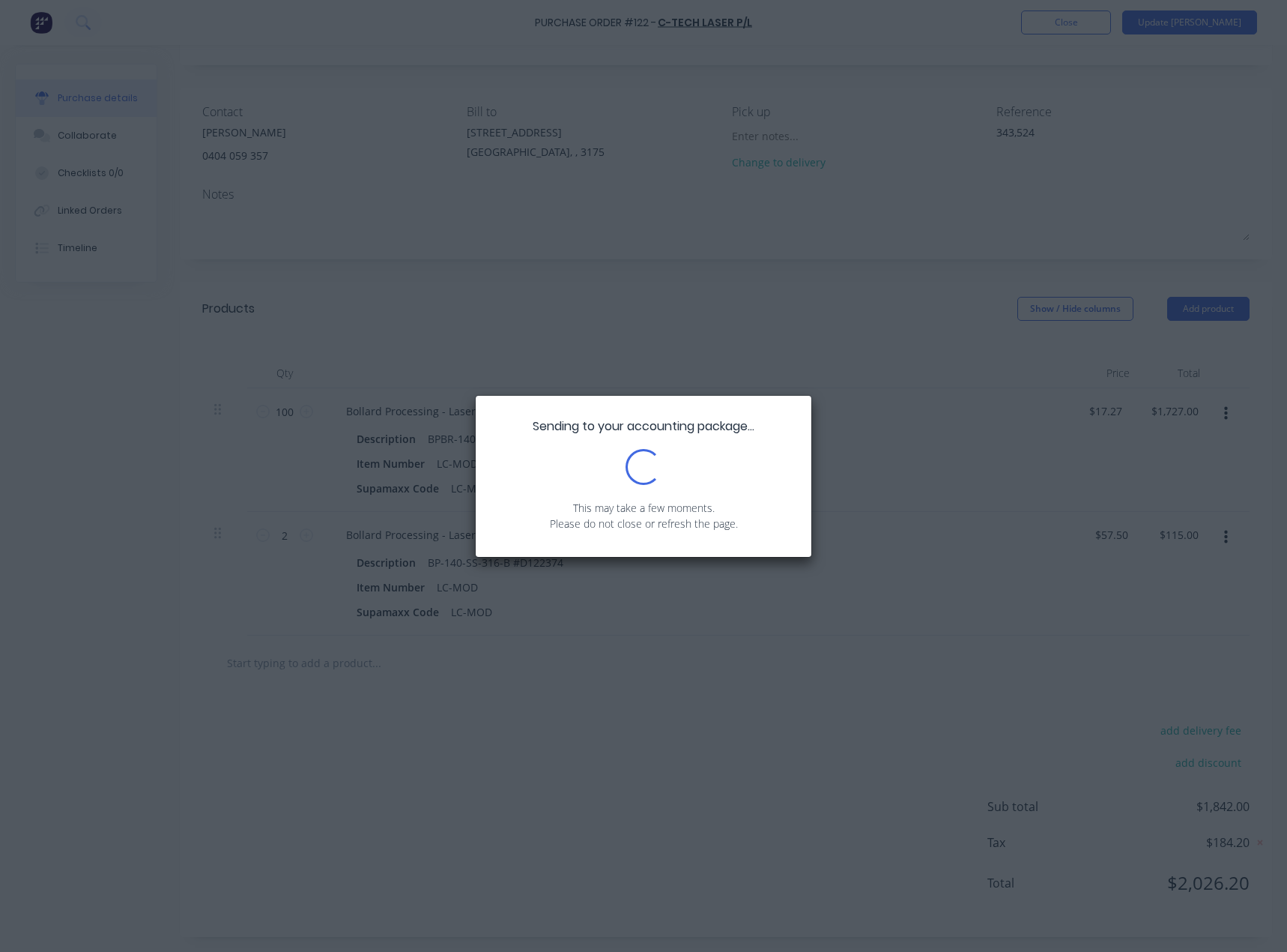
scroll to position [0, 0]
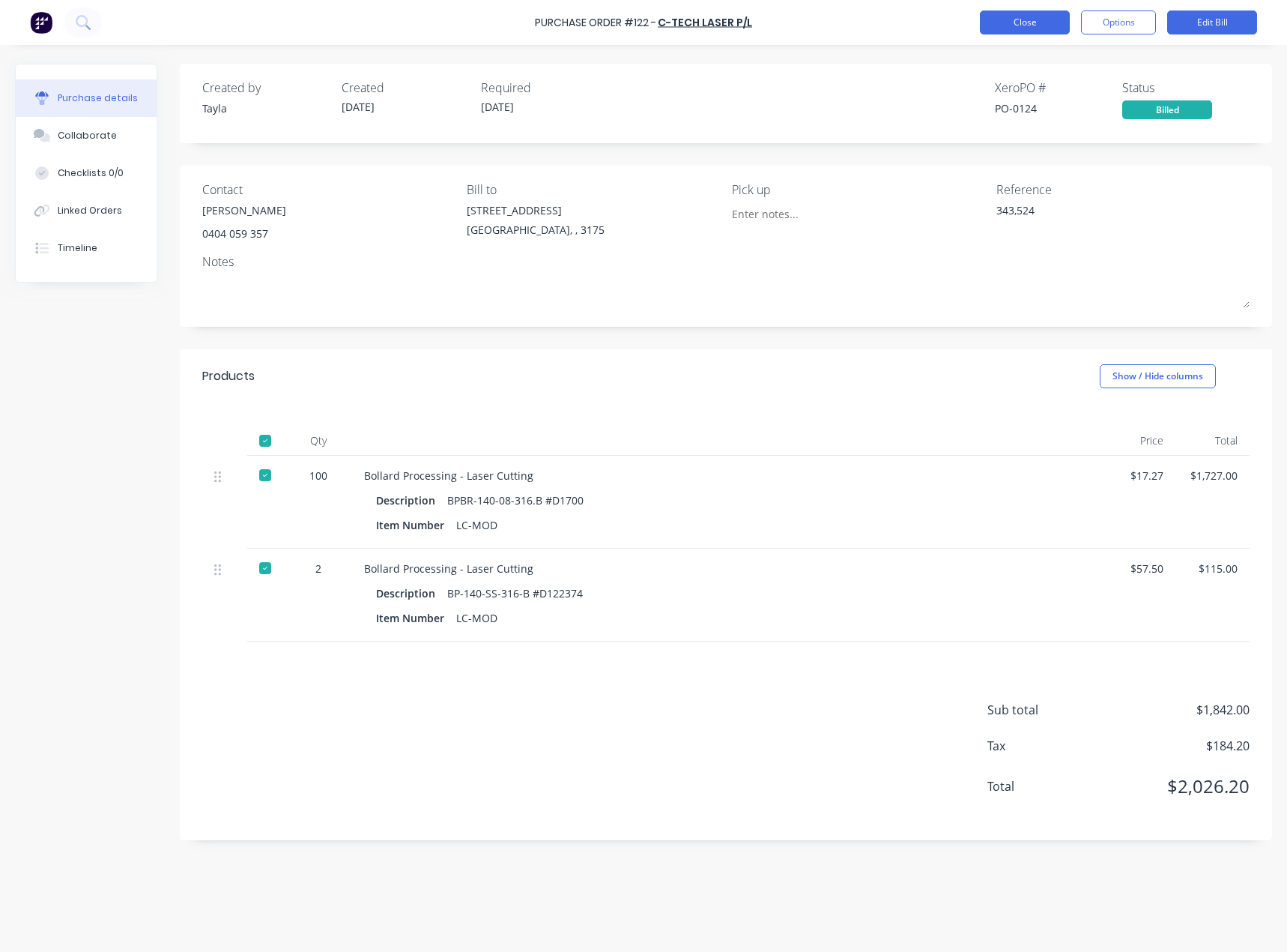
click at [1028, 20] on button "Close" at bounding box center [1024, 22] width 90 height 24
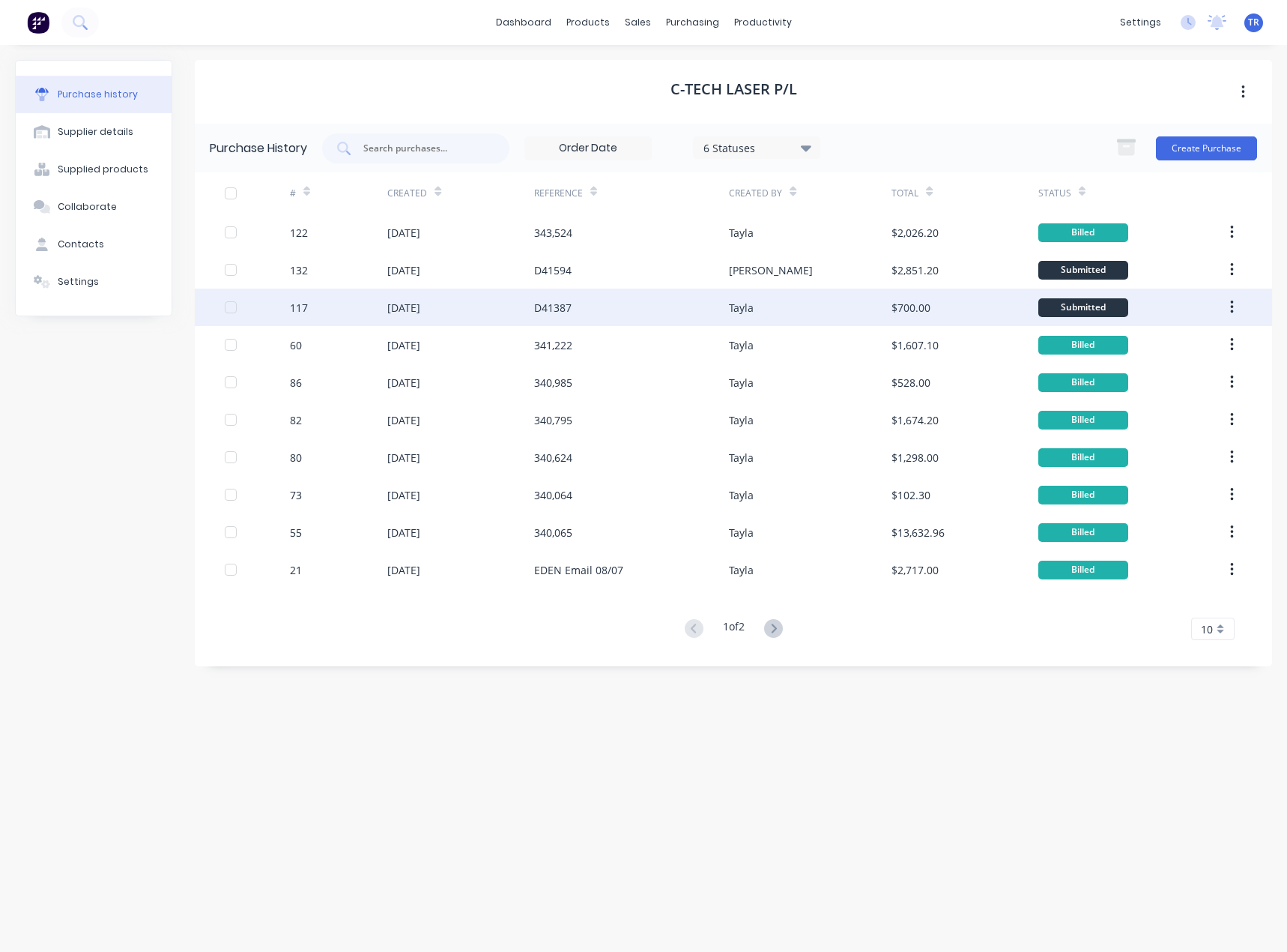
click at [631, 312] on div "D41387" at bounding box center [632, 307] width 195 height 38
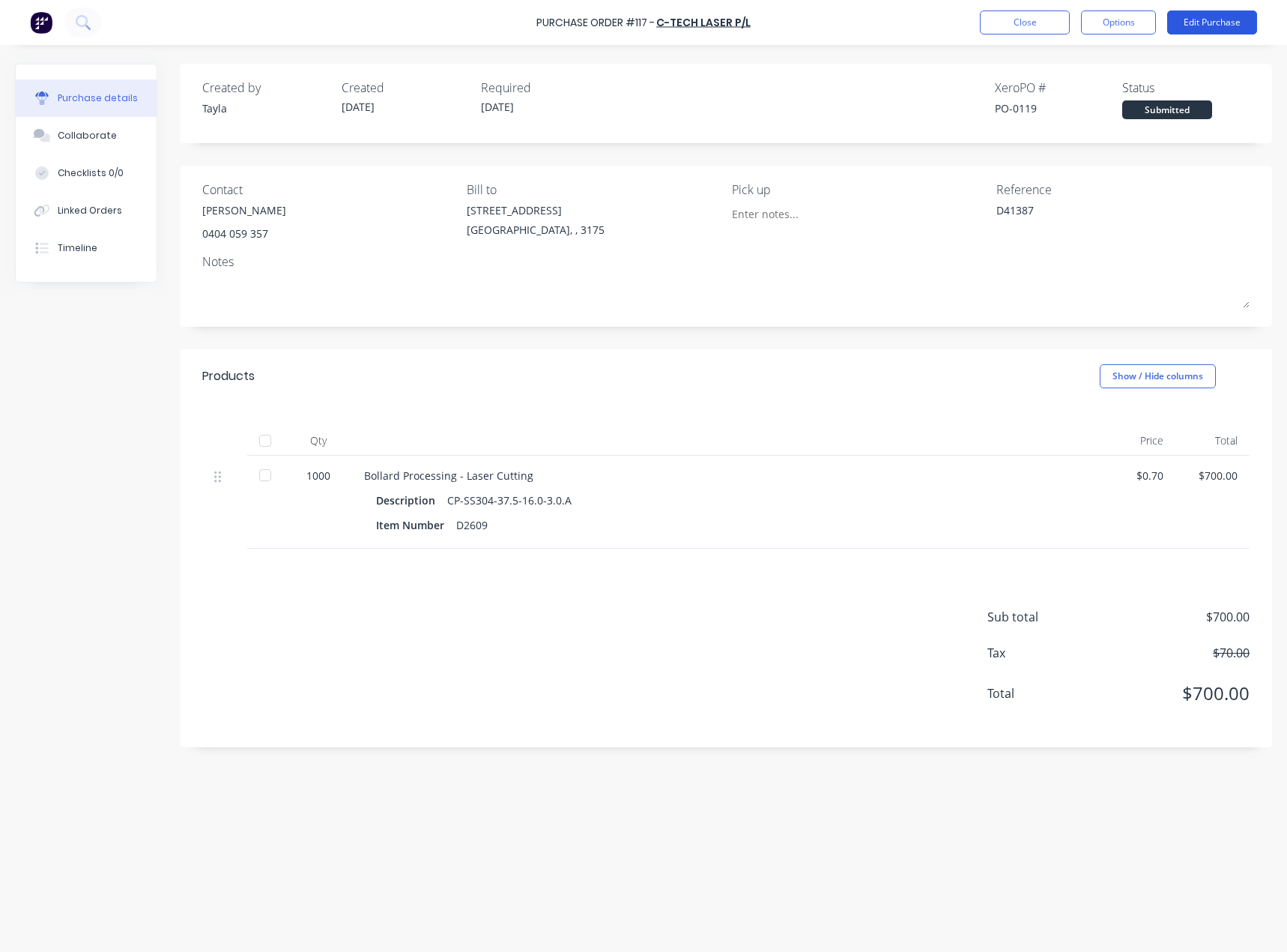
click at [1222, 26] on button "Edit Purchase" at bounding box center [1212, 22] width 90 height 24
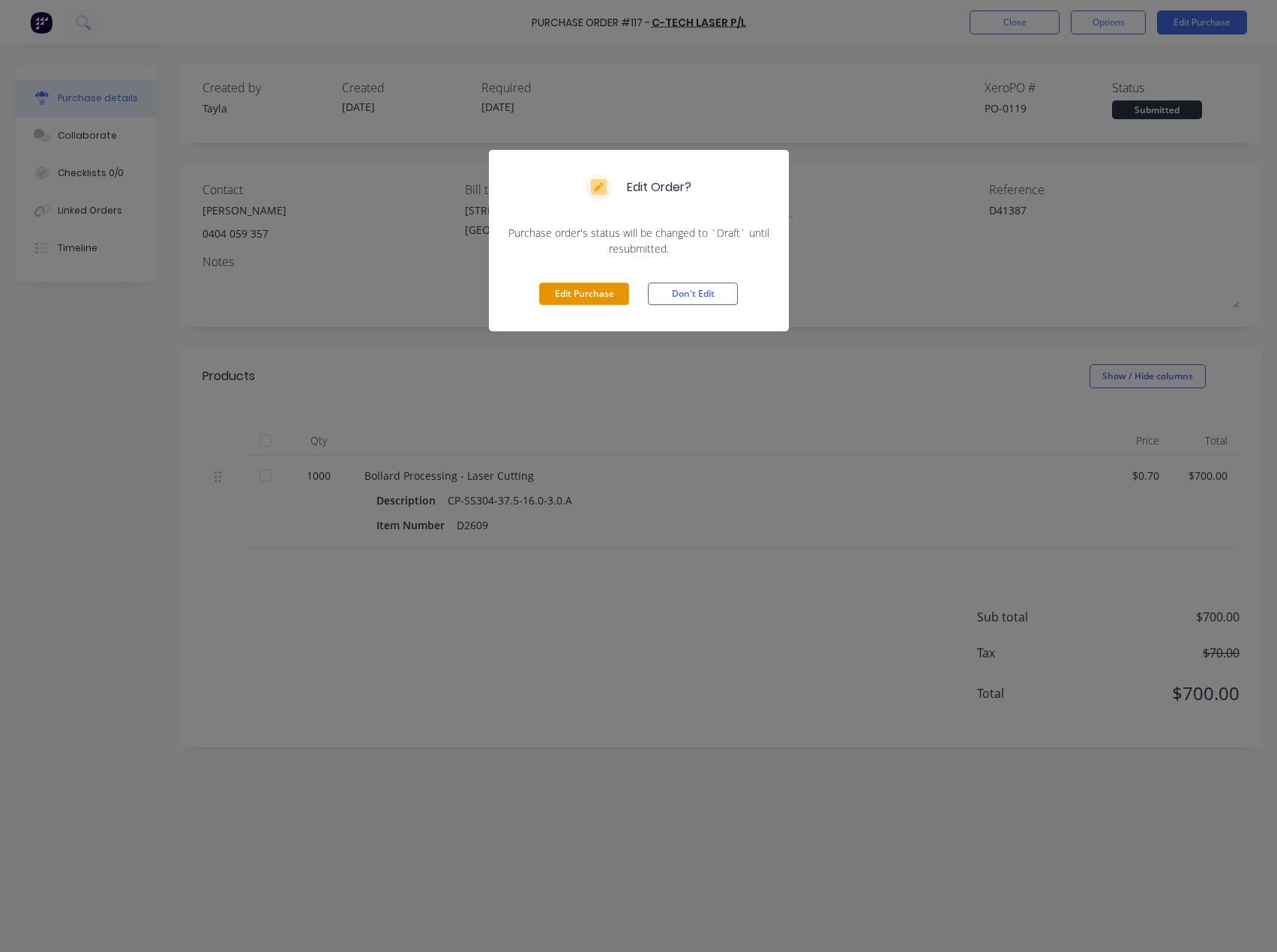
click at [564, 288] on button "Edit Purchase" at bounding box center [584, 293] width 90 height 22
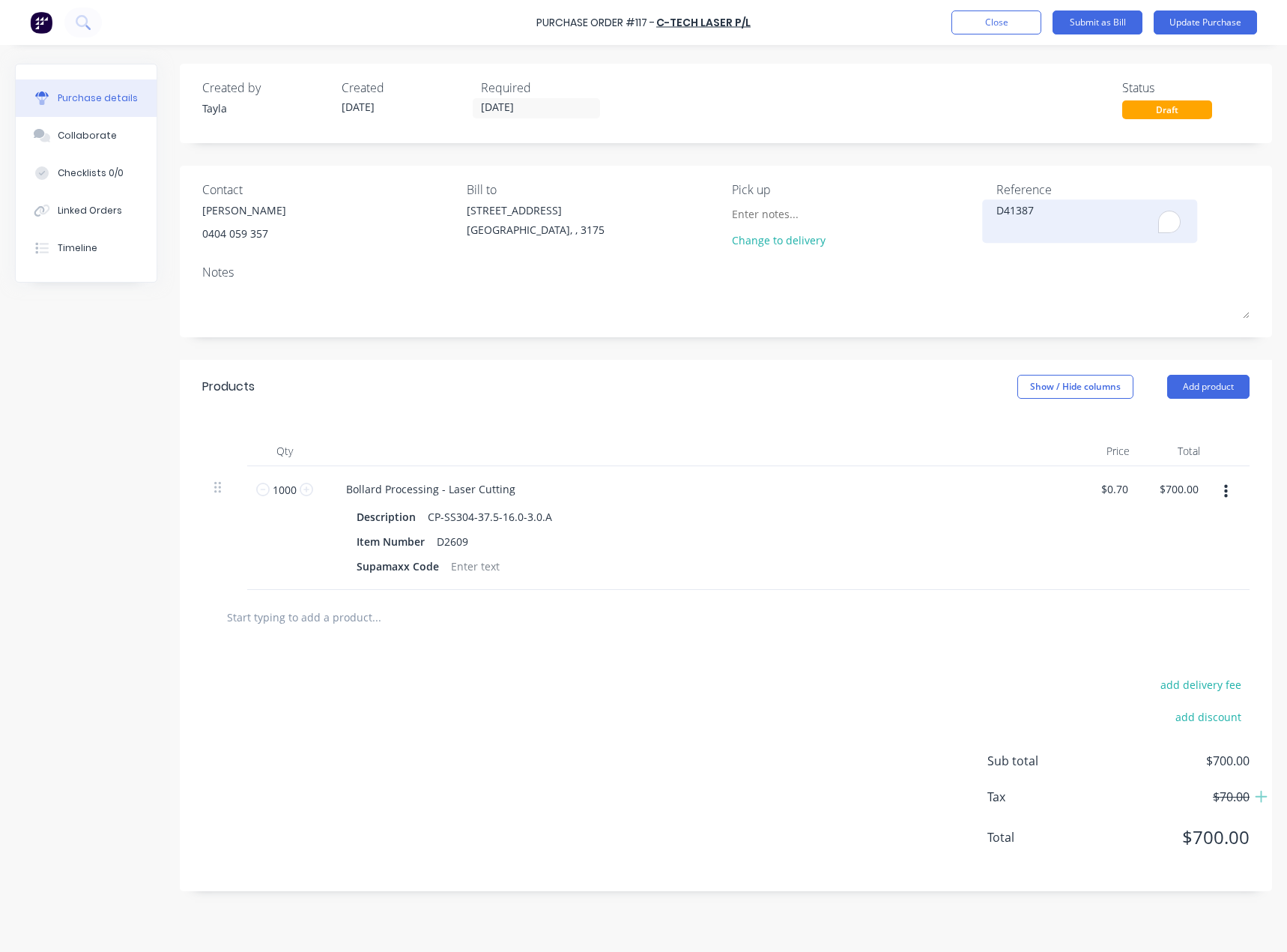
click at [1039, 208] on textarea "D41387" at bounding box center [1090, 220] width 187 height 34
paste textarea "343,33"
type textarea "x"
type textarea "343,337"
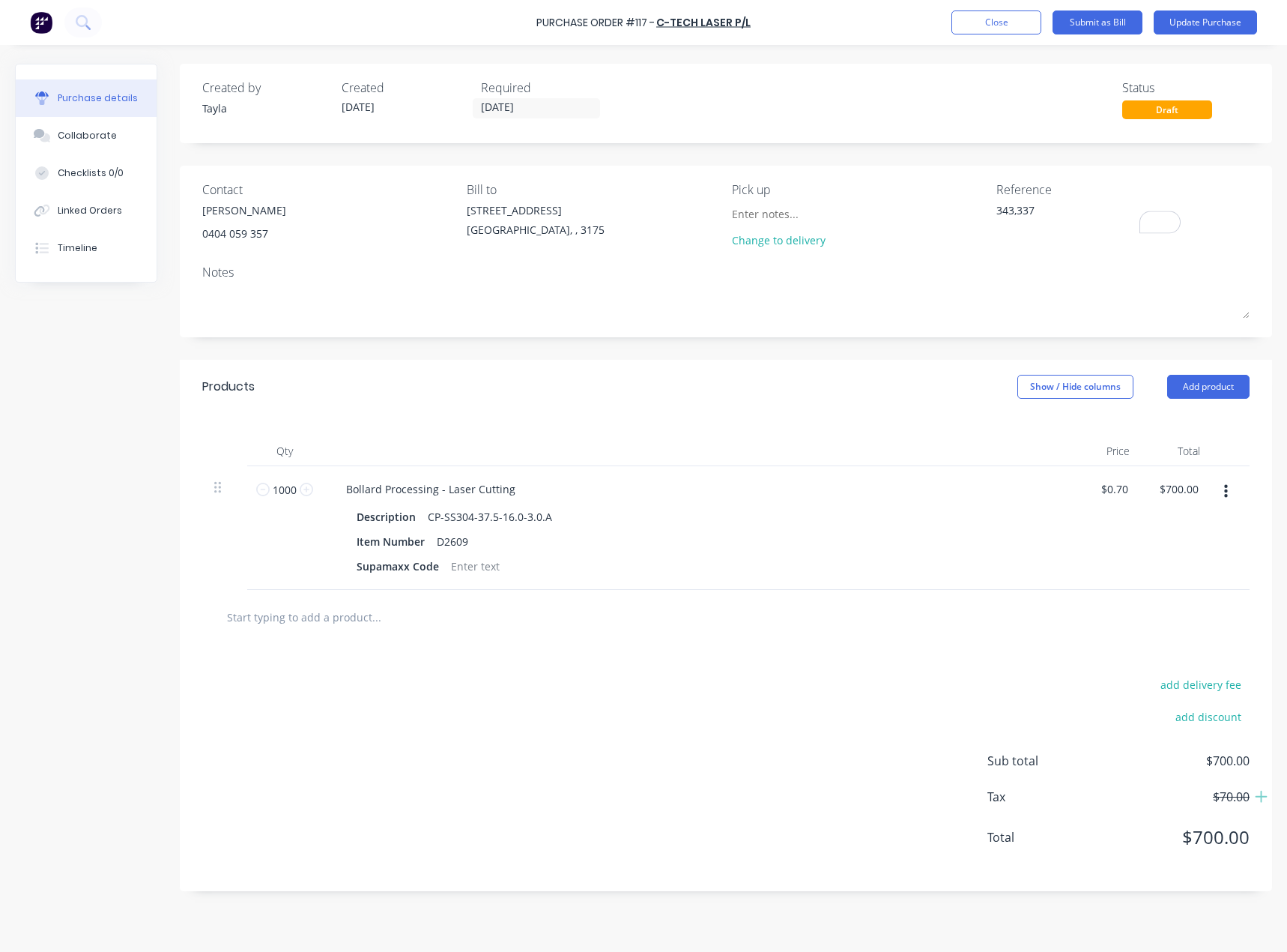
type textarea "x"
type textarea "343,337"
click at [1258, 795] on icon at bounding box center [1261, 796] width 13 height 15
type textarea "x"
type input "700.00"
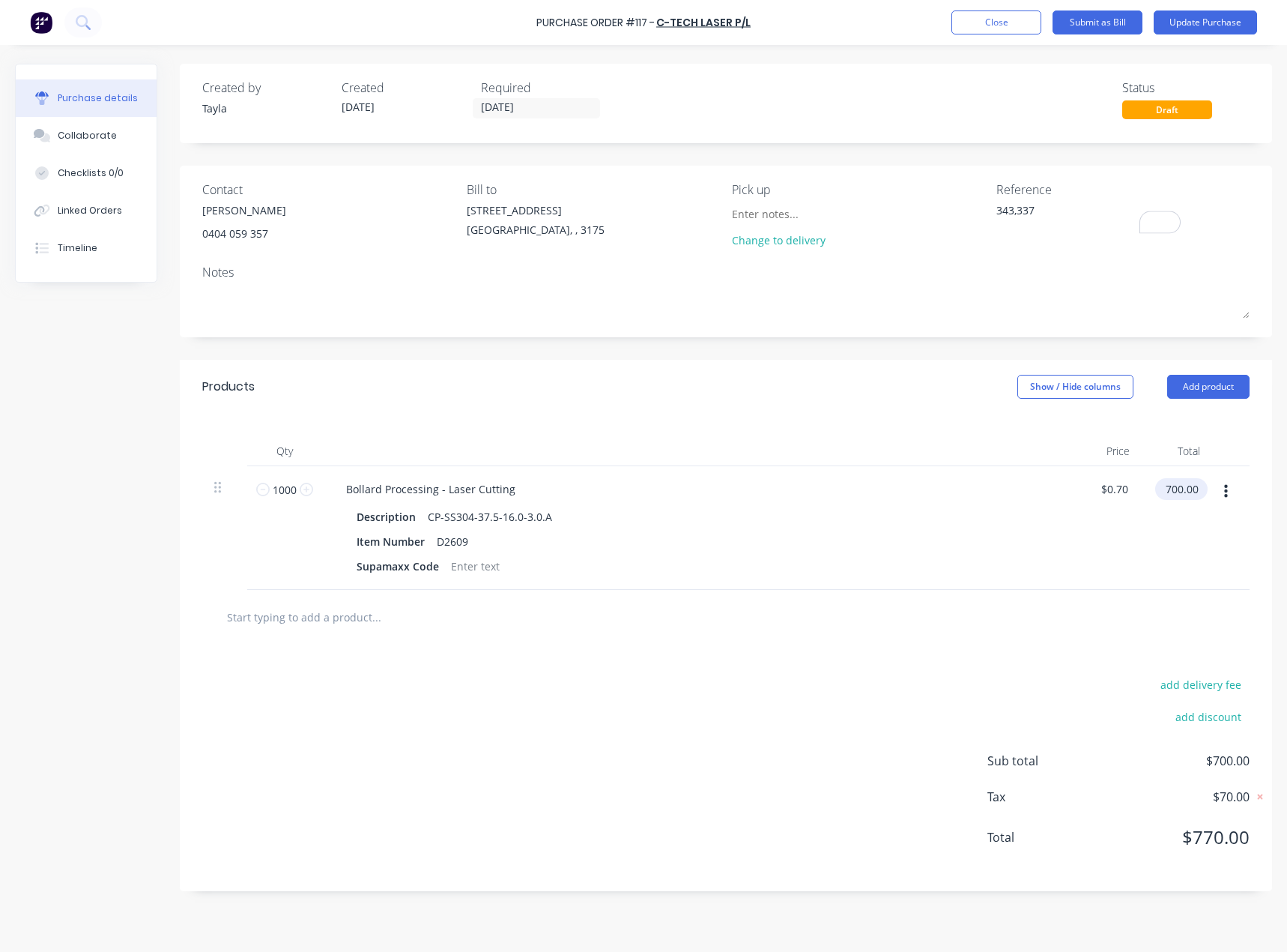
click at [1179, 491] on input "700.00" at bounding box center [1179, 489] width 47 height 22
type textarea "x"
click at [1179, 491] on input "700.00" at bounding box center [1181, 489] width 40 height 22
paste input "64"
type input "640.00"
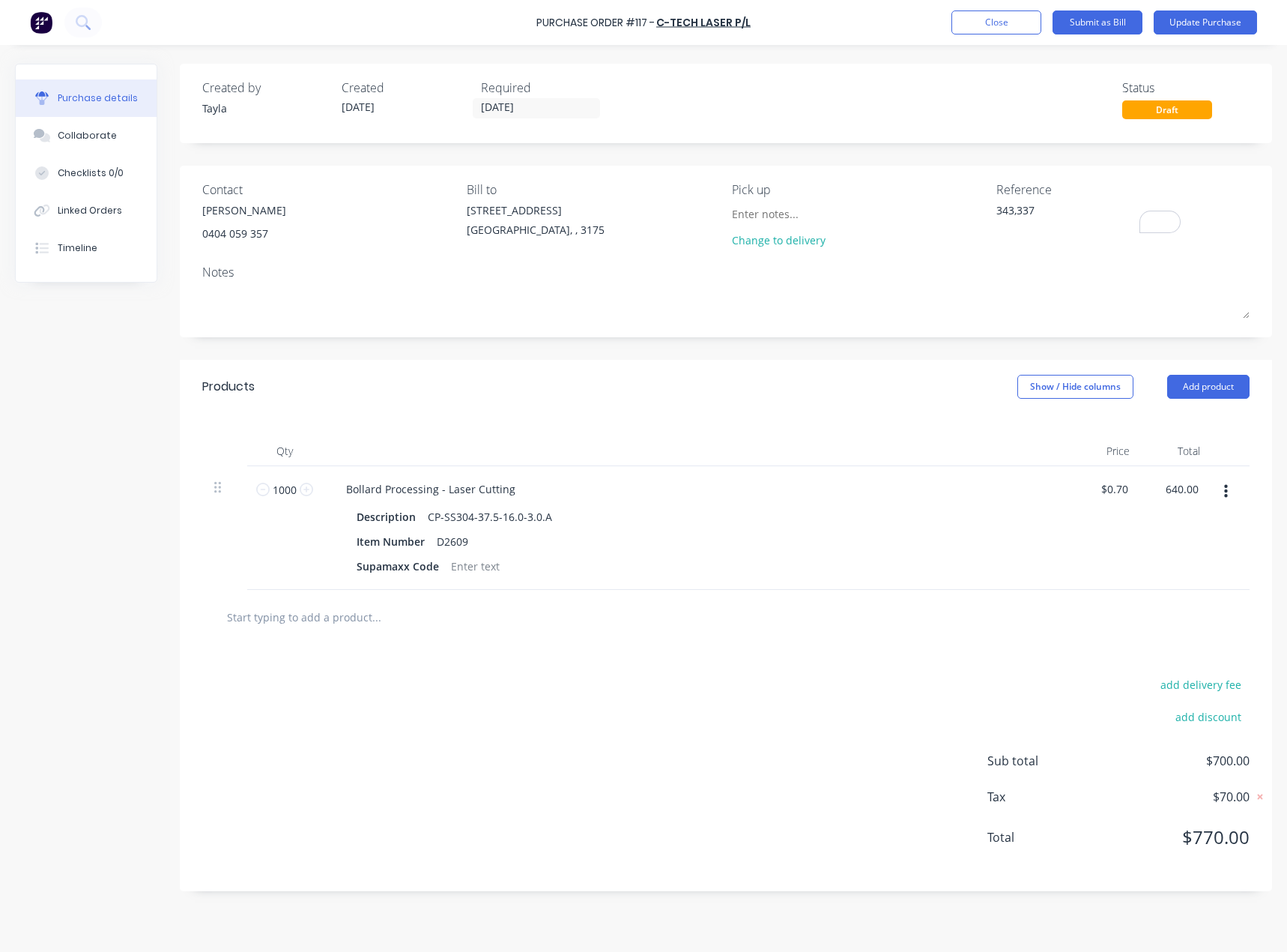
type textarea "x"
type input "$0.64"
type input "$640.00"
click at [1110, 605] on div at bounding box center [726, 616] width 1024 height 30
click at [1194, 24] on button "Update Purchase" at bounding box center [1205, 22] width 103 height 24
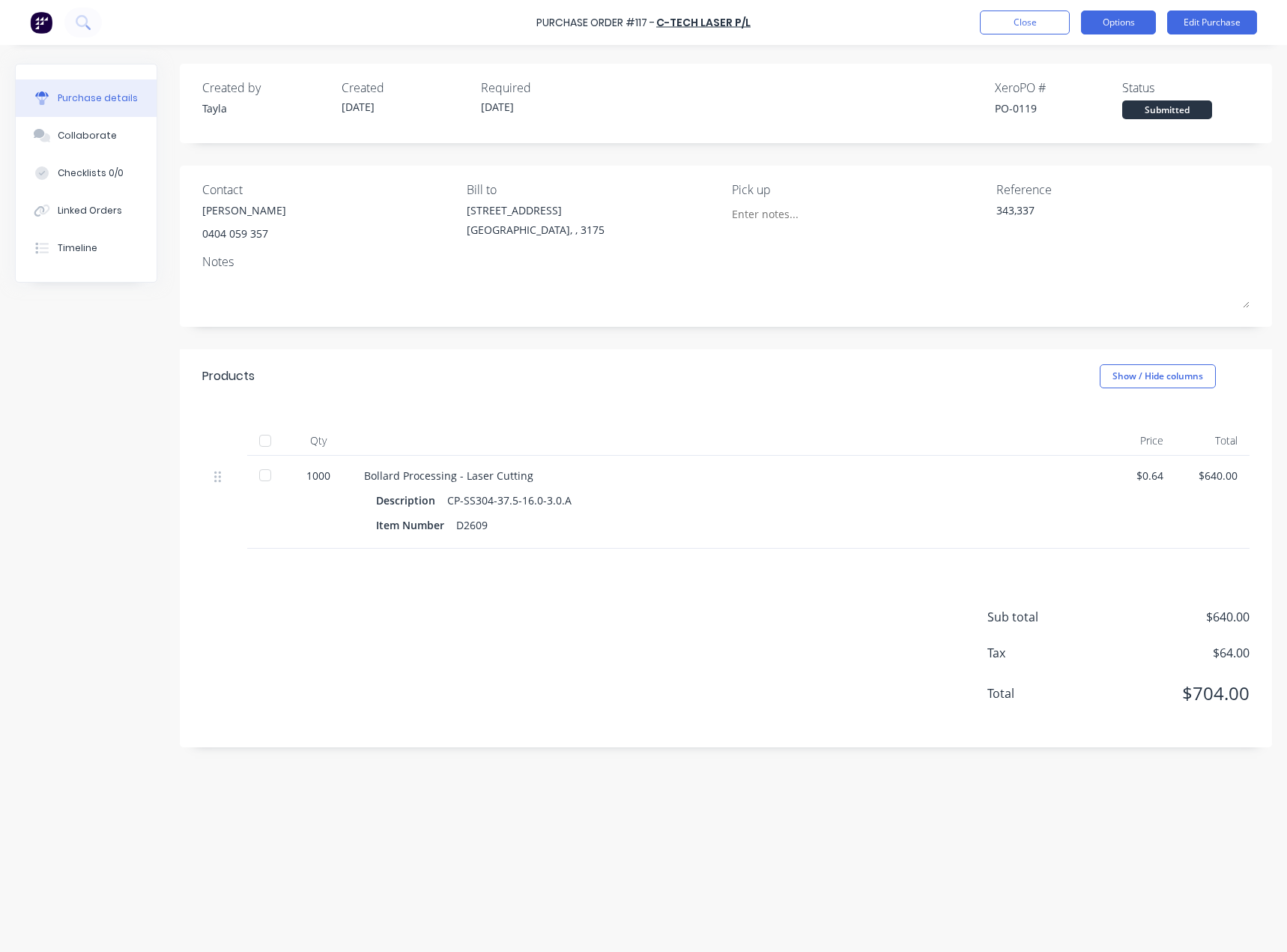
click at [1099, 25] on button "Options" at bounding box center [1119, 22] width 75 height 24
click at [1106, 90] on div "Convert to Bill" at bounding box center [1084, 91] width 116 height 22
type textarea "x"
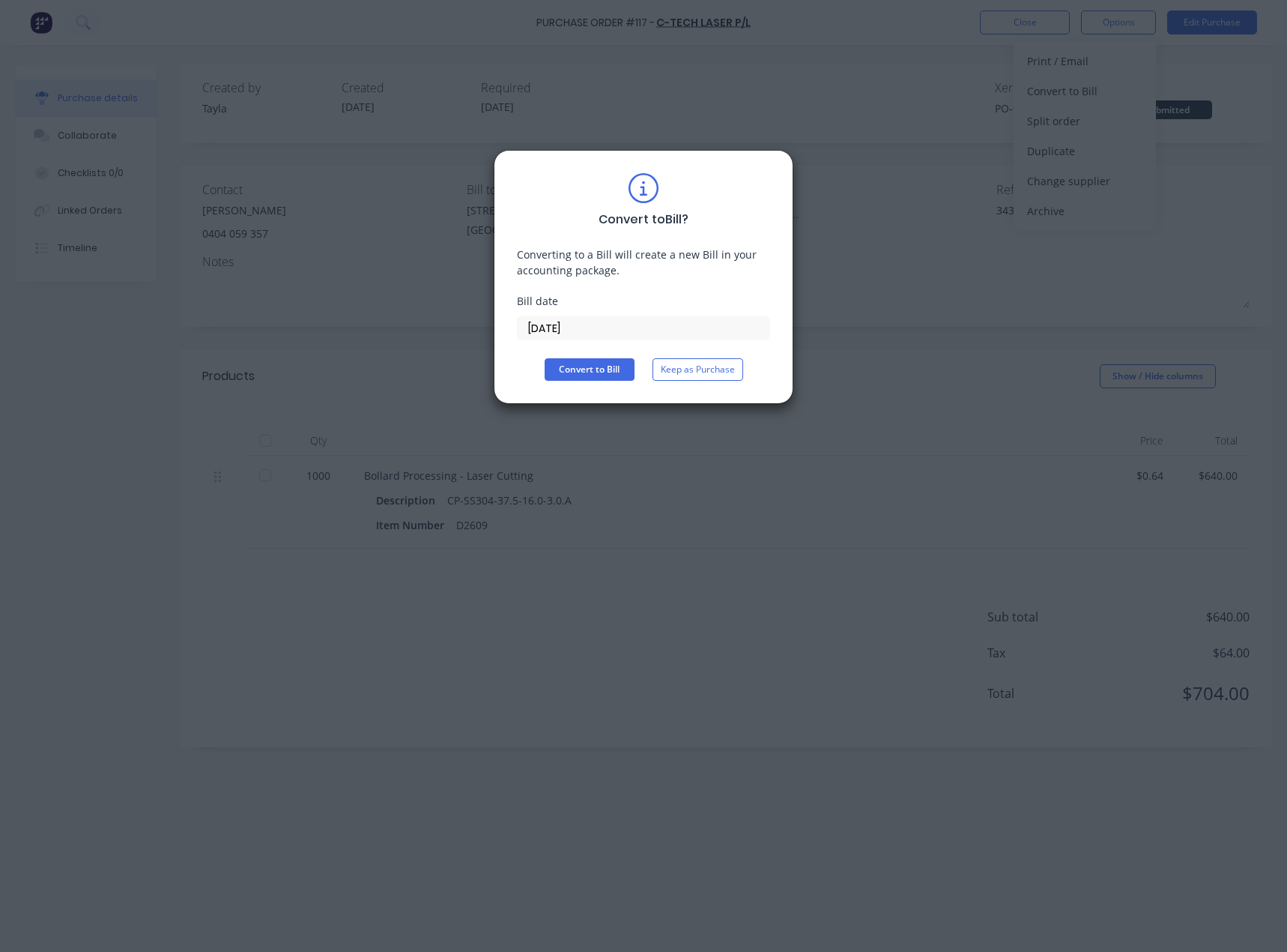
click at [715, 331] on input "09/10/25" at bounding box center [644, 328] width 252 height 22
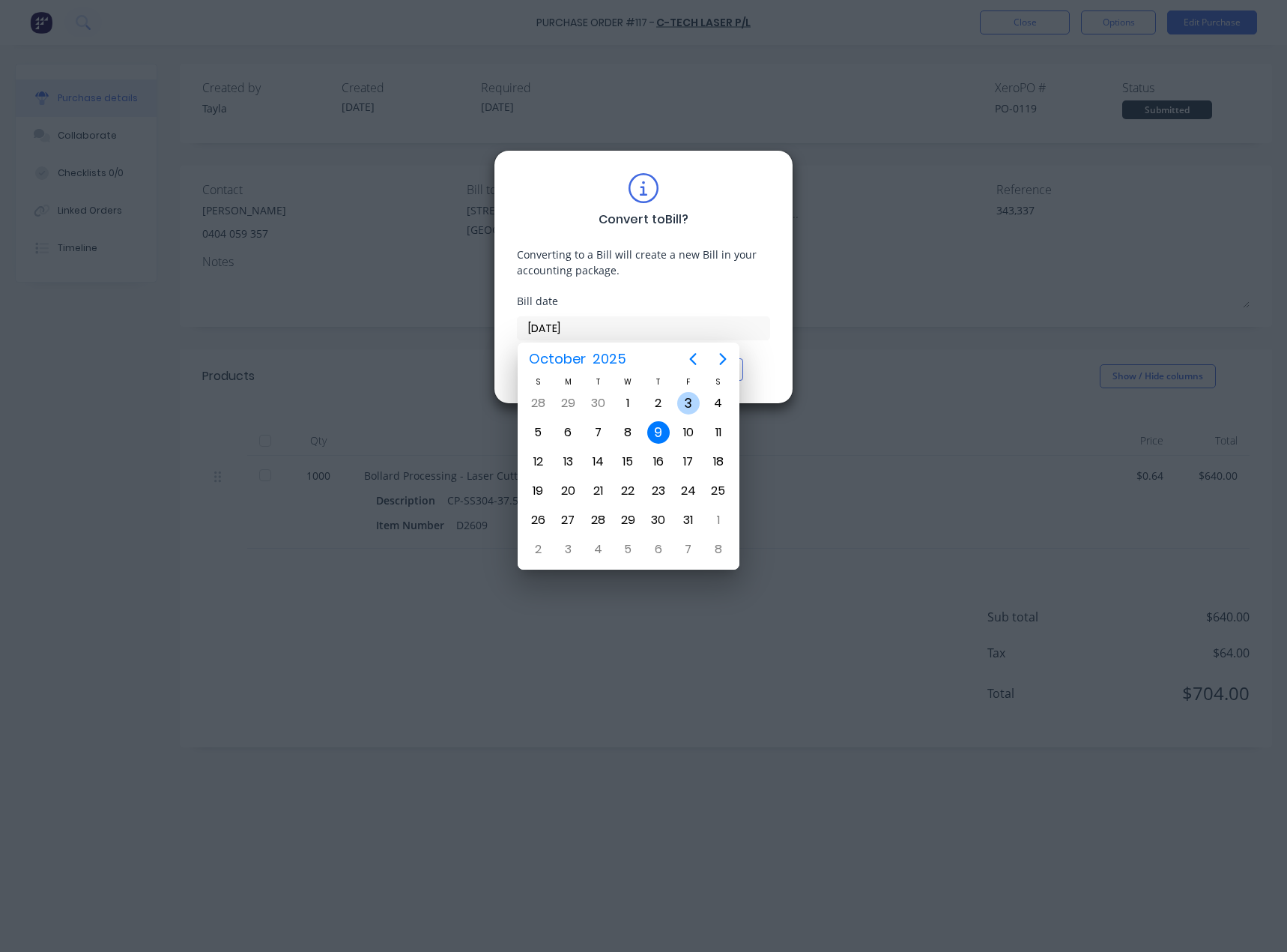
click at [686, 398] on div "3" at bounding box center [688, 402] width 22 height 22
type input "03/10/25"
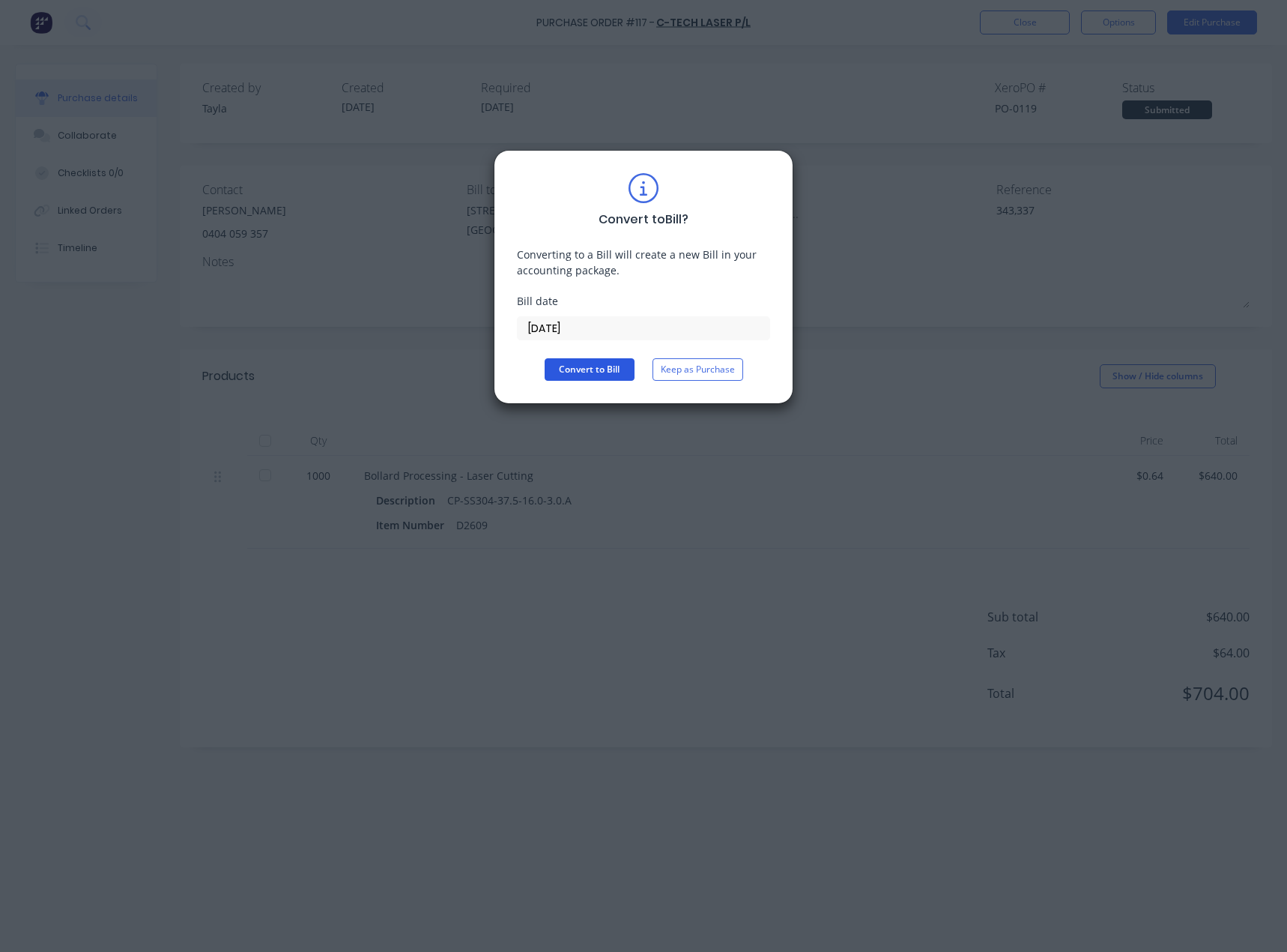
click at [596, 372] on button "Convert to Bill" at bounding box center [590, 369] width 90 height 22
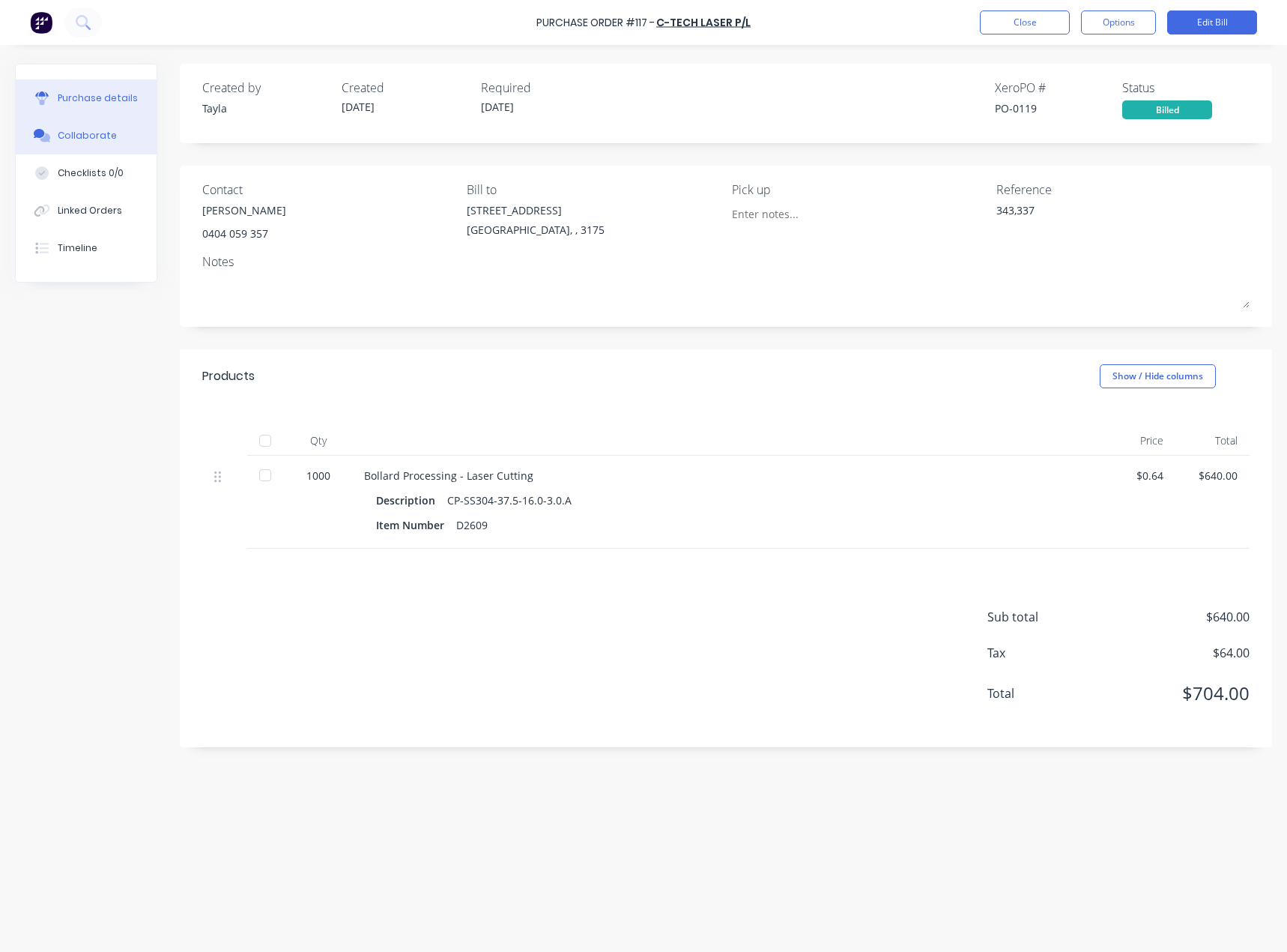
click at [109, 134] on div "Collaborate" at bounding box center [87, 135] width 59 height 13
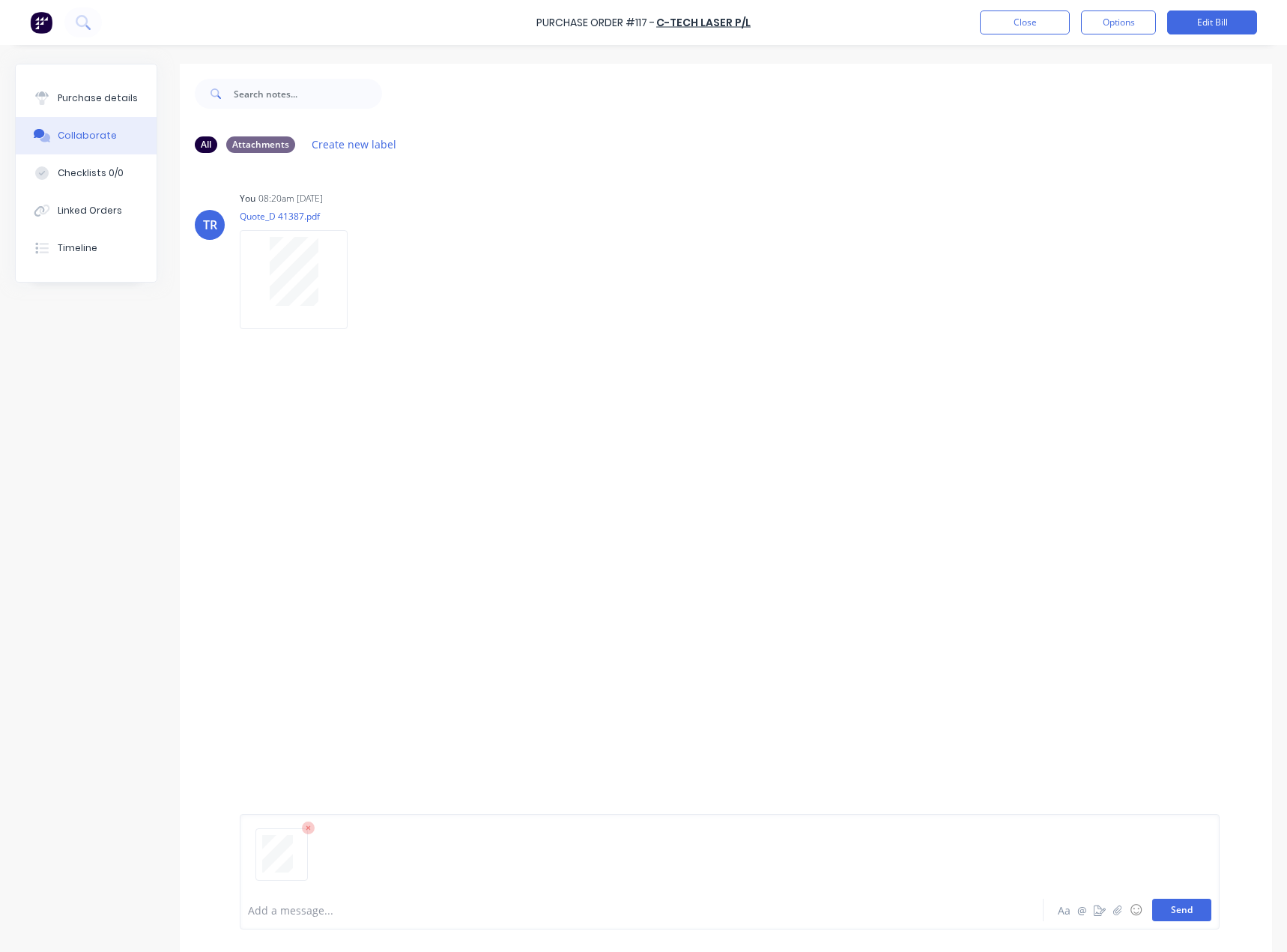
click at [1170, 913] on button "Send" at bounding box center [1182, 909] width 59 height 22
click at [84, 91] on button "Purchase details" at bounding box center [86, 99] width 141 height 38
type textarea "x"
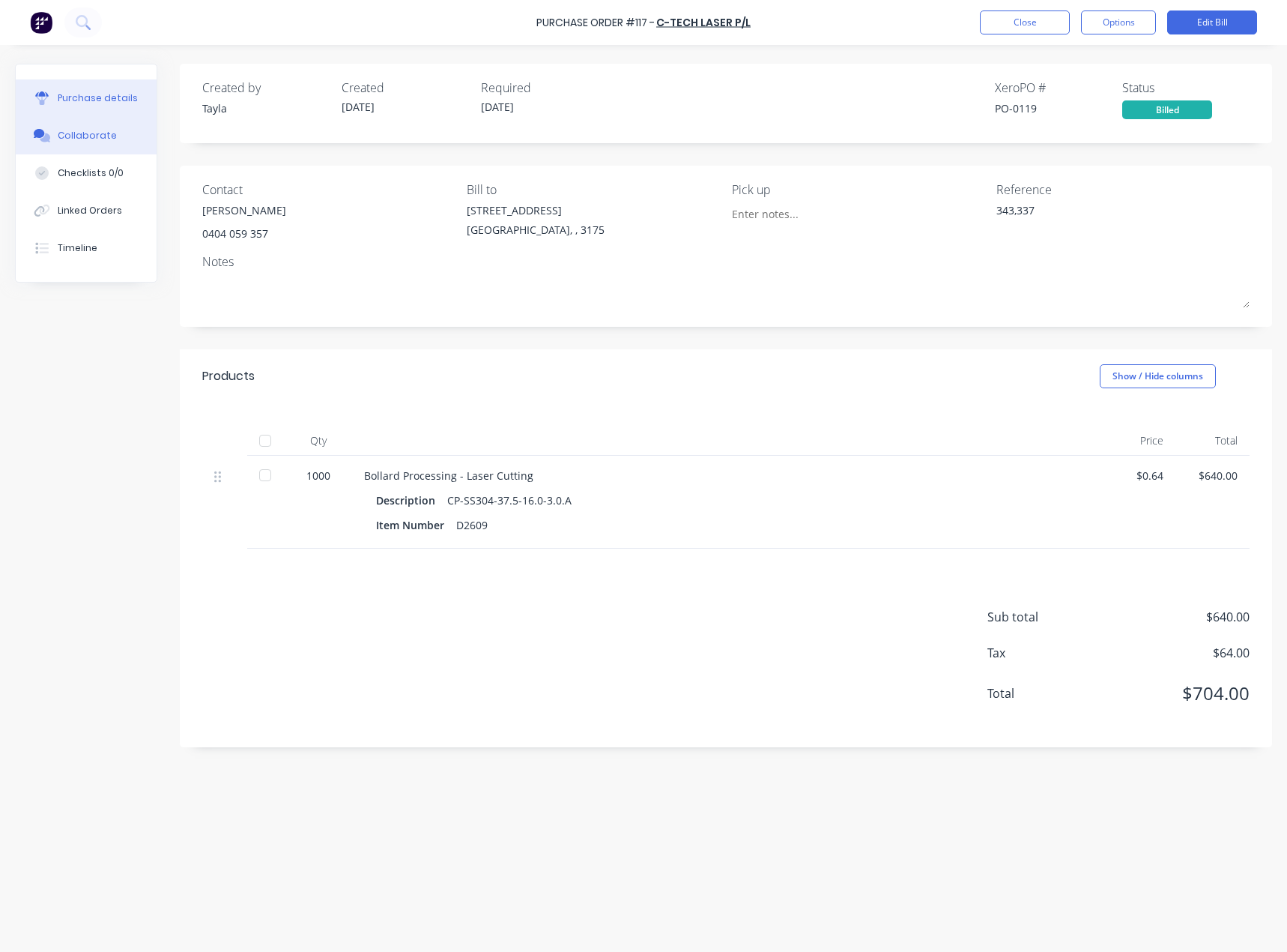
click at [130, 144] on button "Collaborate" at bounding box center [86, 135] width 141 height 38
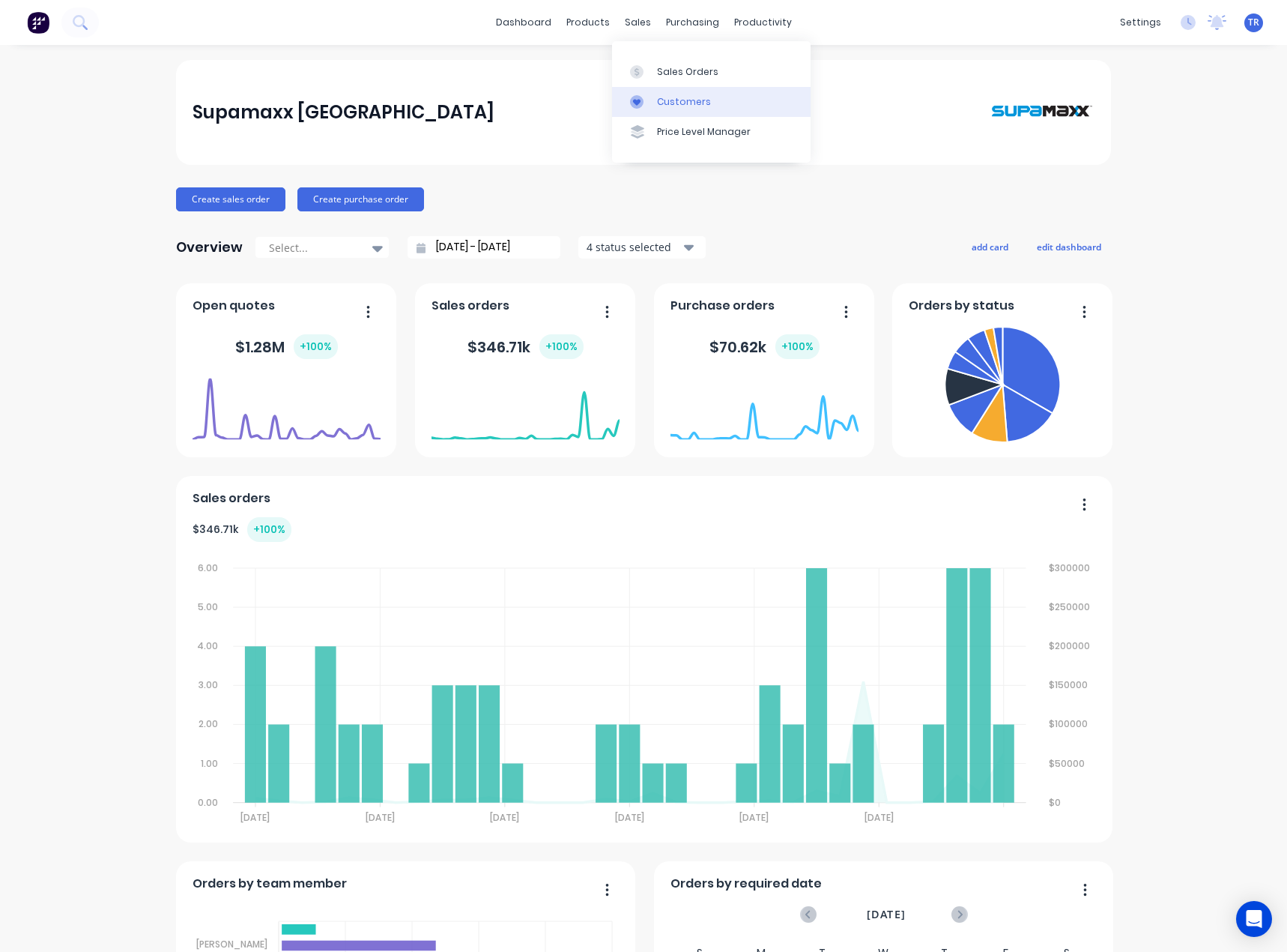
click at [649, 106] on div at bounding box center [641, 101] width 22 height 13
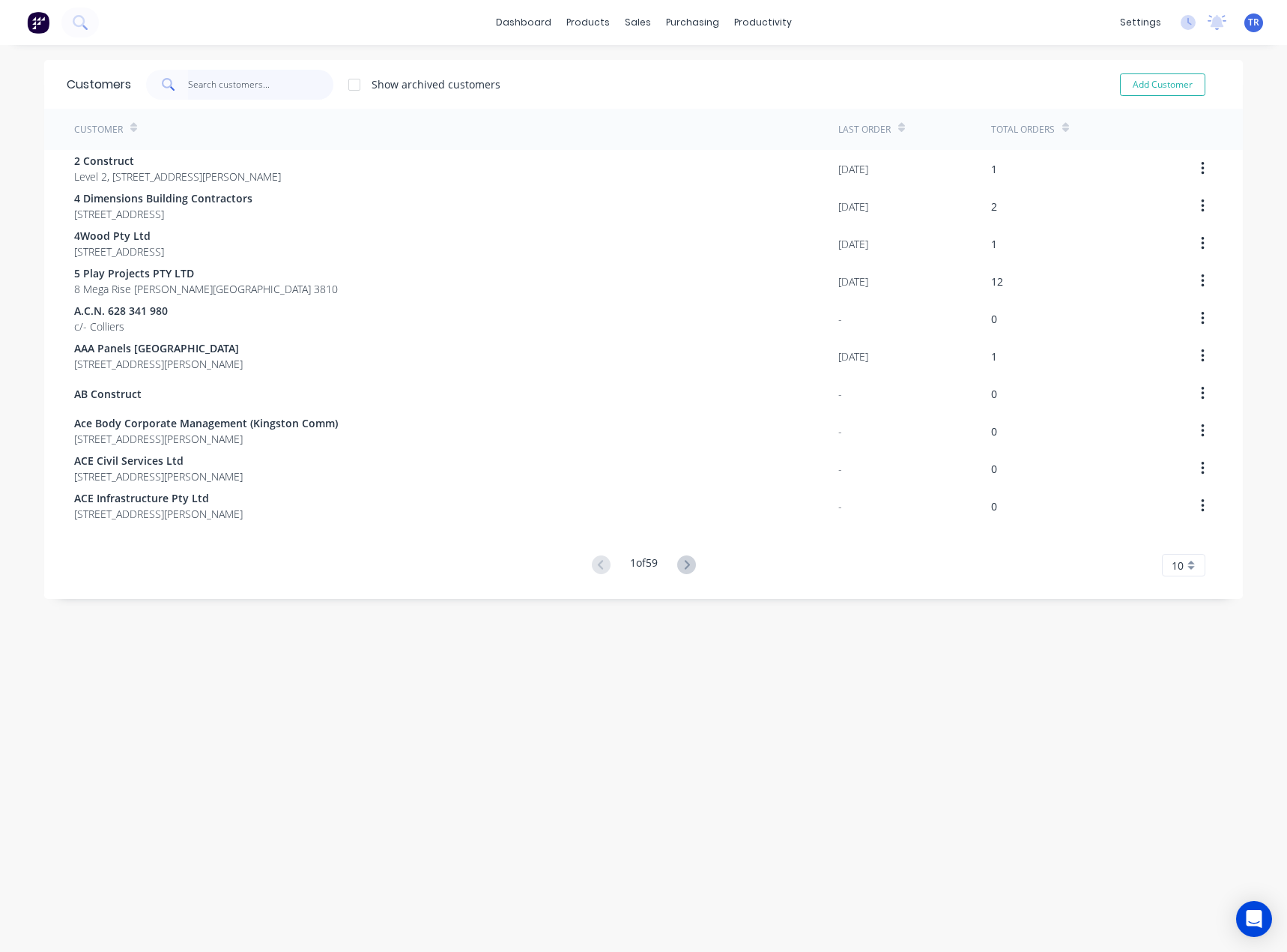
click at [237, 81] on input "text" at bounding box center [261, 84] width 146 height 30
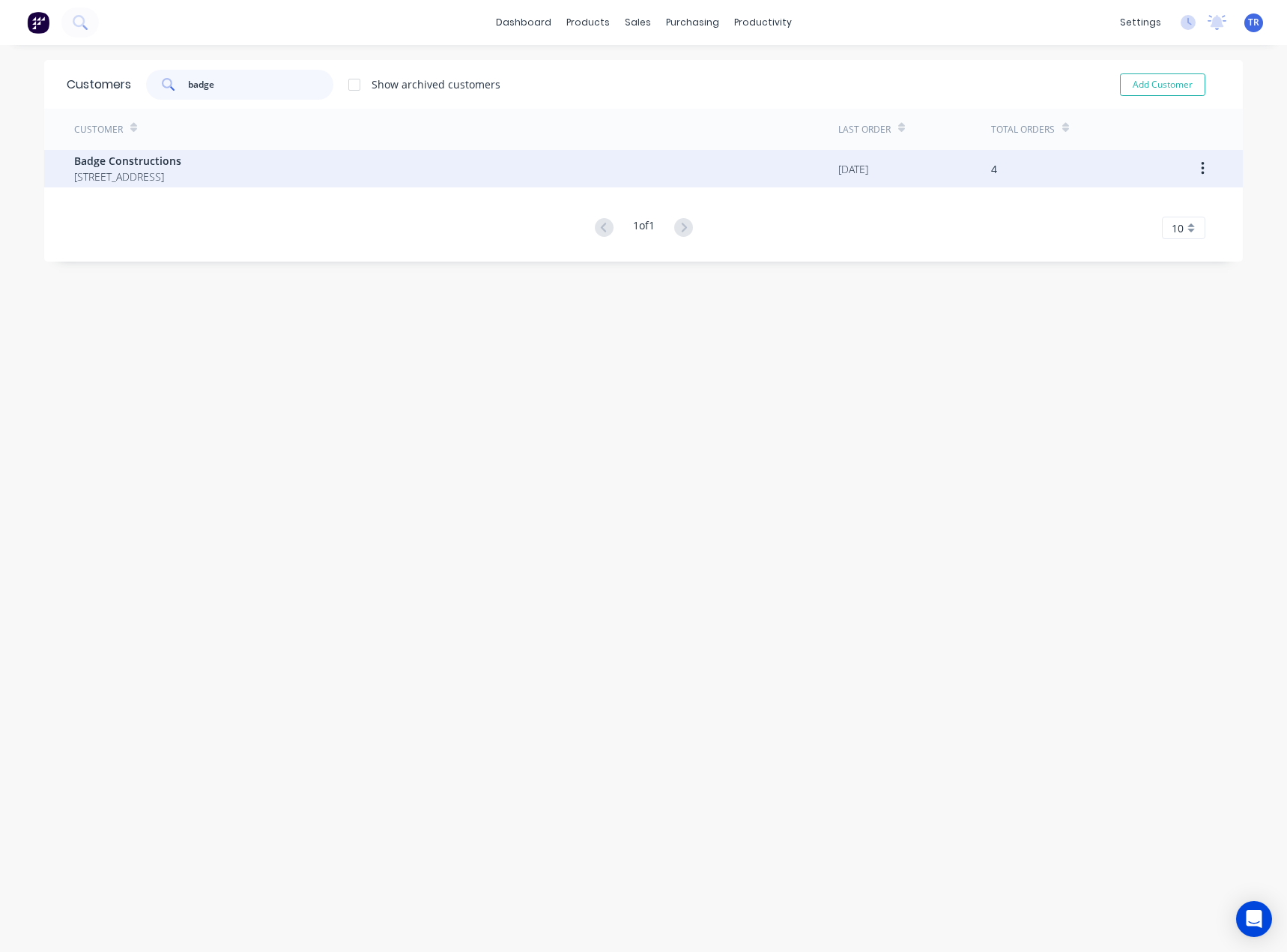
type input "badge"
click at [181, 184] on span "[STREET_ADDRESS]" at bounding box center [128, 177] width 108 height 16
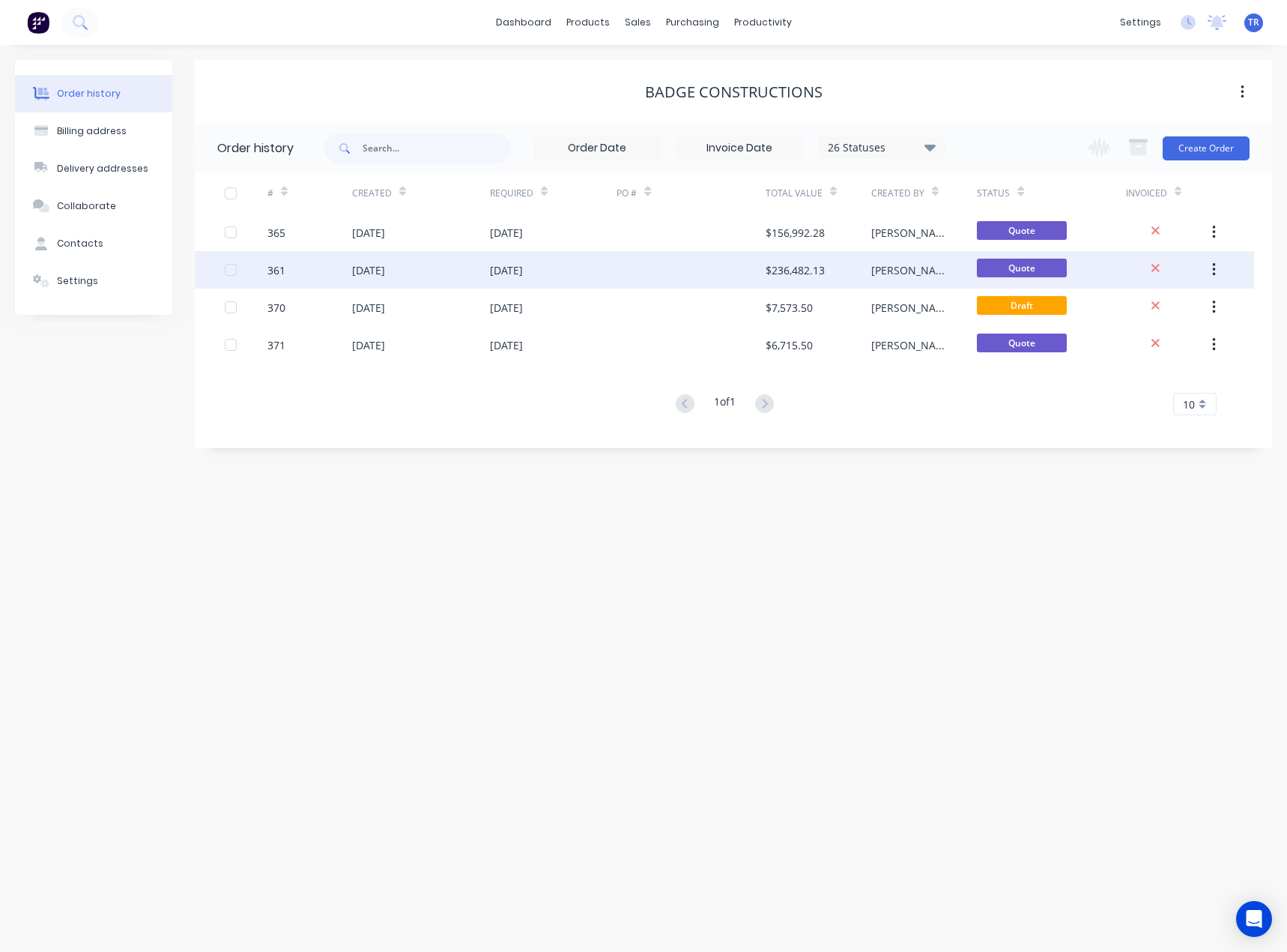
click at [452, 284] on div "[DATE]" at bounding box center [421, 270] width 138 height 38
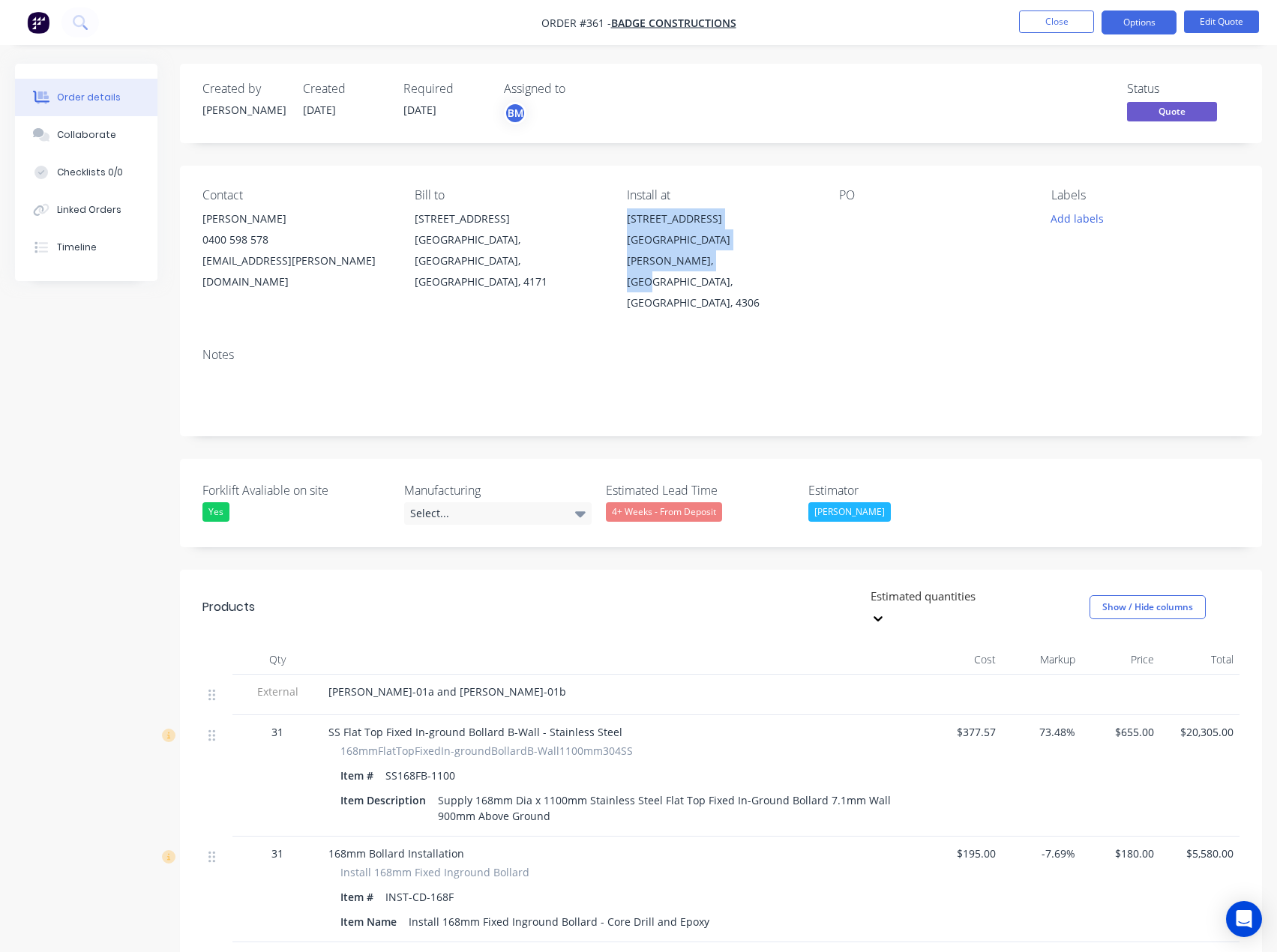
drag, startPoint x: 628, startPoint y: 211, endPoint x: 765, endPoint y: 244, distance: 140.9
click at [812, 247] on div "[STREET_ADDRESS][PERSON_NAME]" at bounding box center [721, 260] width 188 height 105
drag, startPoint x: 680, startPoint y: 258, endPoint x: 628, endPoint y: 214, distance: 68.1
click at [628, 214] on div "[STREET_ADDRESS][PERSON_NAME]" at bounding box center [721, 260] width 188 height 105
